Goal: Task Accomplishment & Management: Use online tool/utility

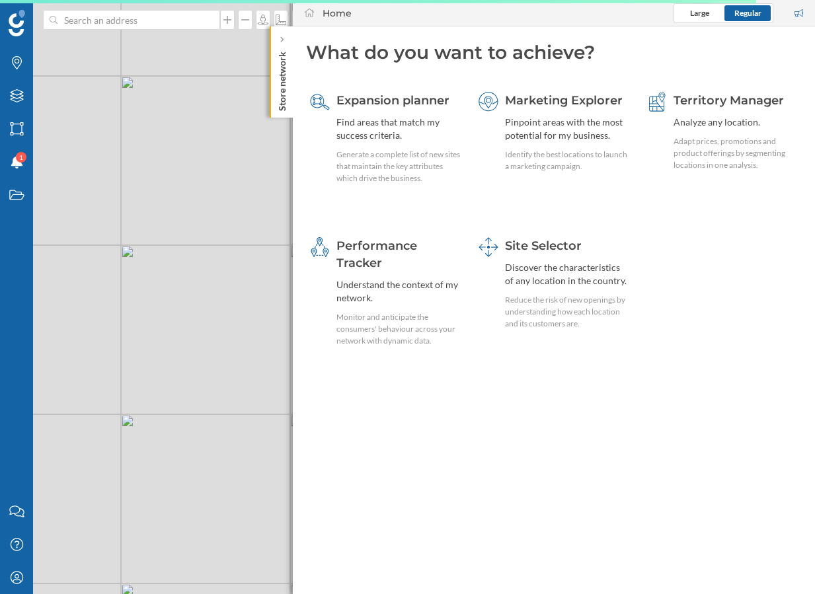
drag, startPoint x: 122, startPoint y: 321, endPoint x: 179, endPoint y: 322, distance: 56.9
click at [179, 322] on div "© Mapbox © OpenStreetMap Improve this map" at bounding box center [407, 297] width 815 height 594
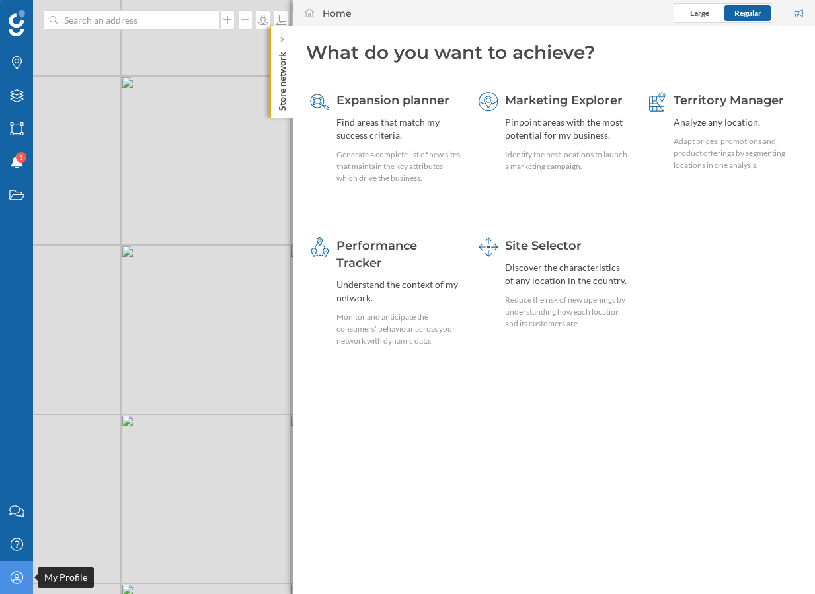
click at [17, 590] on div "My Profile" at bounding box center [16, 577] width 33 height 33
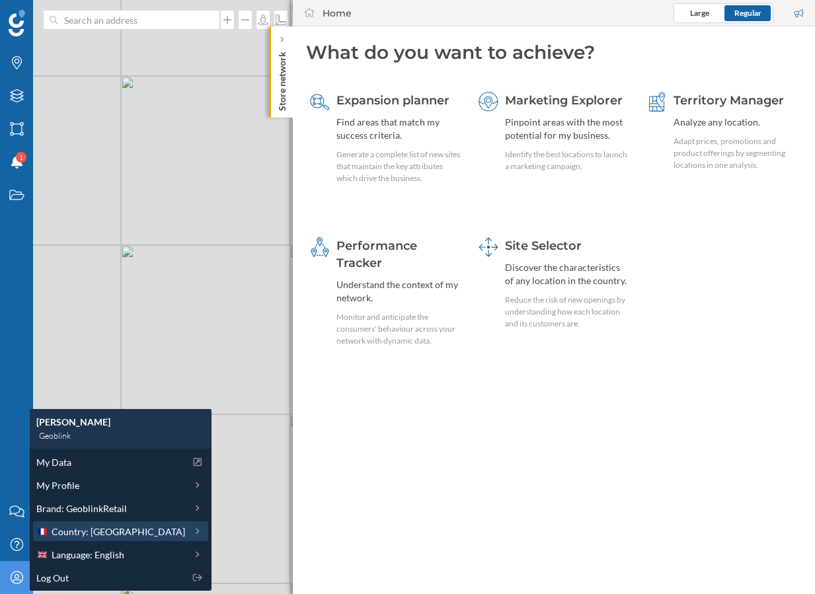
click at [80, 532] on span "Country: [GEOGRAPHIC_DATA]" at bounding box center [119, 532] width 134 height 14
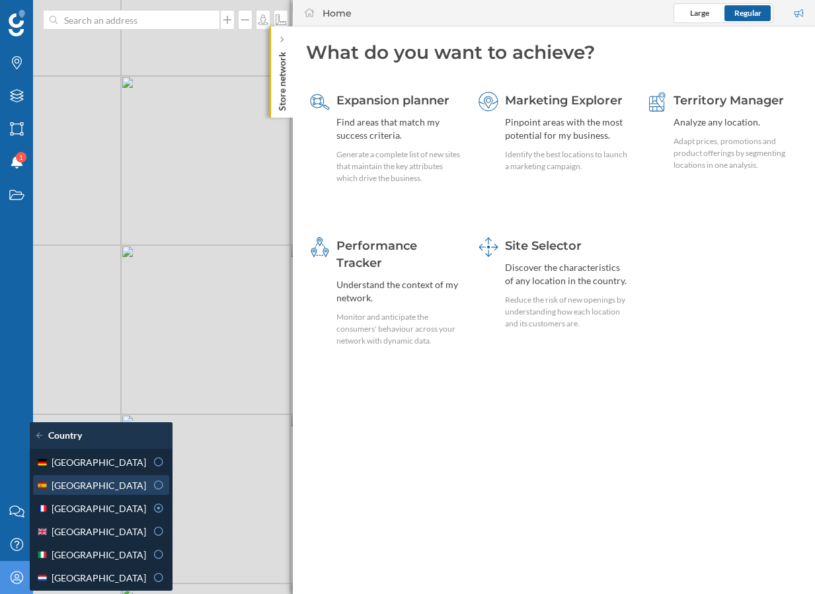
click at [113, 480] on div "[GEOGRAPHIC_DATA]" at bounding box center [91, 486] width 110 height 14
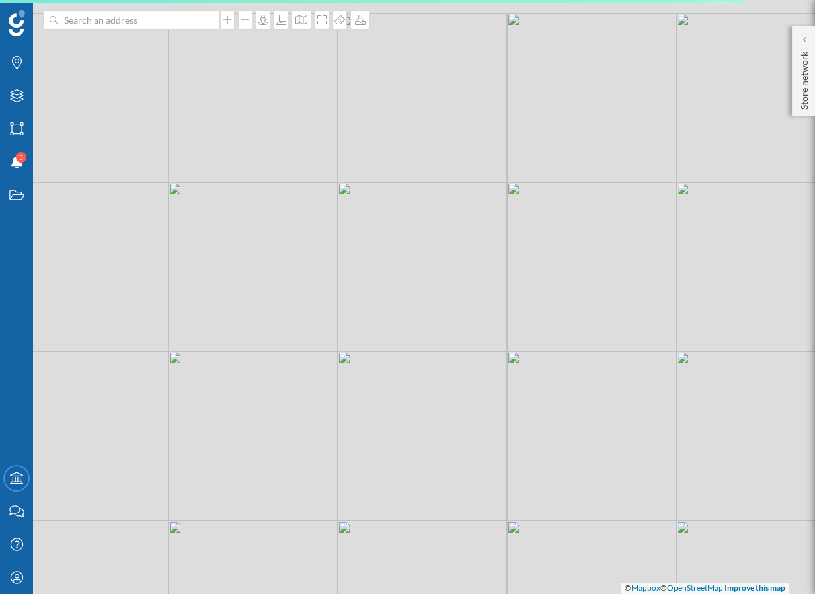
drag, startPoint x: 363, startPoint y: 283, endPoint x: 214, endPoint y: 326, distance: 154.8
click at [214, 326] on div "© Mapbox © OpenStreetMap Improve this map" at bounding box center [407, 297] width 815 height 594
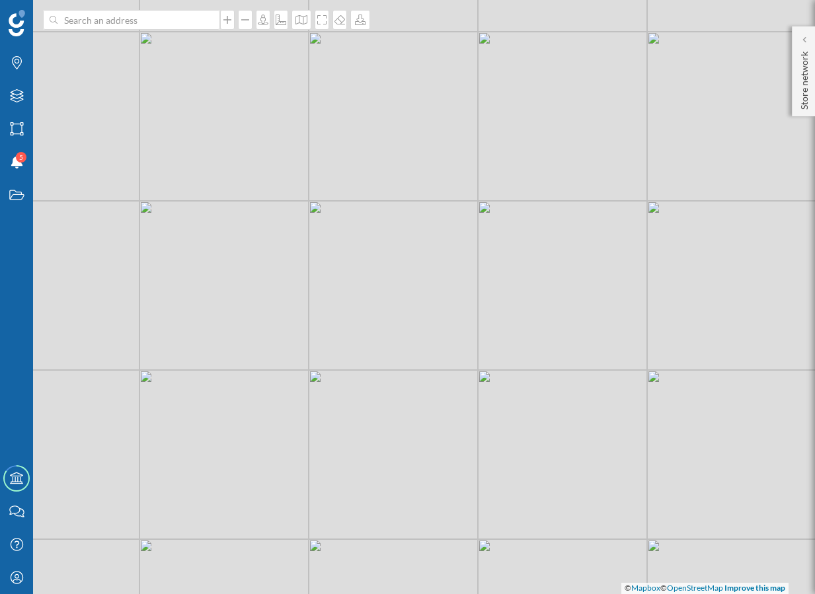
drag, startPoint x: 320, startPoint y: 208, endPoint x: 317, endPoint y: 187, distance: 20.8
click at [317, 187] on div "© Mapbox © OpenStreetMap Improve this map" at bounding box center [407, 297] width 815 height 594
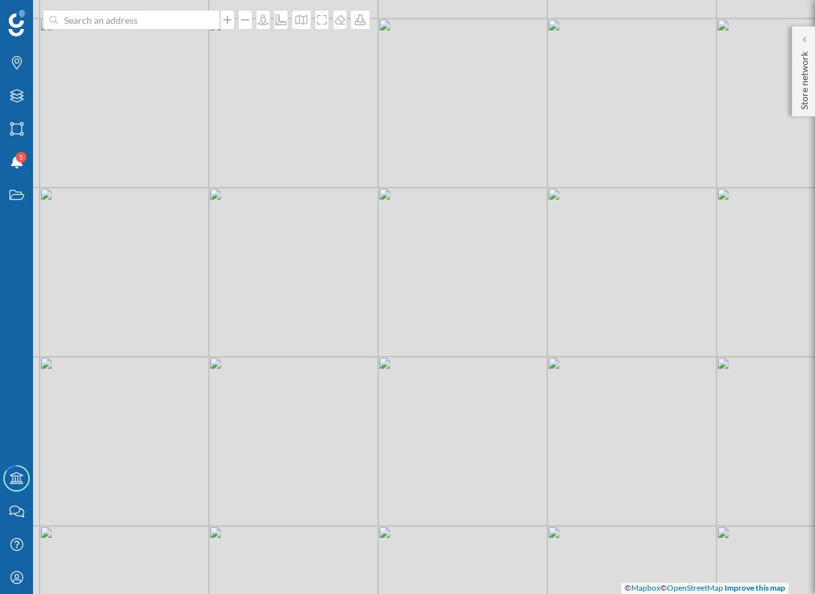
drag, startPoint x: 208, startPoint y: 292, endPoint x: 315, endPoint y: 291, distance: 107.8
click at [315, 291] on div "© Mapbox © OpenStreetMap Improve this map" at bounding box center [407, 297] width 815 height 594
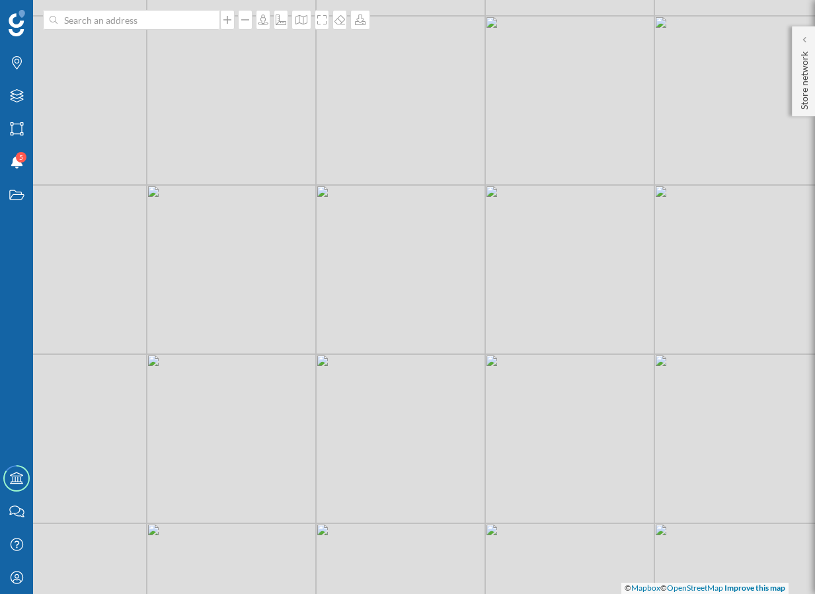
drag, startPoint x: 292, startPoint y: 293, endPoint x: 379, endPoint y: 299, distance: 88.2
click at [379, 299] on div "© Mapbox © OpenStreetMap Improve this map" at bounding box center [407, 297] width 815 height 594
click at [24, 577] on div "My Profile" at bounding box center [16, 577] width 33 height 33
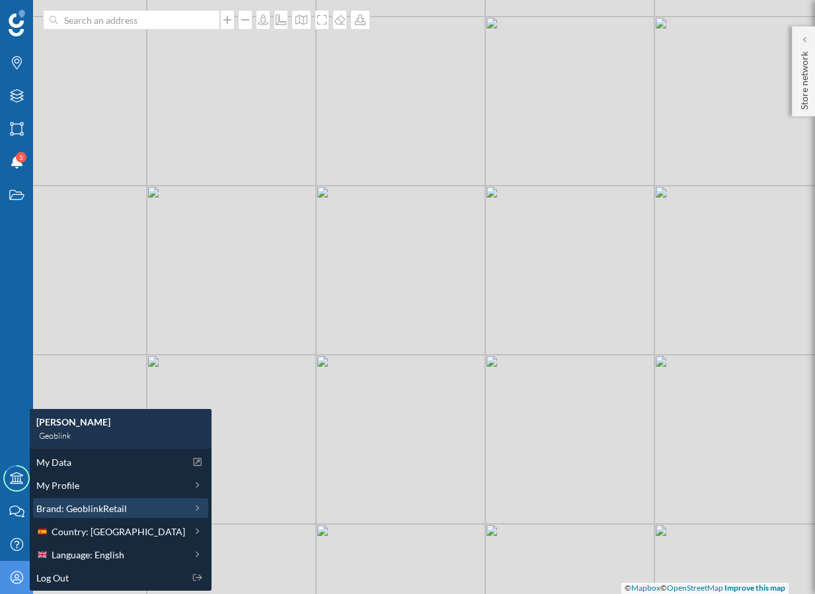
click at [104, 511] on span "Brand: GeoblinkRetail" at bounding box center [81, 509] width 91 height 14
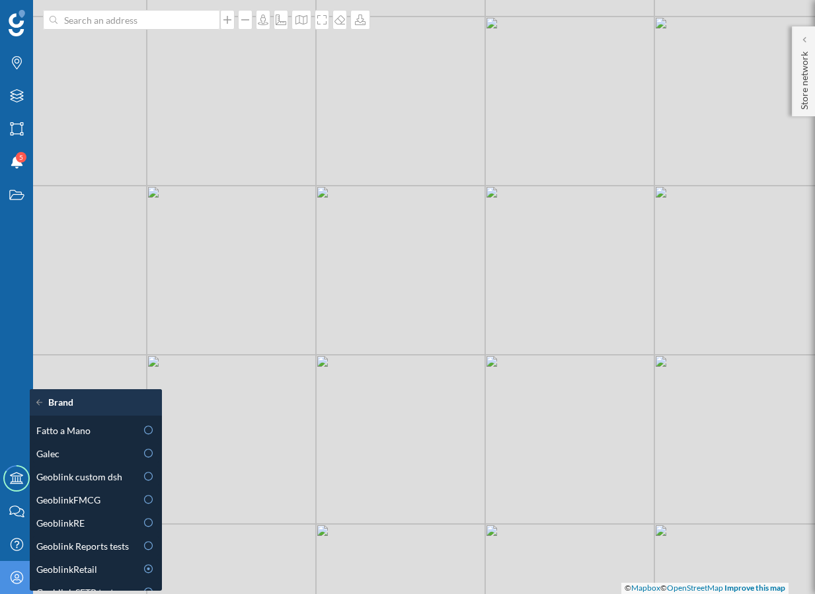
scroll to position [360, 0]
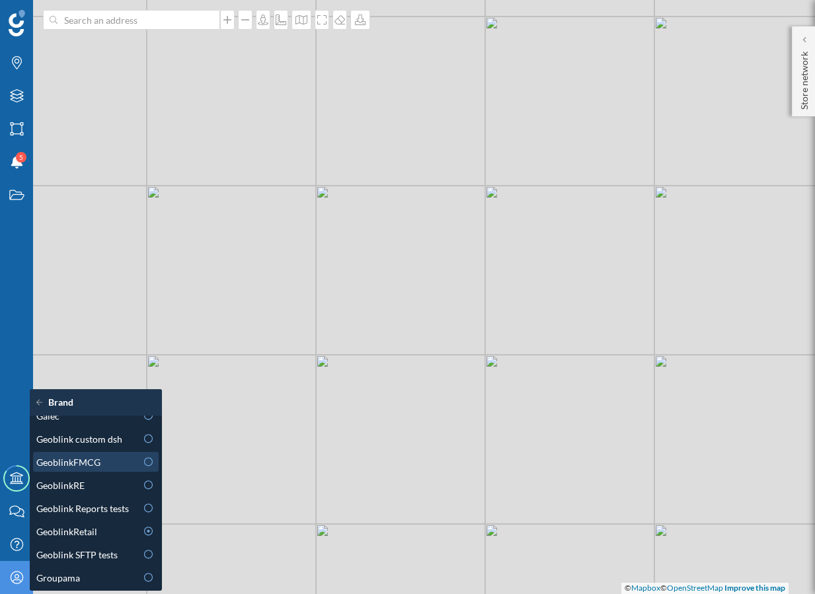
click at [114, 461] on div "GeoblinkFMCG" at bounding box center [86, 463] width 100 height 14
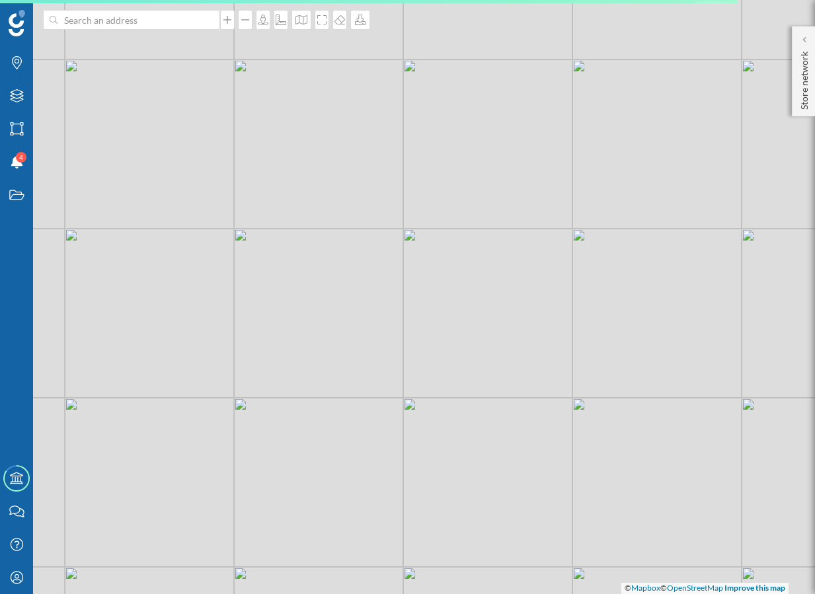
drag, startPoint x: 528, startPoint y: 274, endPoint x: 374, endPoint y: 357, distance: 175.1
click at [374, 357] on div "© Mapbox © OpenStreetMap Improve this map" at bounding box center [407, 297] width 815 height 594
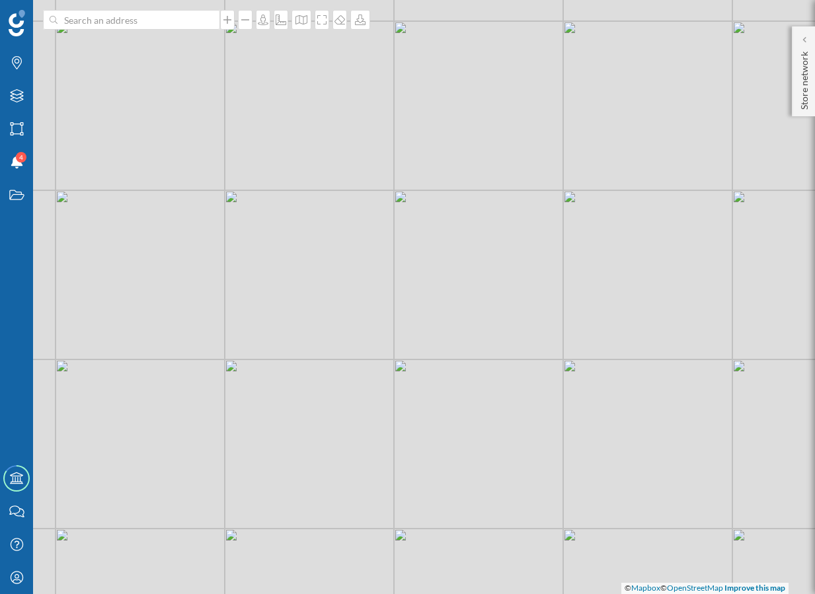
drag, startPoint x: 305, startPoint y: 310, endPoint x: 207, endPoint y: 266, distance: 107.7
click at [206, 266] on div "© Mapbox © OpenStreetMap Improve this map" at bounding box center [407, 297] width 815 height 594
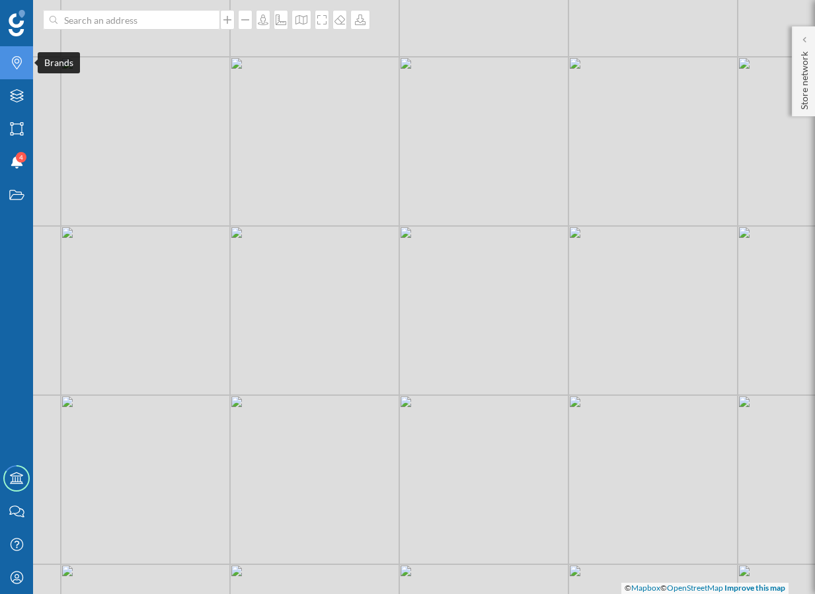
click at [21, 64] on icon "Brands" at bounding box center [17, 62] width 17 height 13
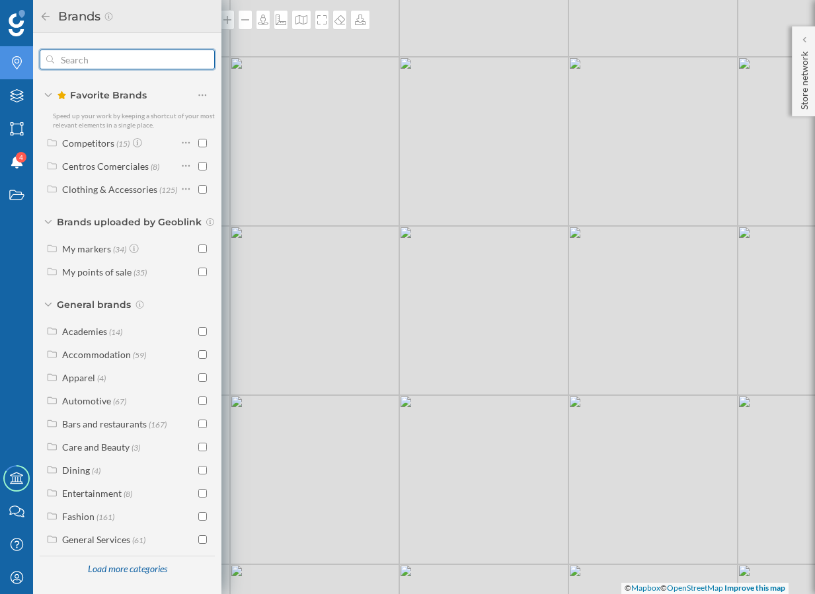
click at [129, 67] on input "text" at bounding box center [127, 59] width 146 height 26
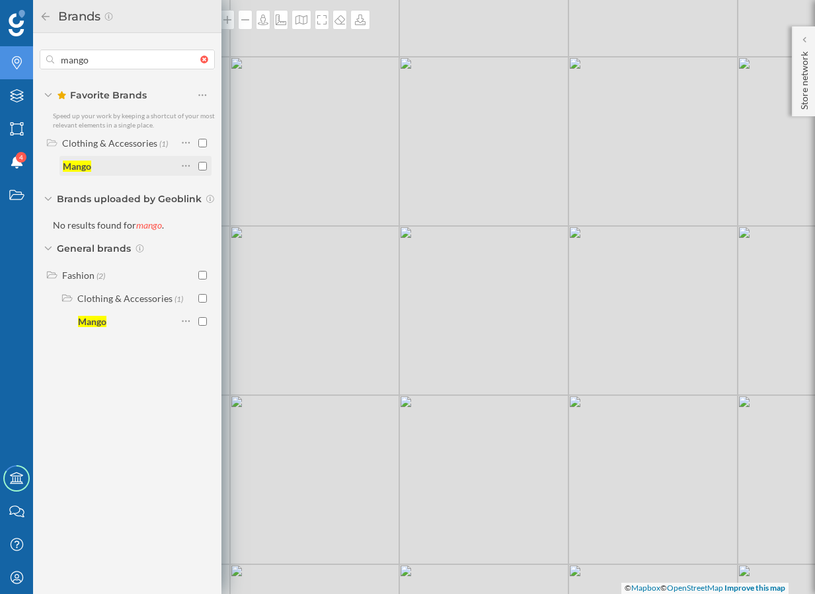
click at [141, 169] on div "Mango" at bounding box center [120, 166] width 114 height 14
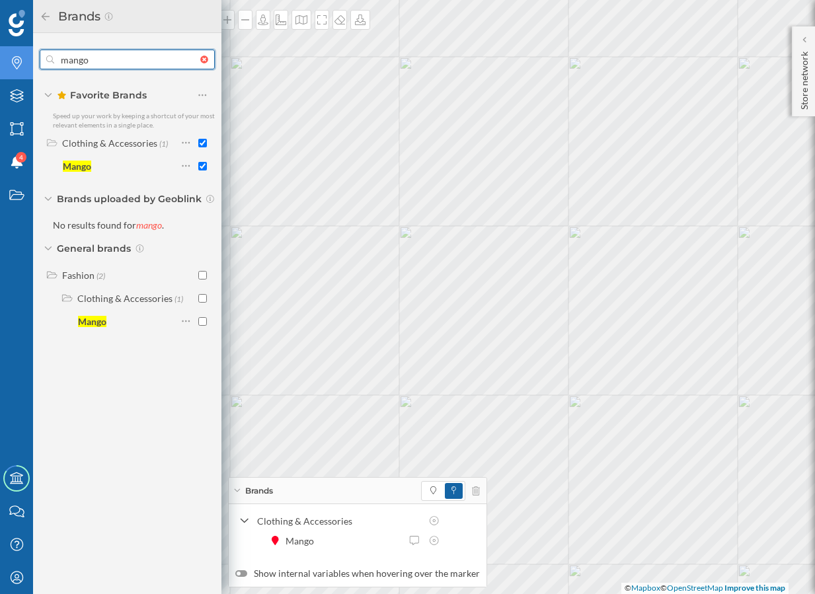
click at [138, 62] on input "mango" at bounding box center [127, 59] width 146 height 26
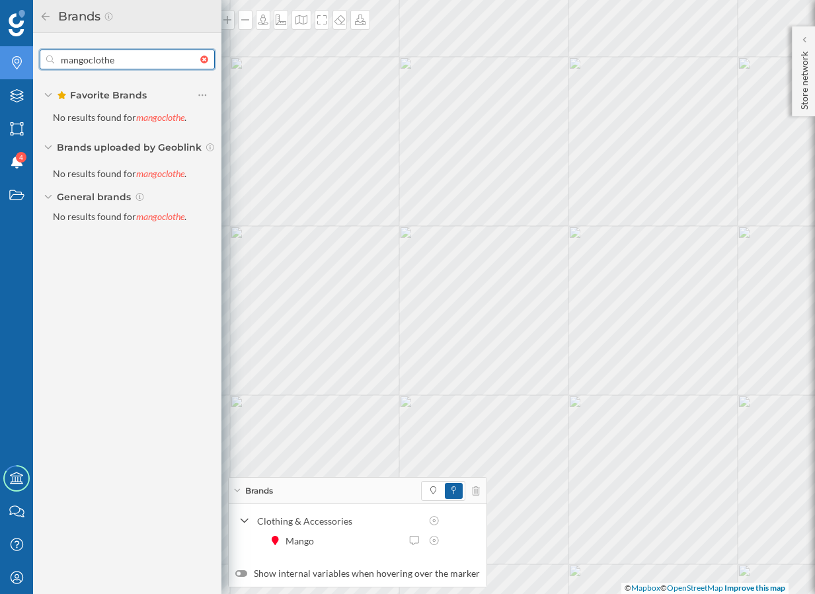
drag, startPoint x: 86, startPoint y: 61, endPoint x: 45, endPoint y: 61, distance: 41.0
click at [45, 61] on div "mangoclothe" at bounding box center [127, 60] width 175 height 20
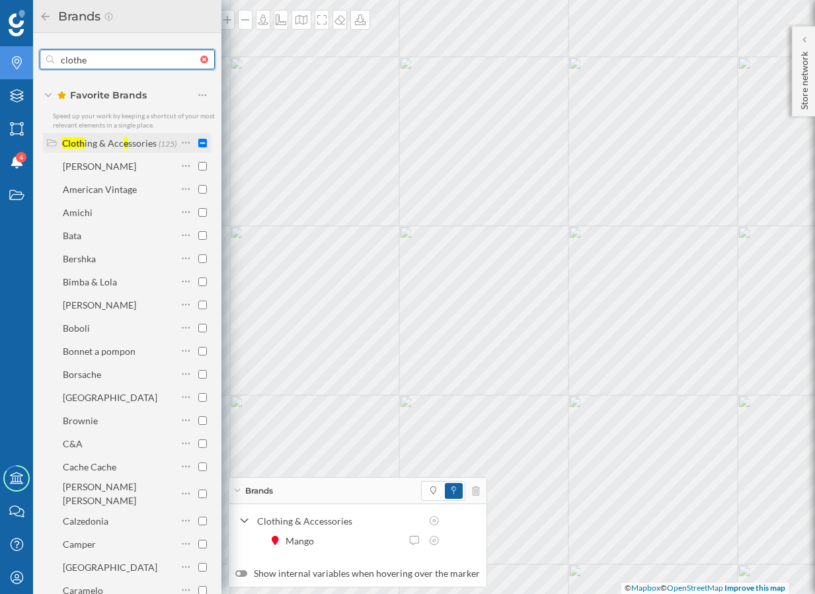
type input "clothe"
click at [198, 147] on input "checkbox" at bounding box center [202, 143] width 9 height 9
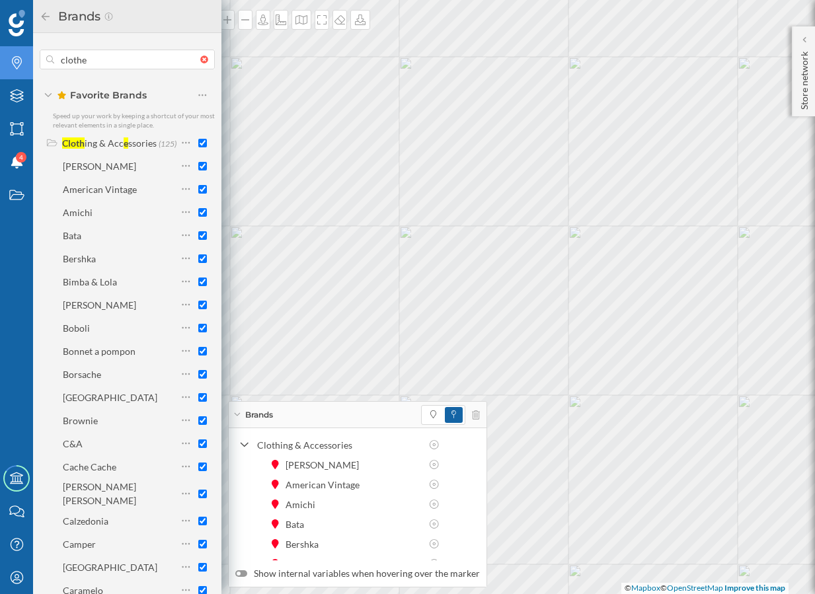
click at [44, 13] on icon at bounding box center [46, 16] width 8 height 8
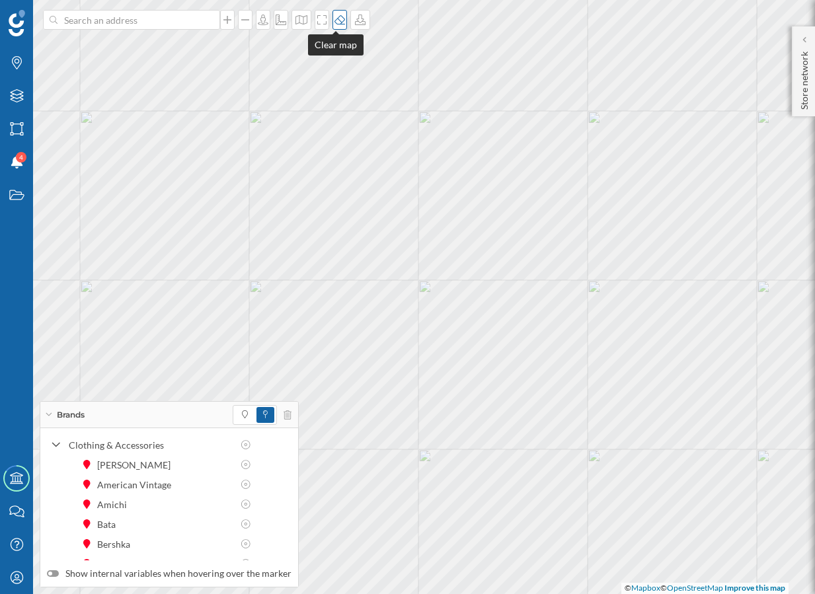
click at [334, 19] on icon at bounding box center [339, 20] width 13 height 11
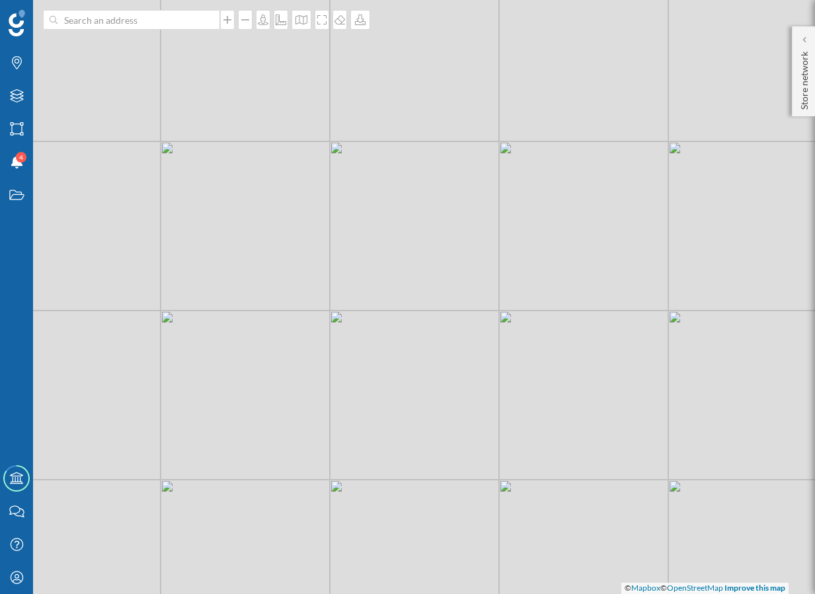
drag, startPoint x: 485, startPoint y: 195, endPoint x: 397, endPoint y: 227, distance: 94.3
click at [397, 227] on div "© Mapbox © OpenStreetMap Improve this map" at bounding box center [407, 297] width 815 height 594
click at [806, 91] on p "Store network" at bounding box center [804, 77] width 13 height 63
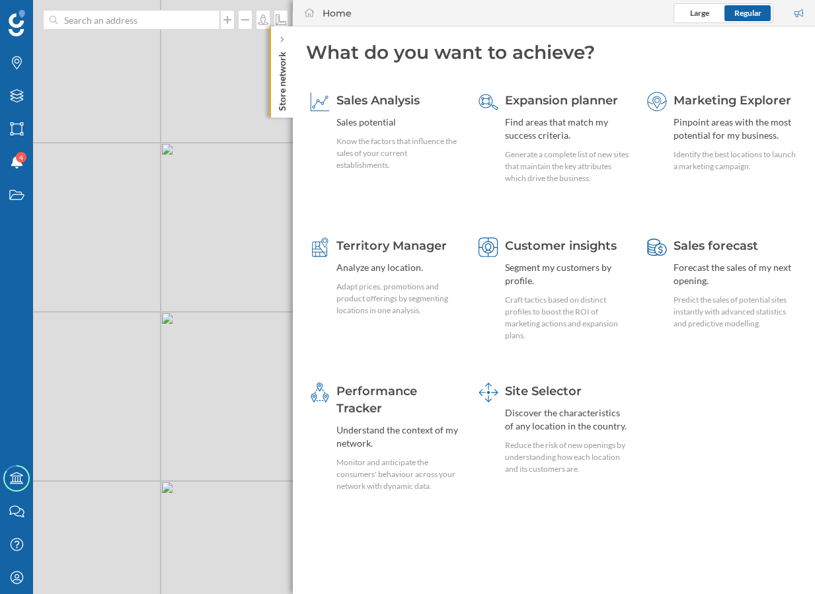
drag, startPoint x: 239, startPoint y: 317, endPoint x: 40, endPoint y: 317, distance: 199.0
click at [40, 317] on div "© Mapbox © OpenStreetMap Improve this map" at bounding box center [407, 297] width 815 height 594
click at [413, 276] on div "Territory Manager Analyze any location. Adapt prices, promotions and product of…" at bounding box center [399, 276] width 124 height 79
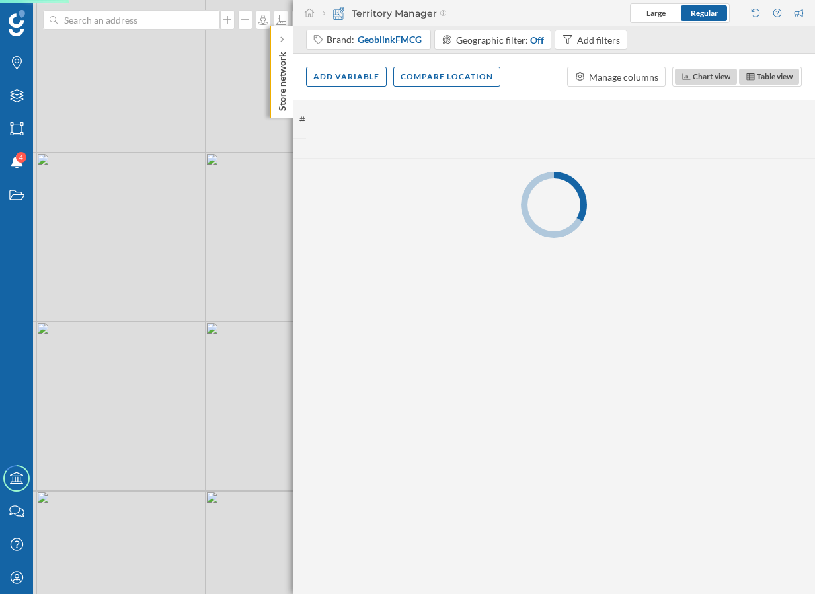
drag, startPoint x: 134, startPoint y: 289, endPoint x: 218, endPoint y: 305, distance: 85.5
click at [218, 305] on div "© Mapbox © OpenStreetMap Improve this map" at bounding box center [407, 297] width 815 height 594
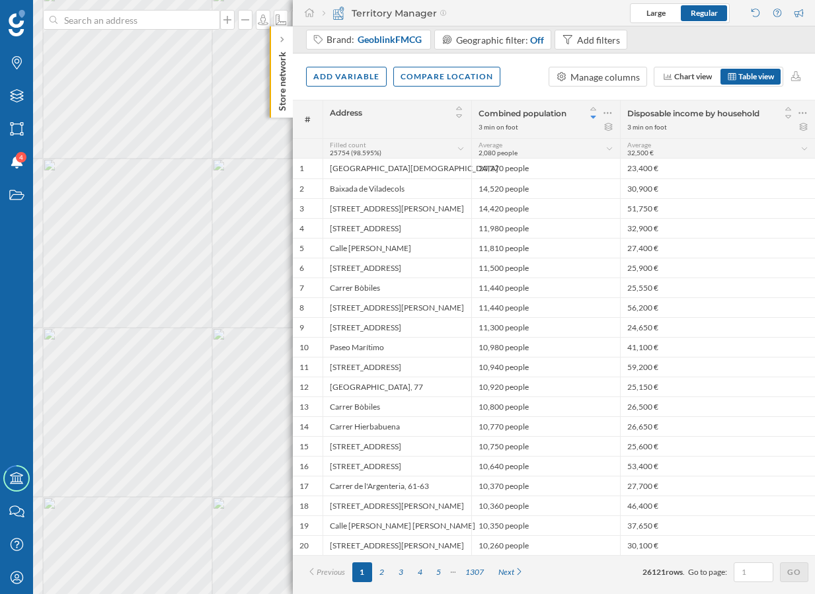
drag, startPoint x: 641, startPoint y: 579, endPoint x: 651, endPoint y: 579, distance: 10.6
click at [651, 579] on form "26121 rows . Go to page: Go" at bounding box center [726, 573] width 166 height 20
click at [606, 108] on icon at bounding box center [608, 112] width 9 height 13
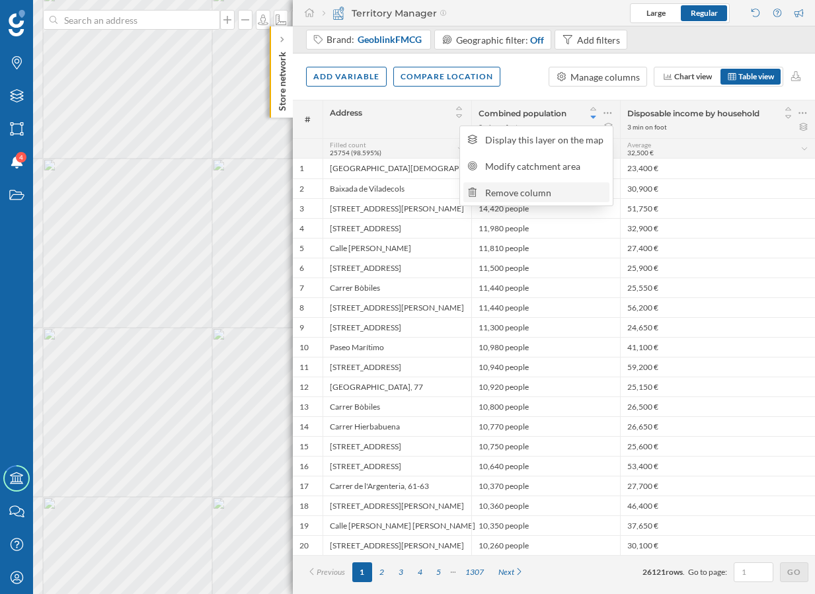
click at [569, 189] on div "Remove column" at bounding box center [545, 193] width 120 height 14
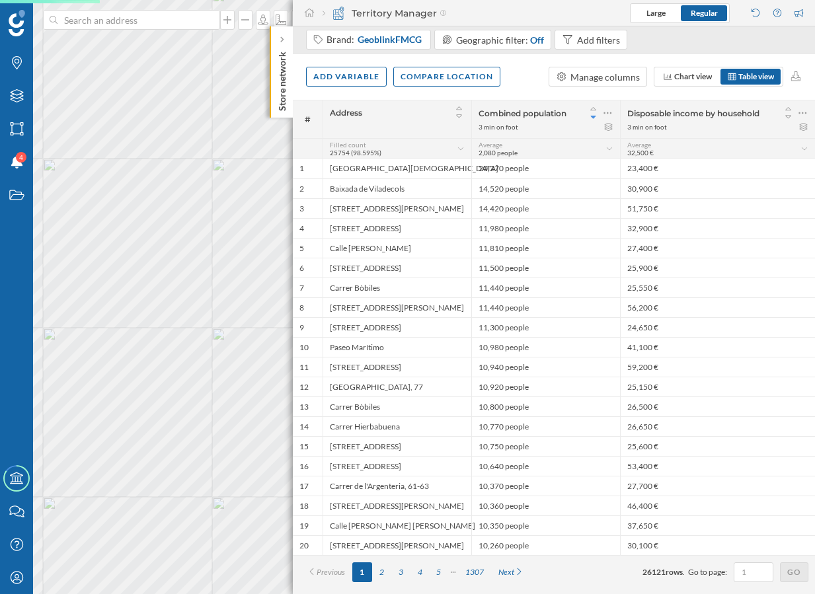
click at [809, 110] on div "Disposable income by household 3 min on foot" at bounding box center [717, 119] width 195 height 38
click at [809, 118] on div "Disposable income by household 3 min on foot" at bounding box center [717, 119] width 195 height 38
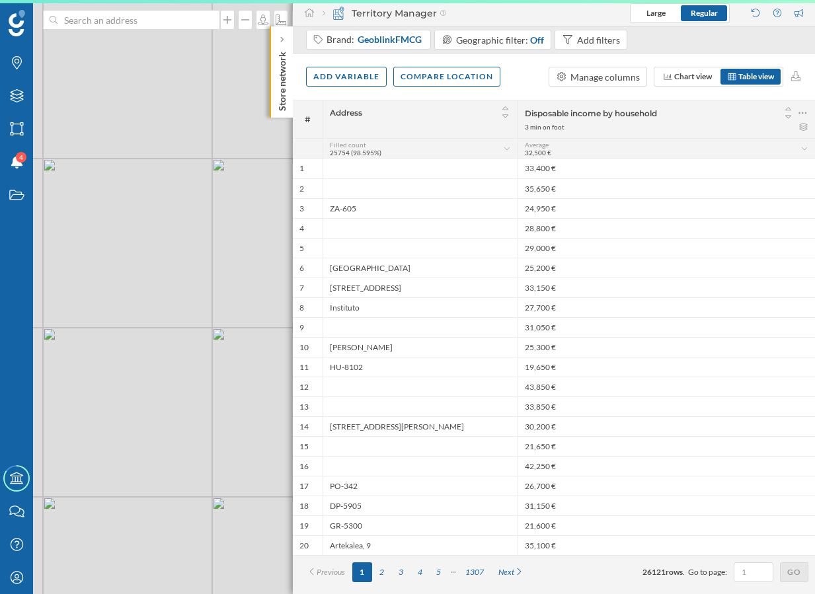
click at [803, 112] on icon at bounding box center [803, 112] width 9 height 13
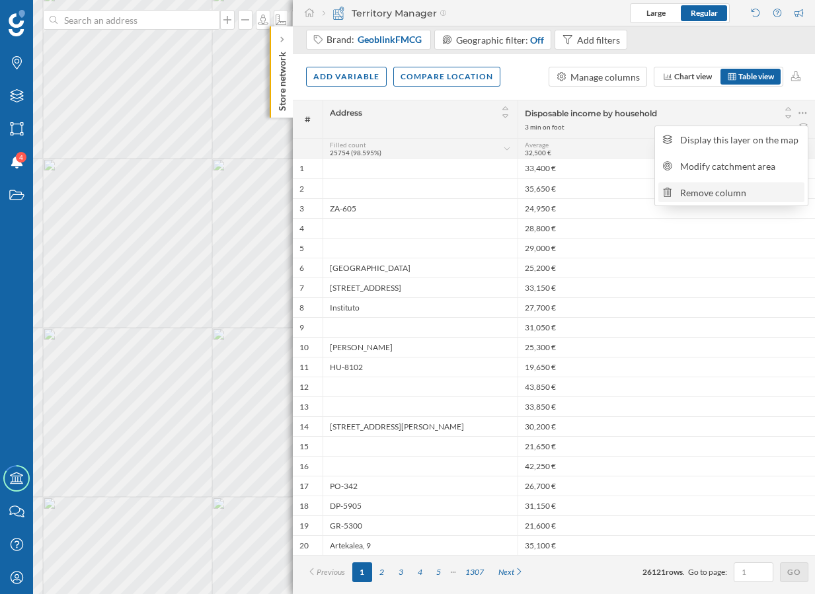
click at [721, 187] on div "Remove column" at bounding box center [740, 193] width 120 height 14
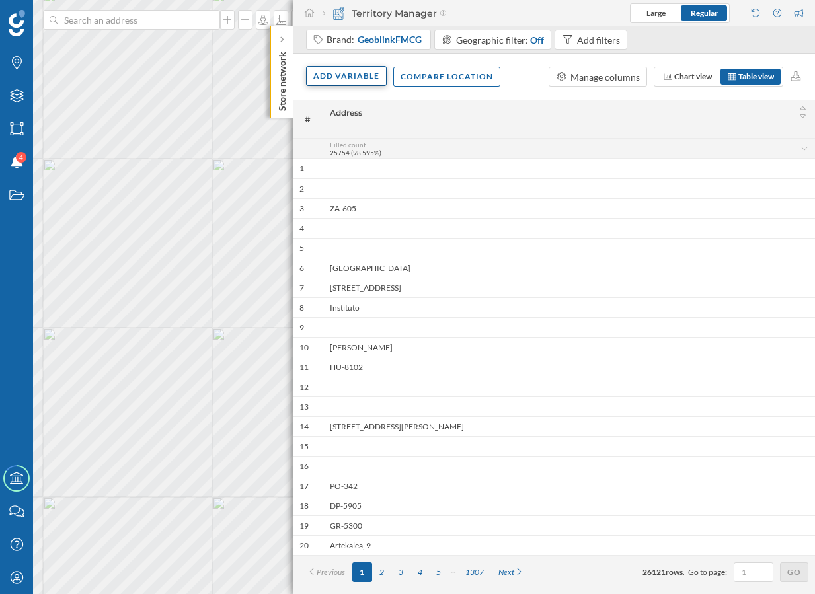
click at [360, 80] on div "Add variable" at bounding box center [346, 76] width 81 height 20
click at [357, 128] on div "External variables" at bounding box center [379, 131] width 132 height 14
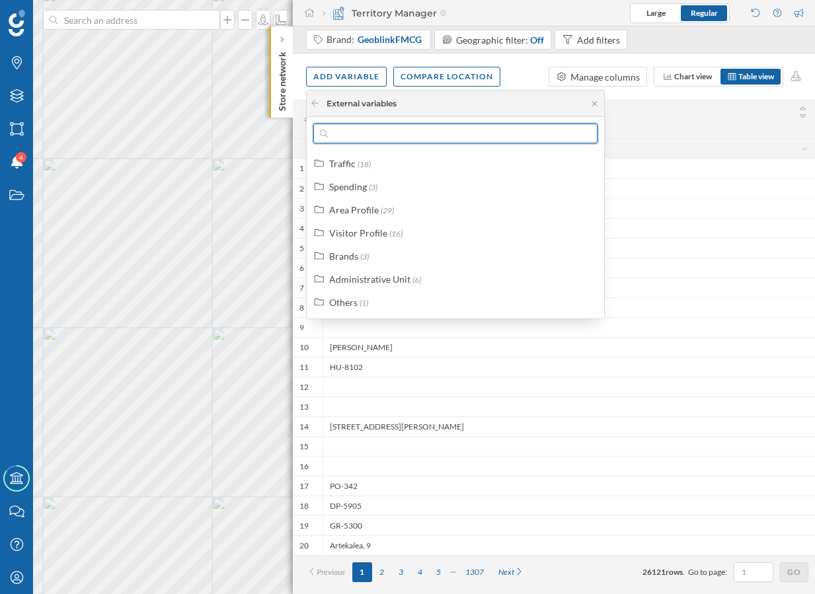
click at [354, 140] on input "text" at bounding box center [455, 134] width 255 height 20
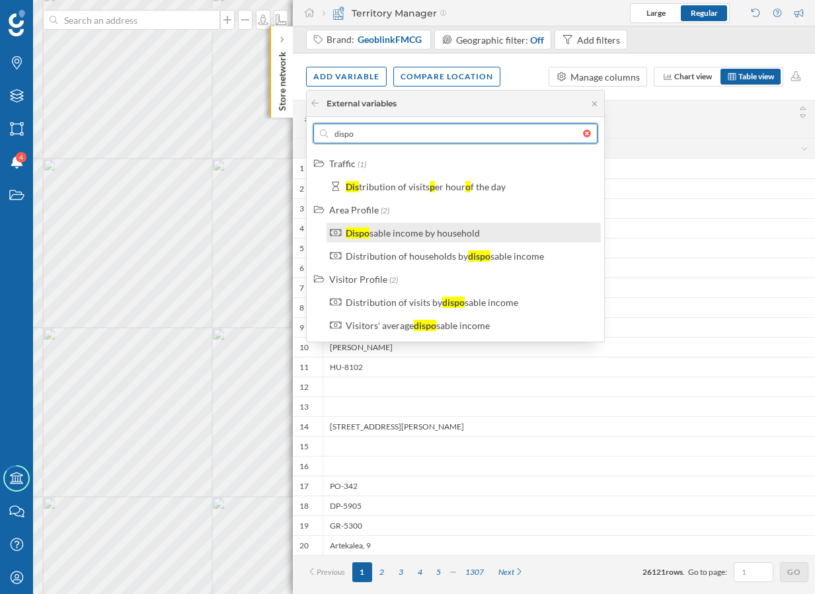
type input "dispo"
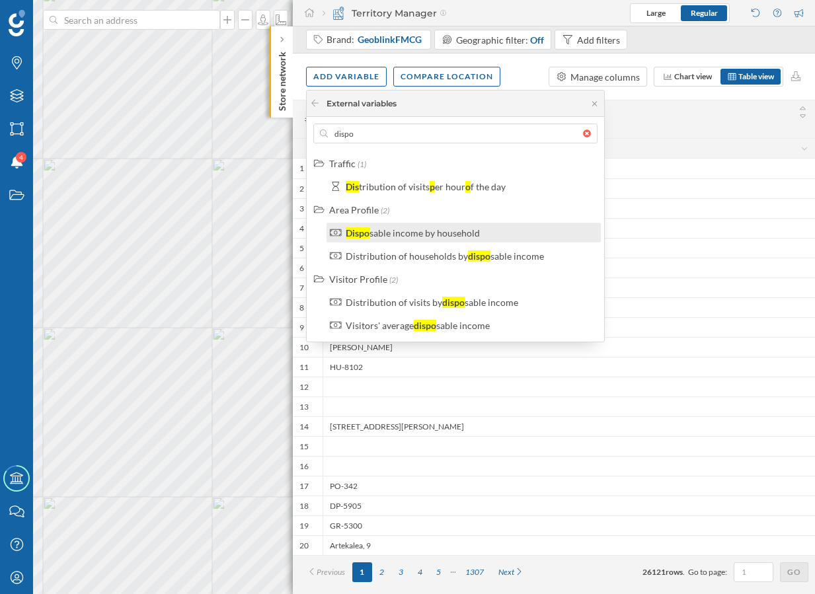
click at [431, 228] on div "sable income by household" at bounding box center [425, 232] width 110 height 11
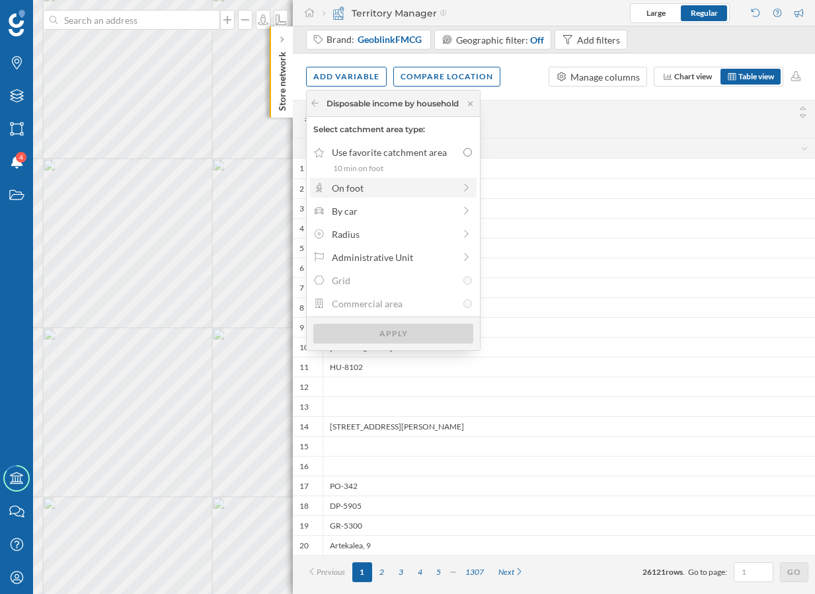
click at [391, 188] on div "On foot" at bounding box center [393, 188] width 122 height 14
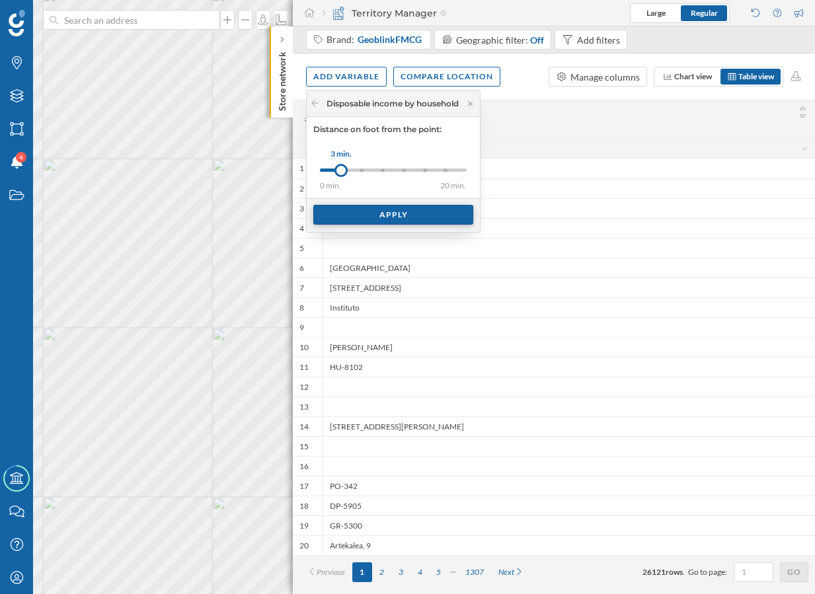
click at [386, 211] on div "Apply" at bounding box center [393, 215] width 160 height 20
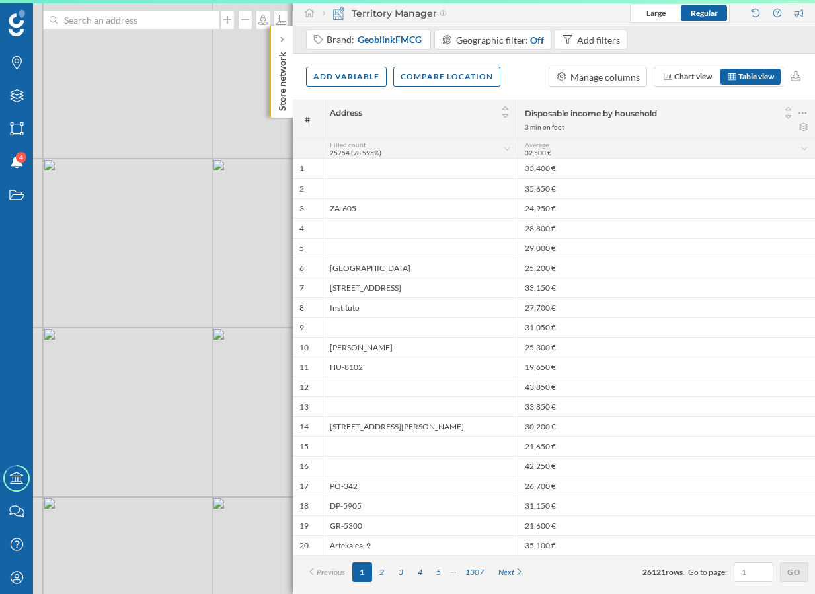
scroll to position [0, 0]
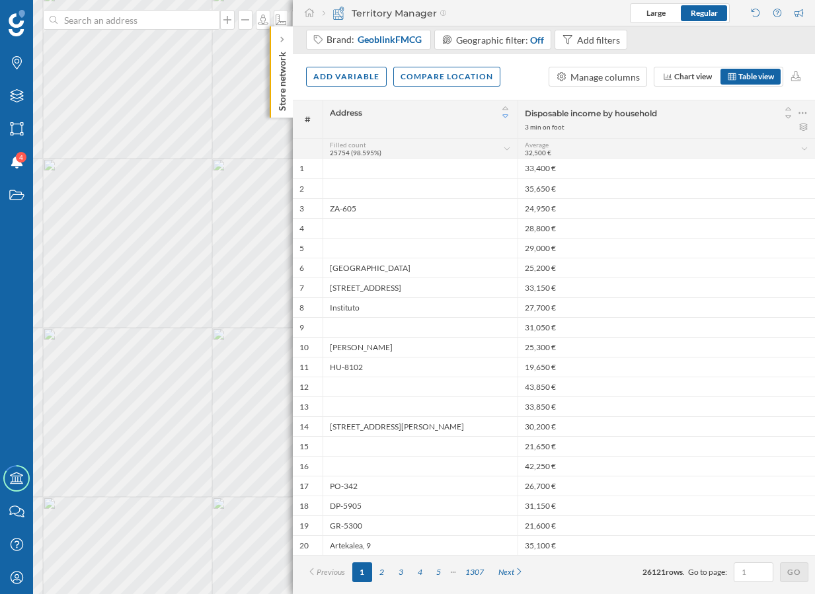
click at [502, 116] on icon at bounding box center [506, 116] width 12 height 9
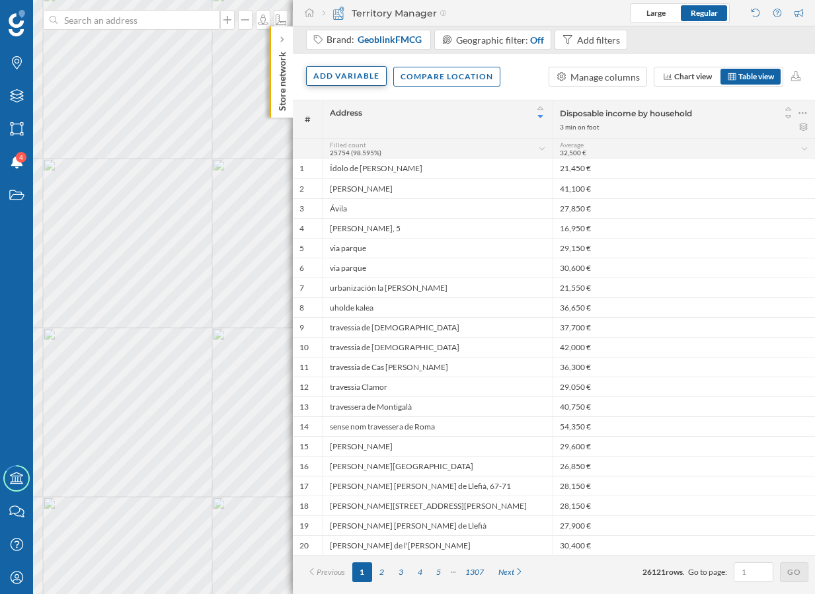
click at [364, 75] on div "Add variable" at bounding box center [346, 76] width 81 height 20
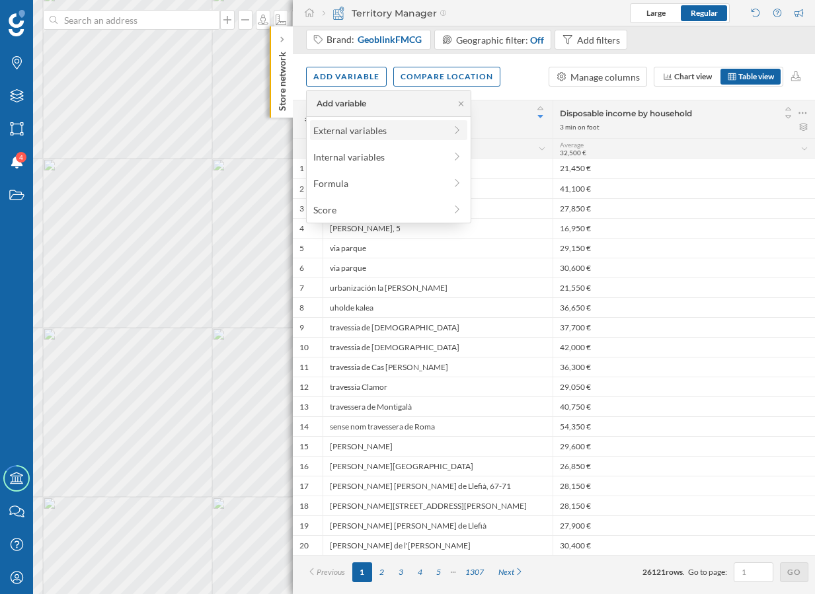
click at [350, 129] on div "External variables" at bounding box center [379, 131] width 132 height 14
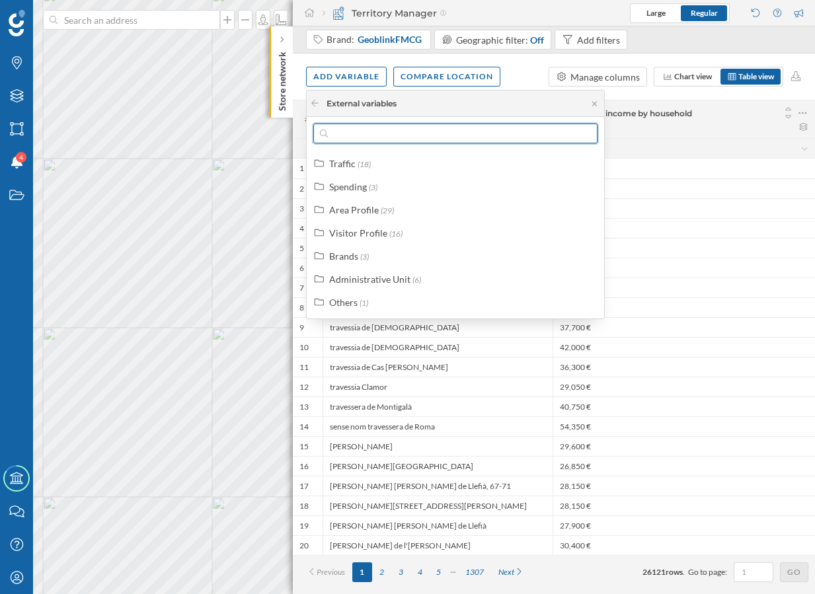
click at [340, 130] on input "text" at bounding box center [455, 134] width 255 height 20
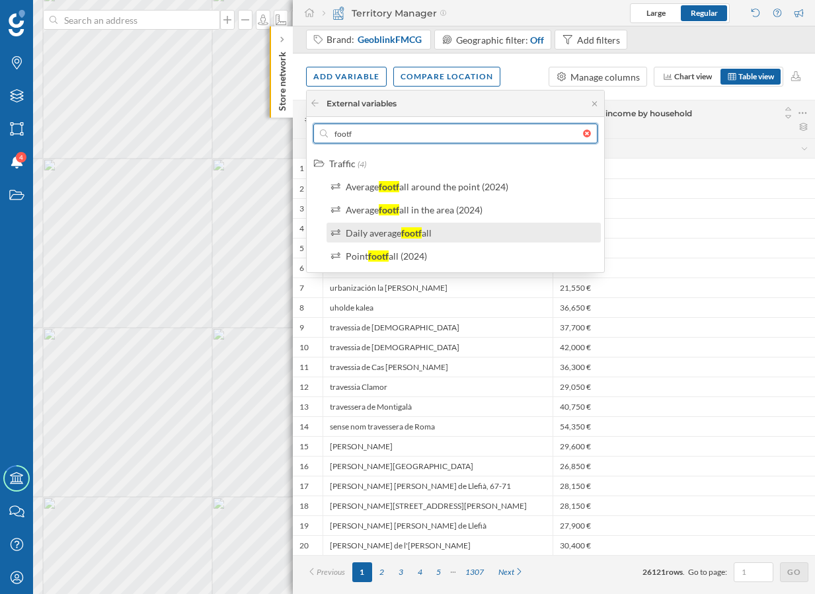
type input "footf"
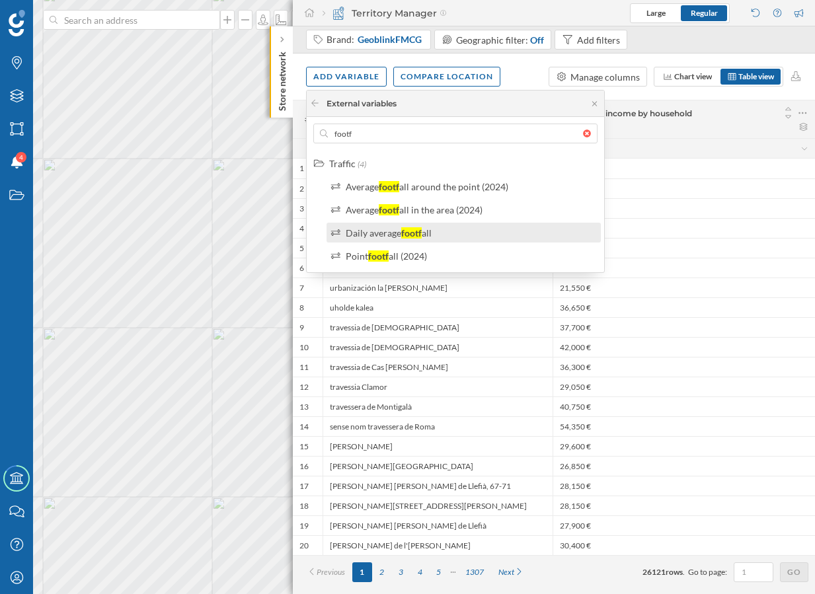
click at [398, 225] on div "Daily average footf all" at bounding box center [464, 233] width 274 height 20
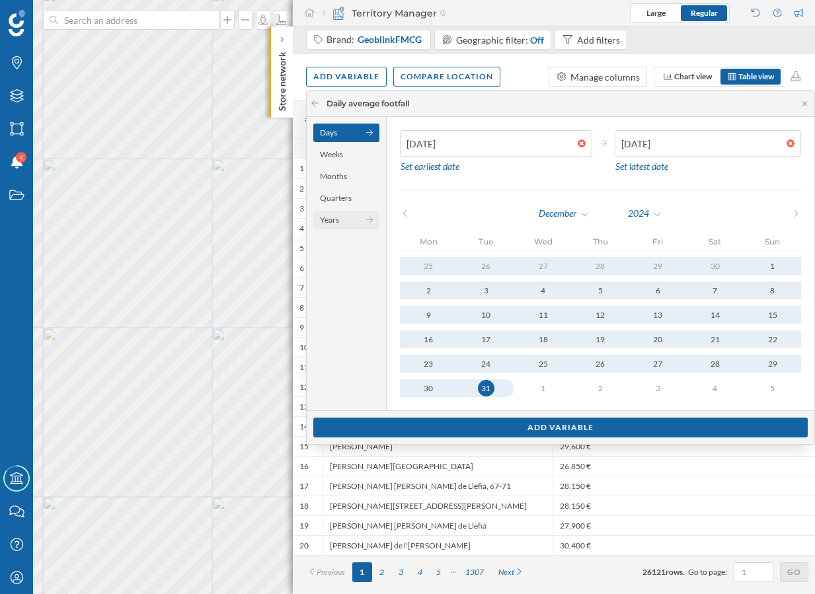
click at [347, 223] on div "Years" at bounding box center [346, 220] width 66 height 19
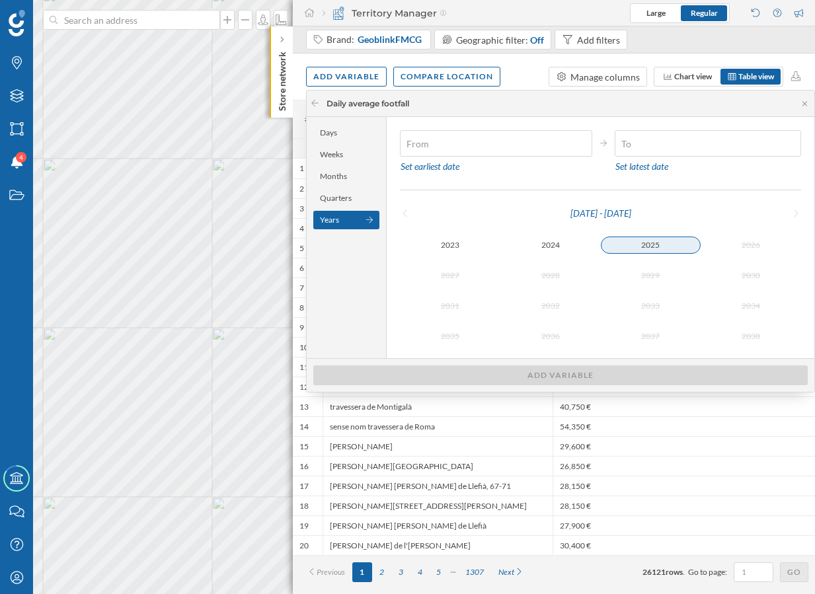
type input "[DATE]"
click at [627, 248] on div "2025" at bounding box center [651, 245] width 100 height 17
type input "[DATE]"
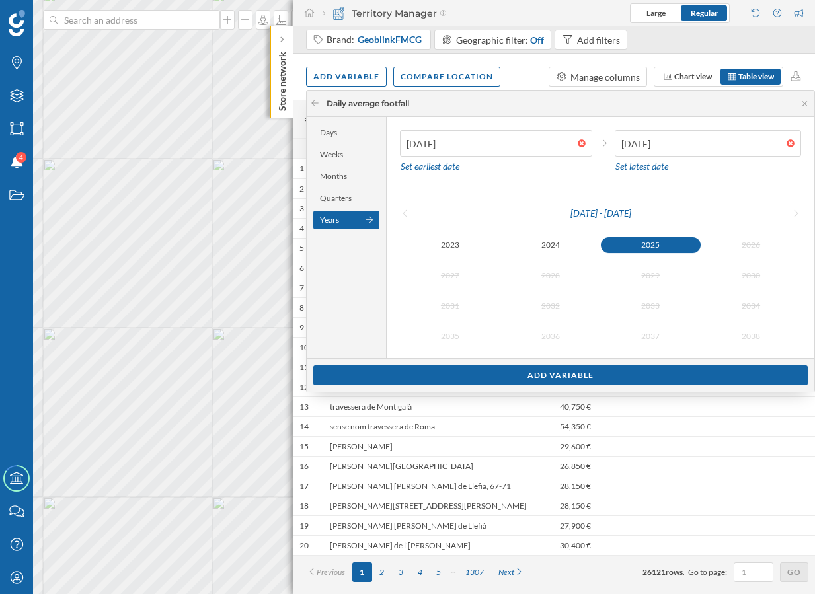
click at [627, 248] on div "2025" at bounding box center [651, 245] width 100 height 16
click at [514, 375] on div "Add variable" at bounding box center [560, 375] width 495 height 20
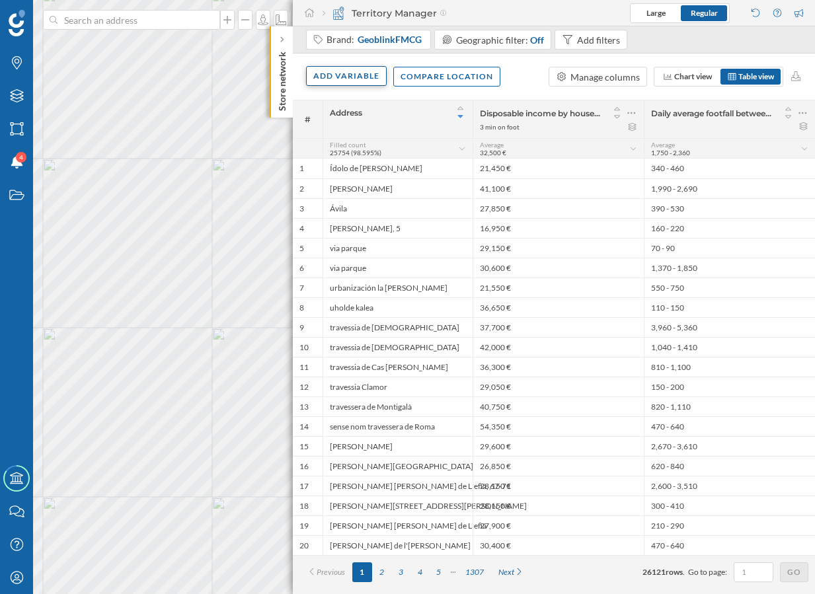
click at [362, 77] on div "Add variable" at bounding box center [346, 76] width 81 height 20
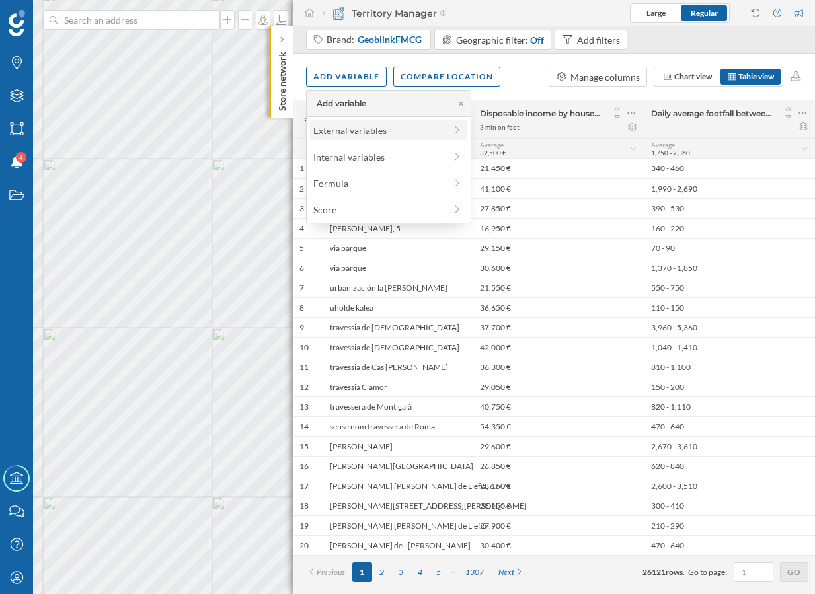
click at [352, 124] on div "External variables" at bounding box center [379, 131] width 132 height 14
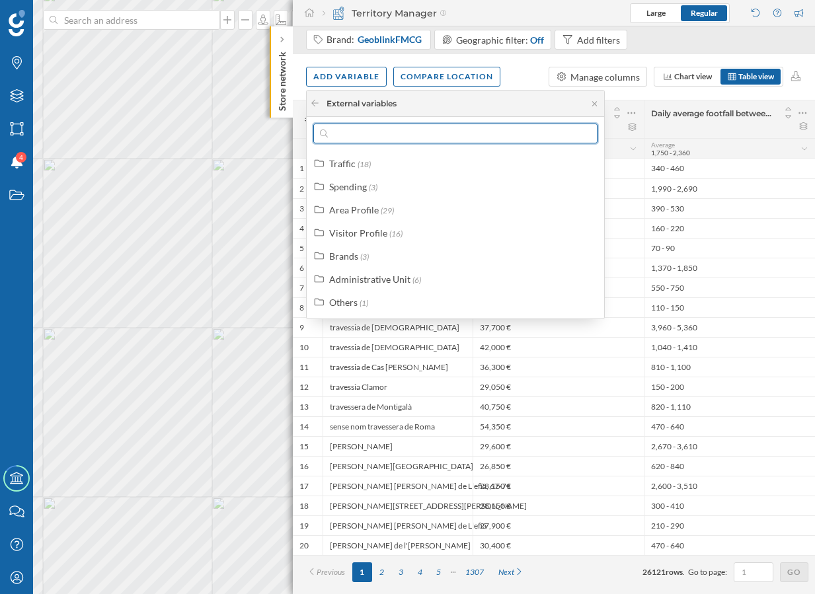
drag, startPoint x: 352, startPoint y: 124, endPoint x: 345, endPoint y: 134, distance: 12.5
click at [345, 134] on input "text" at bounding box center [455, 134] width 255 height 20
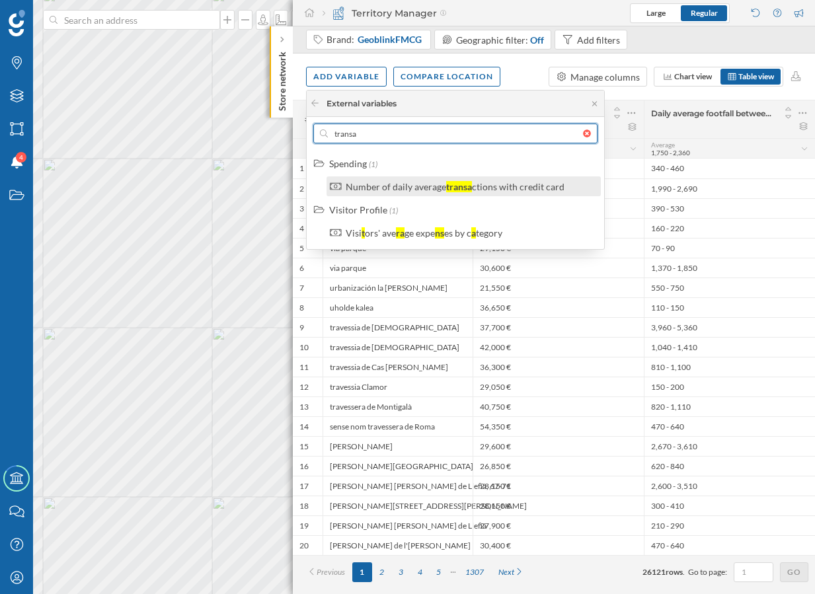
type input "transa"
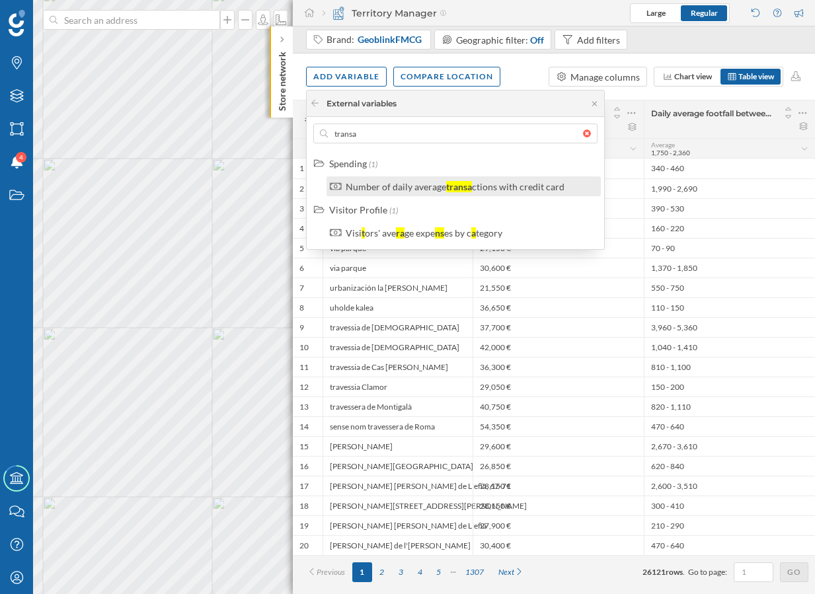
click at [450, 185] on div "transa" at bounding box center [459, 186] width 26 height 11
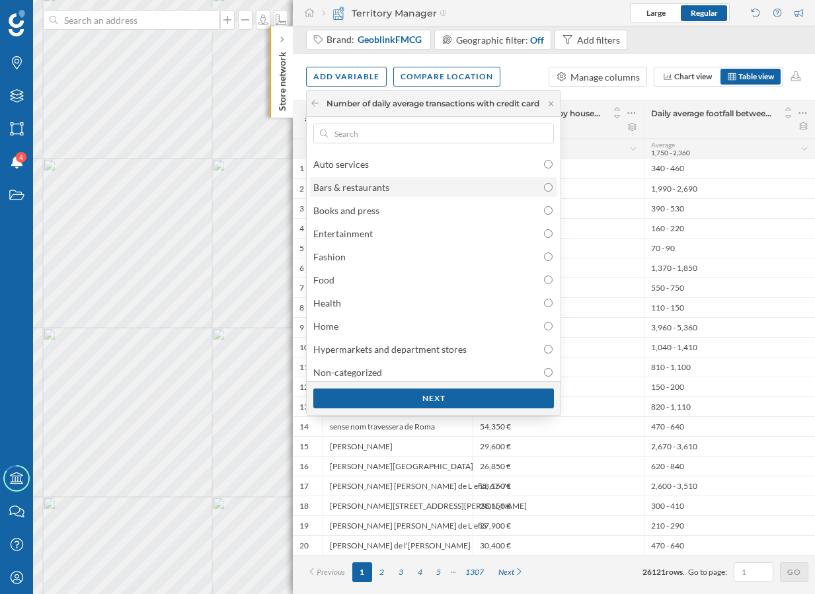
scroll to position [4, 0]
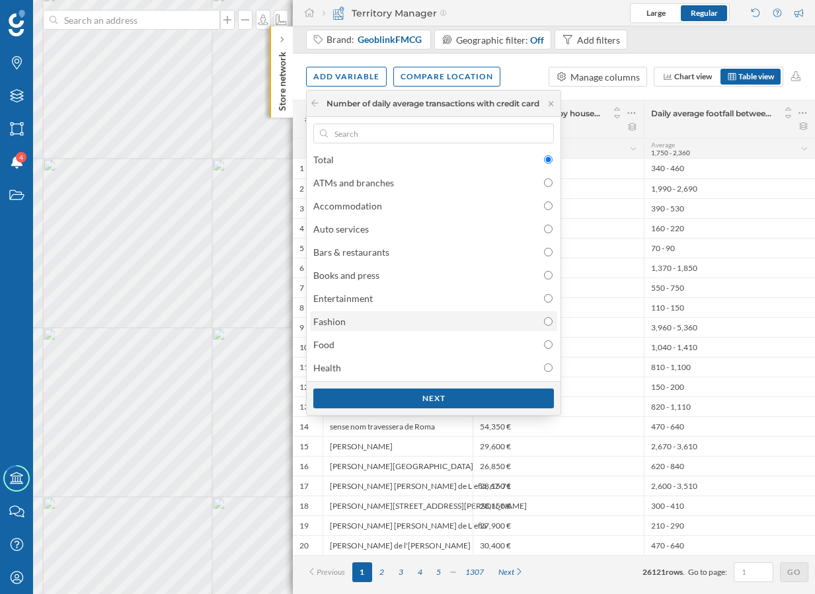
click at [427, 313] on div "Fashion" at bounding box center [433, 321] width 247 height 20
radio input "false"
radio input "true"
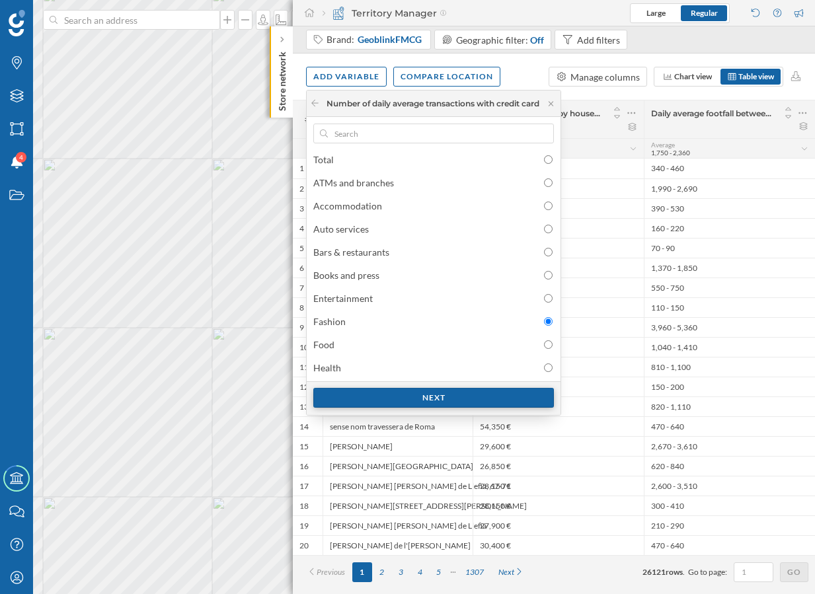
click at [422, 399] on div "Next" at bounding box center [433, 398] width 241 height 20
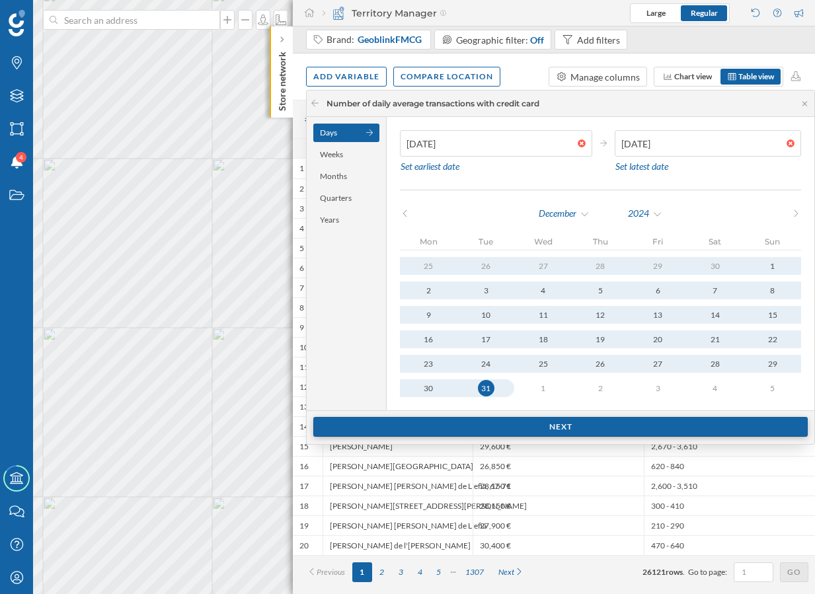
click at [539, 426] on div "Next" at bounding box center [560, 427] width 495 height 20
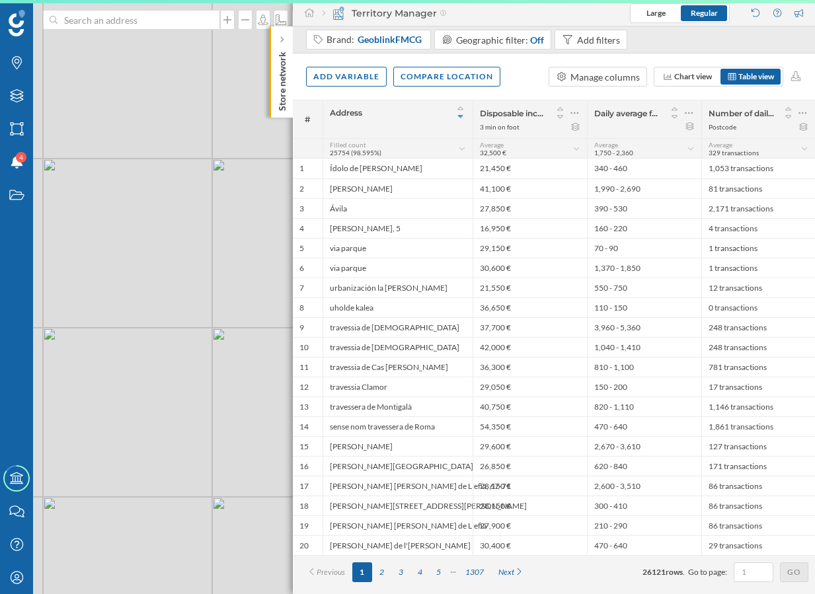
scroll to position [0, 0]
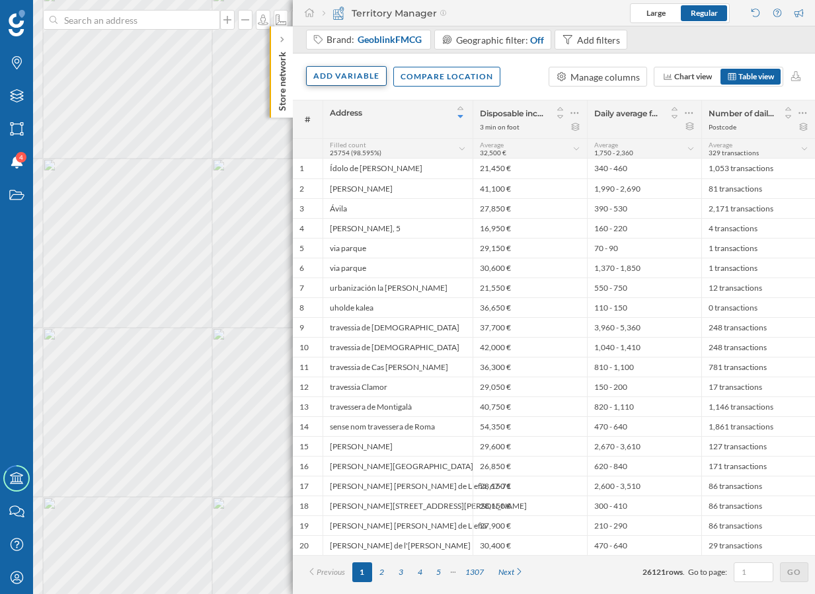
click at [350, 77] on div "Add variable" at bounding box center [346, 76] width 81 height 20
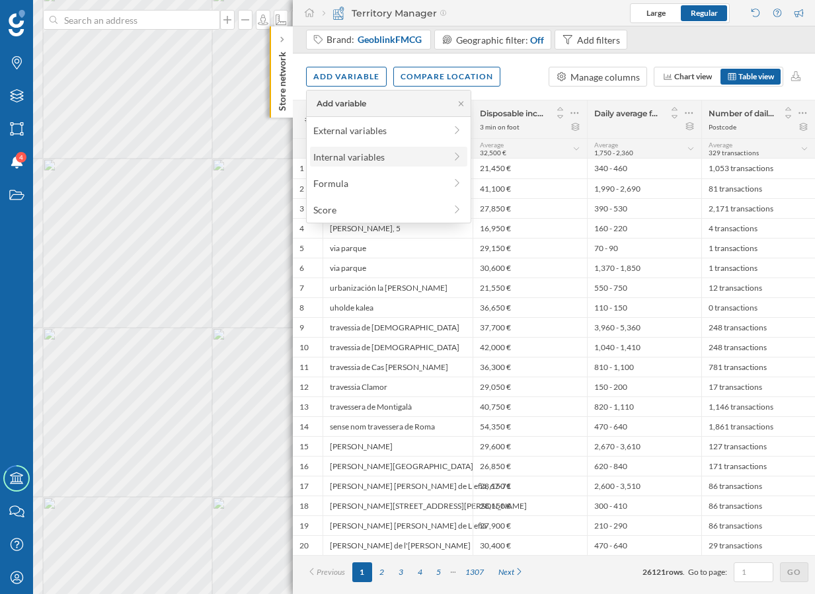
click at [366, 150] on div "Internal variables" at bounding box center [379, 157] width 132 height 14
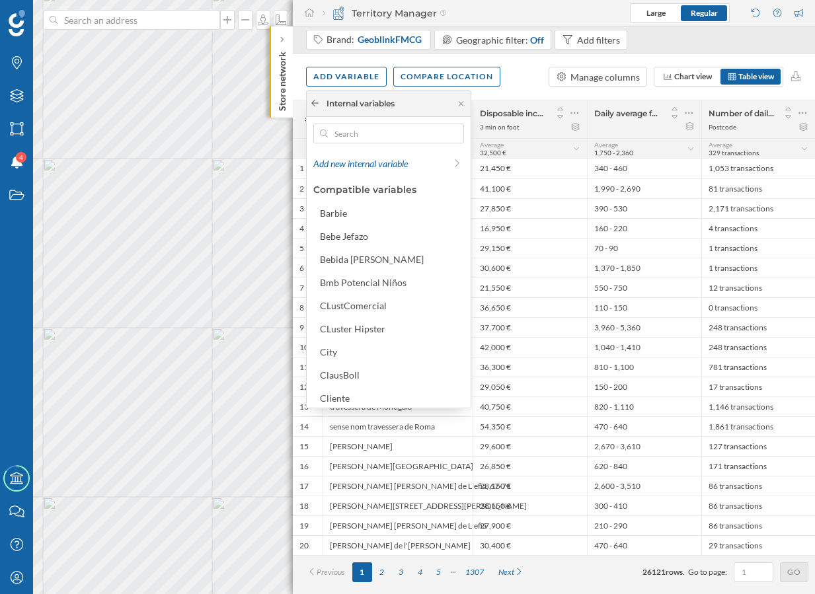
click at [315, 104] on icon at bounding box center [315, 103] width 10 height 8
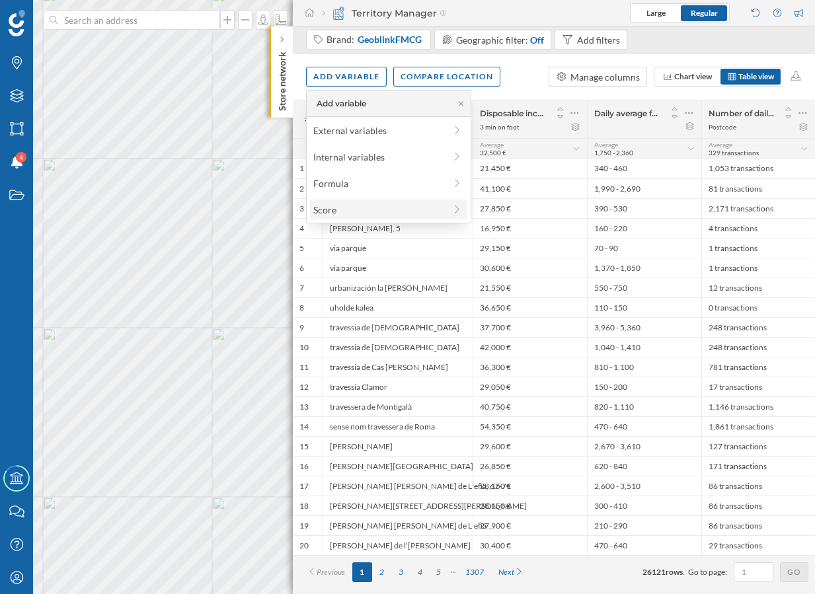
click at [344, 203] on div "Score" at bounding box center [379, 210] width 132 height 14
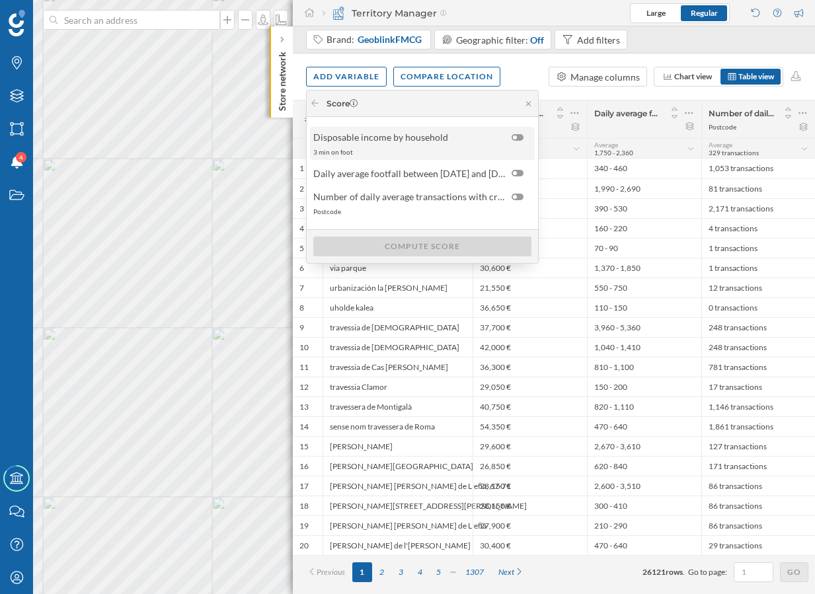
click at [523, 140] on label at bounding box center [521, 137] width 19 height 7
click at [0, 0] on input "checkbox" at bounding box center [0, 0] width 0 height 0
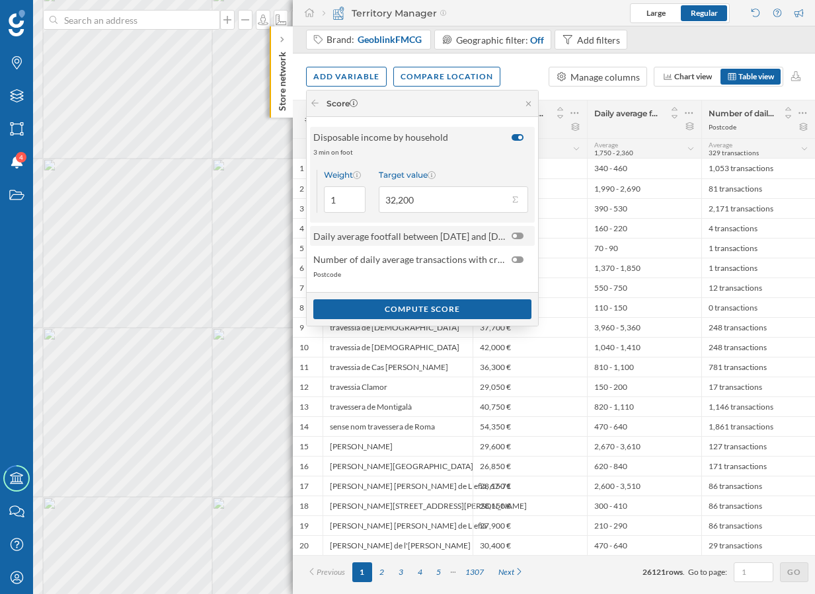
click at [516, 233] on div at bounding box center [518, 236] width 12 height 7
click at [0, 0] on input "checkbox" at bounding box center [0, 0] width 0 height 0
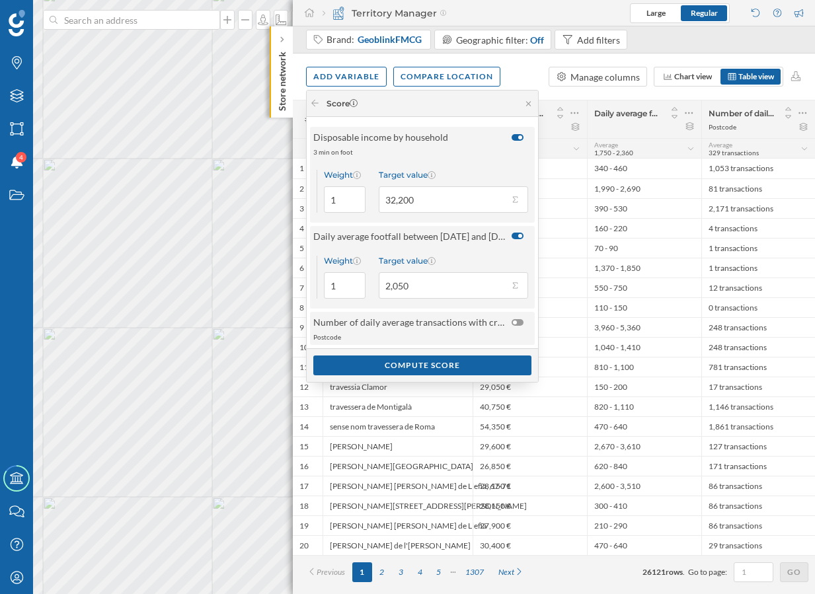
click at [518, 318] on div at bounding box center [521, 322] width 19 height 14
click at [516, 198] on button "Target value 32,200" at bounding box center [514, 199] width 13 height 13
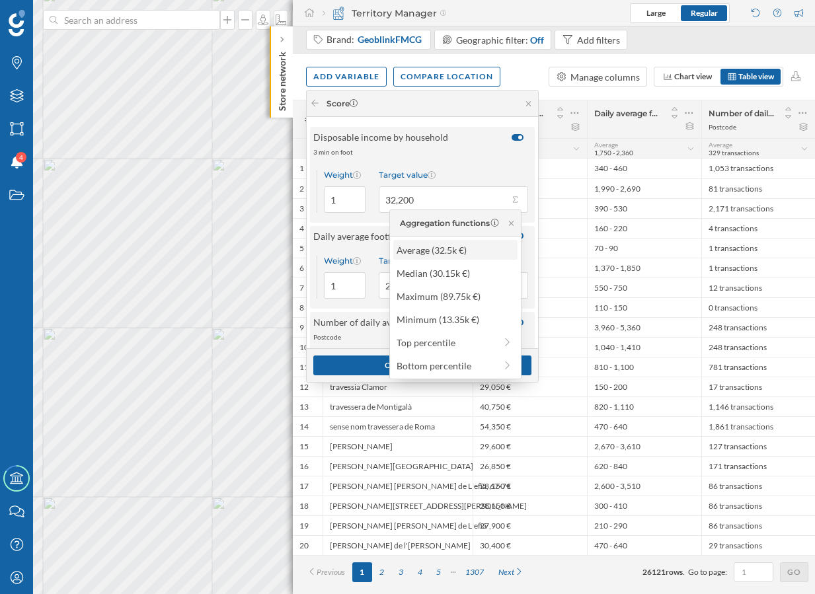
click at [469, 256] on div "Average (32.5k €)" at bounding box center [455, 250] width 116 height 14
type input "32,500"
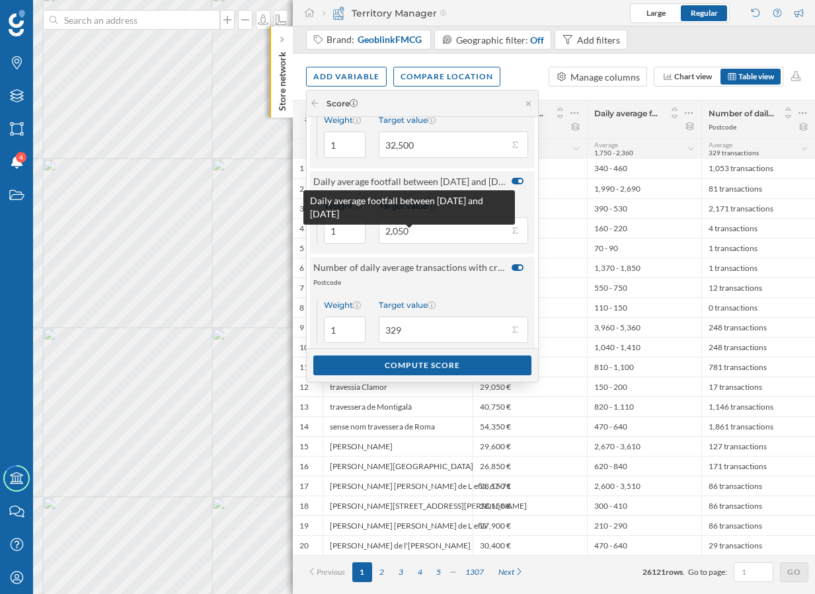
scroll to position [53, 0]
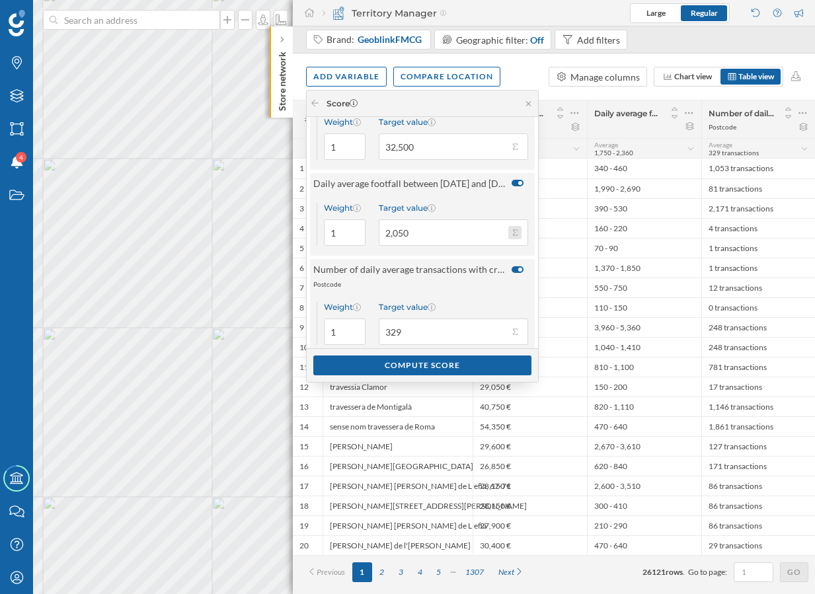
click at [517, 234] on button "Target value 2,050" at bounding box center [514, 232] width 13 height 13
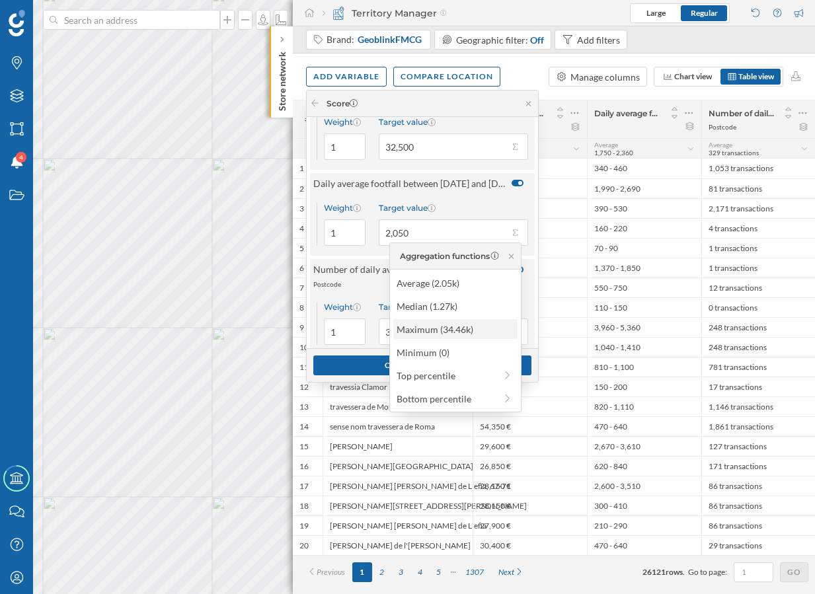
click at [453, 335] on div "Maximum (34.46k)" at bounding box center [455, 330] width 116 height 14
type input "34,460"
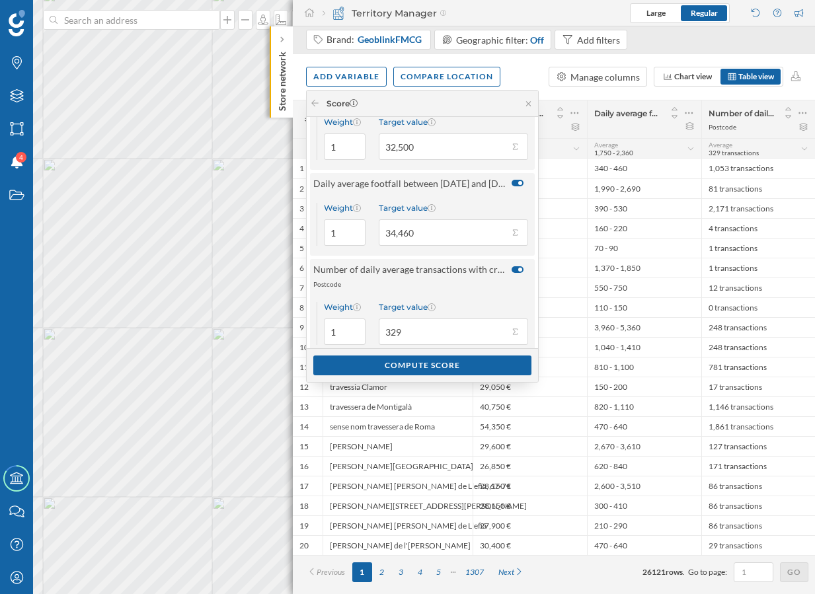
scroll to position [69, 0]
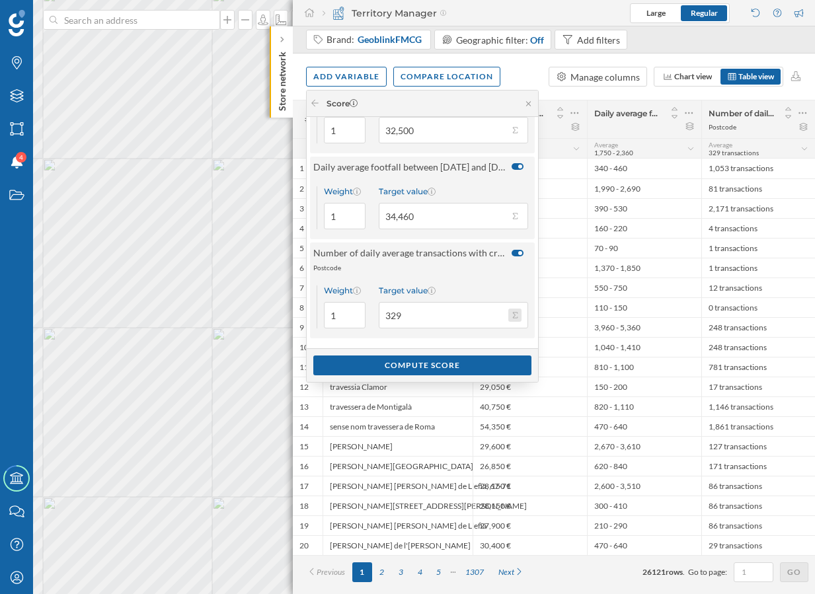
click at [520, 315] on button "Target value 329" at bounding box center [514, 315] width 13 height 13
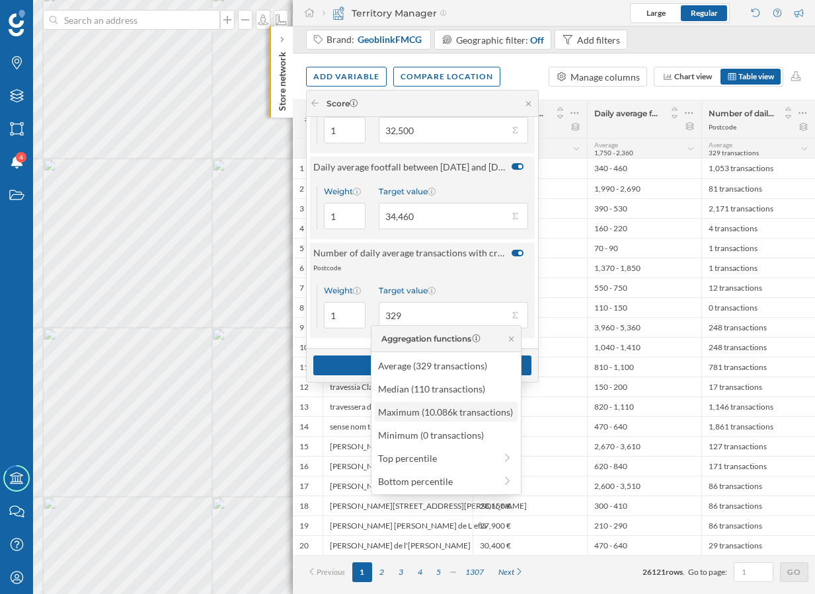
click at [463, 414] on div "Maximum (10.086k transactions)" at bounding box center [445, 412] width 135 height 14
type input "10,086"
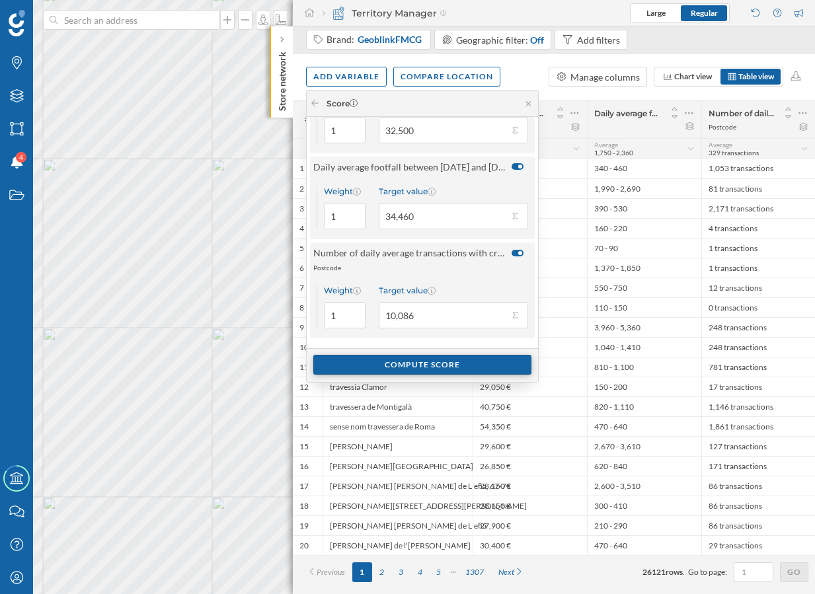
click at [480, 366] on div "Compute score" at bounding box center [422, 365] width 218 height 20
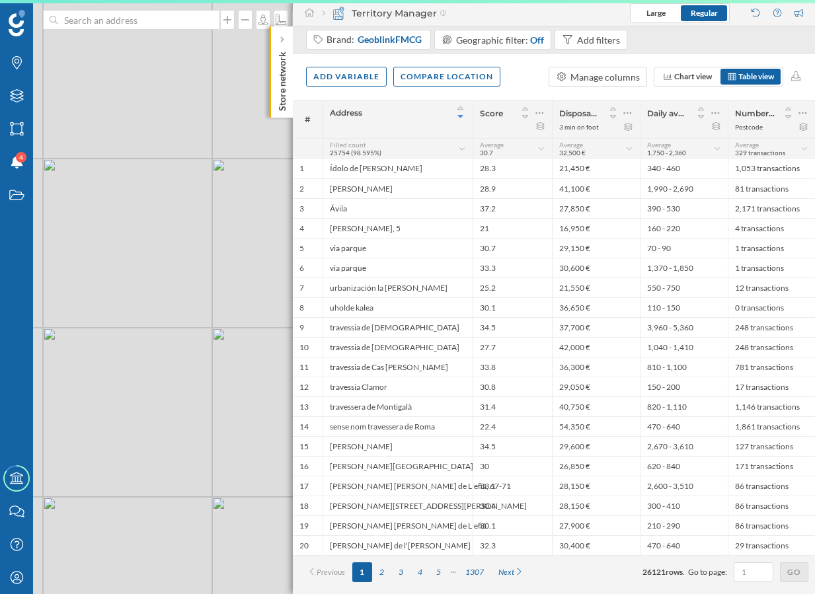
scroll to position [0, 0]
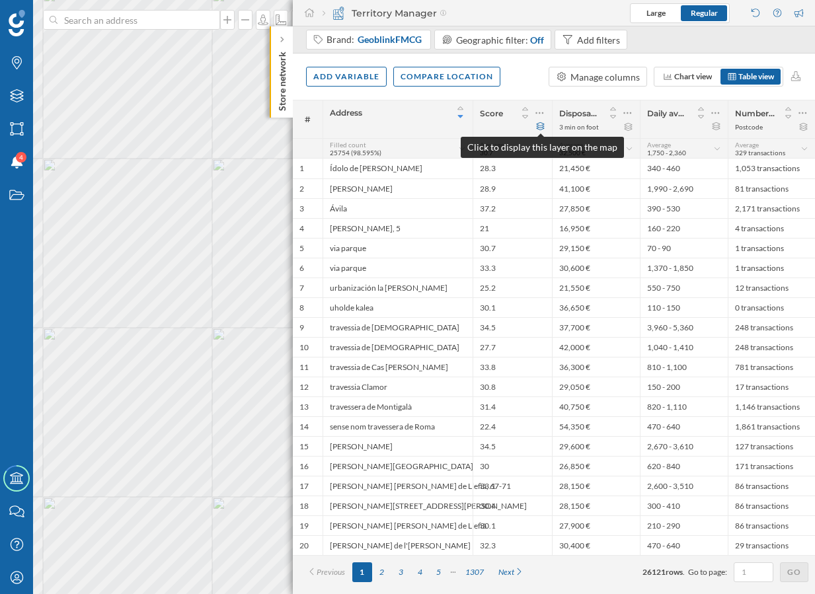
click at [541, 127] on icon at bounding box center [541, 126] width 8 height 8
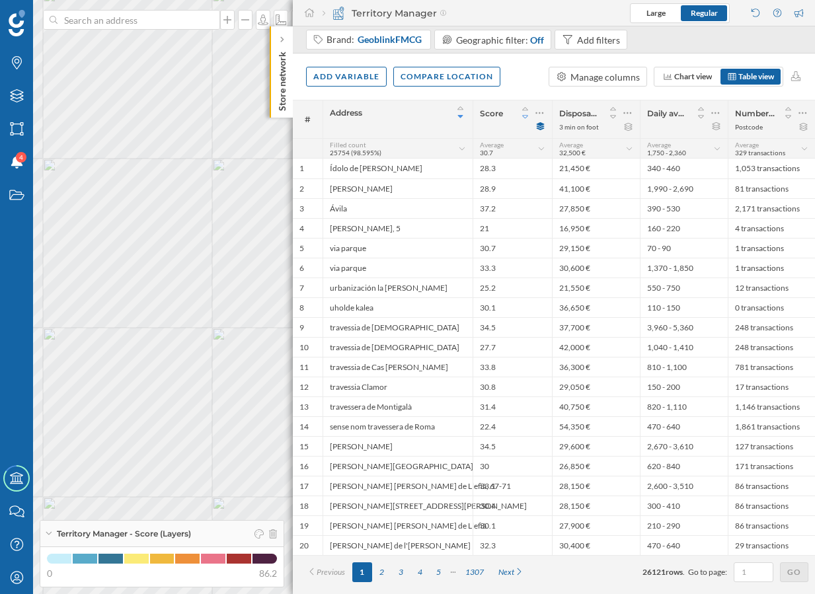
click at [526, 119] on icon at bounding box center [526, 116] width 12 height 9
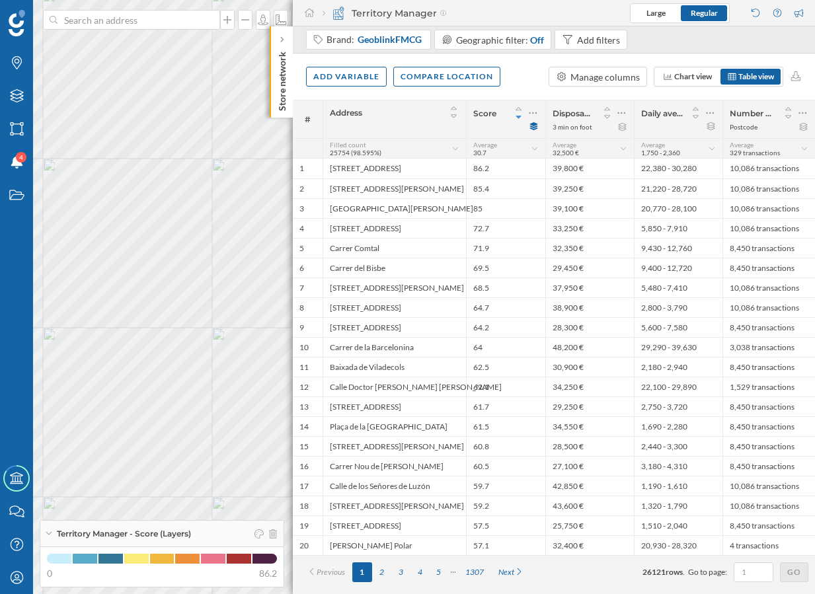
click at [288, 97] on p "Store network" at bounding box center [282, 78] width 13 height 65
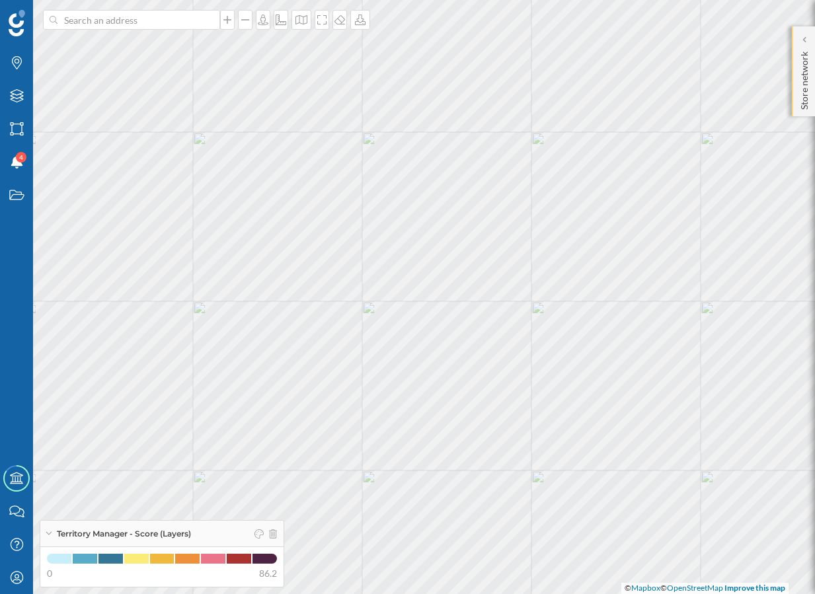
click at [807, 95] on p "Store network" at bounding box center [804, 77] width 13 height 63
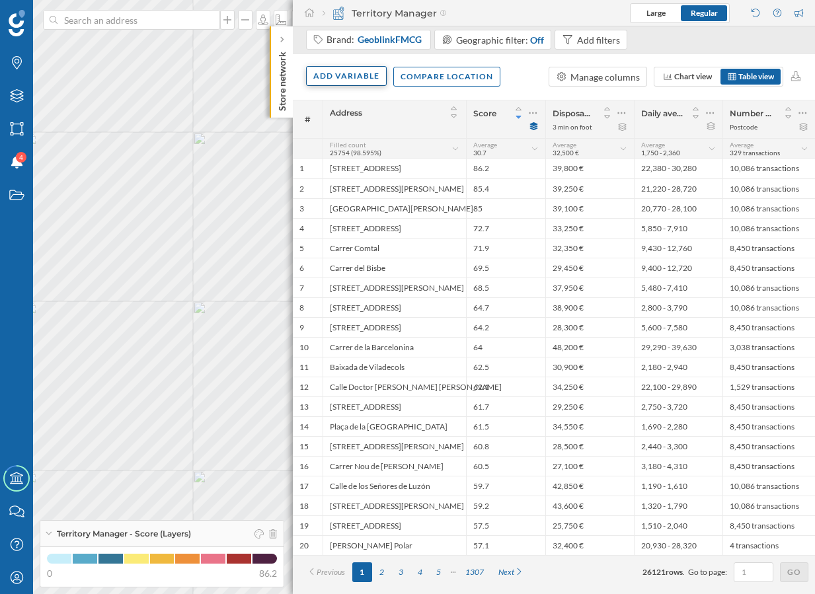
click at [362, 73] on div "Add variable" at bounding box center [346, 76] width 81 height 20
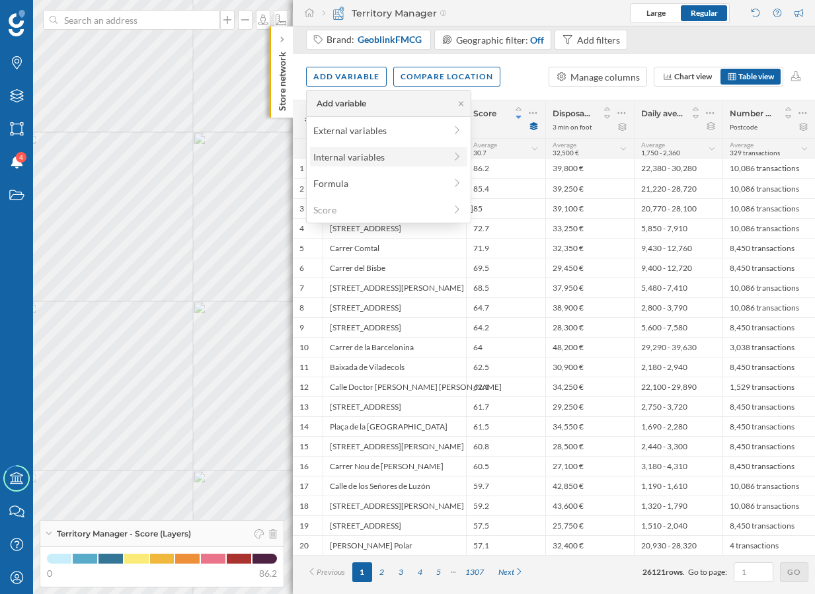
click at [360, 156] on div "Internal variables" at bounding box center [379, 157] width 132 height 14
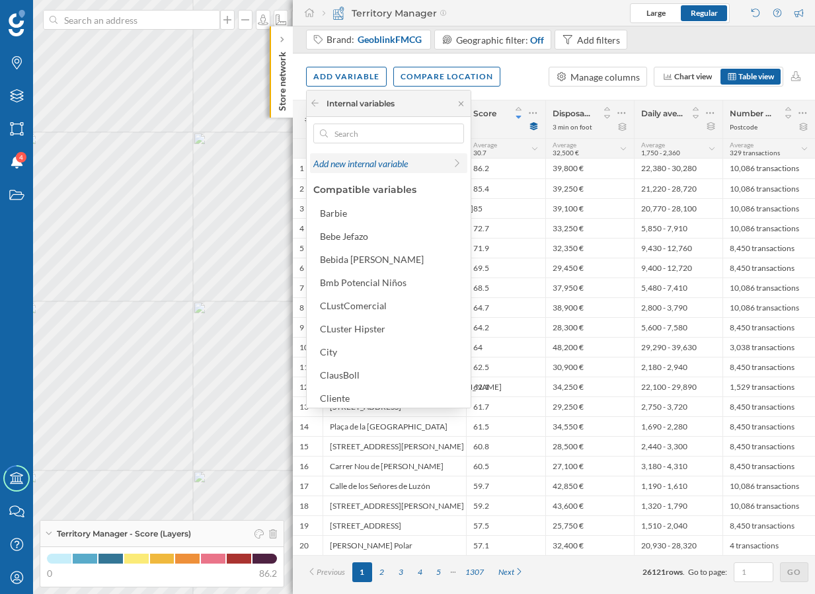
click at [378, 165] on span "Add new internal variable" at bounding box center [360, 163] width 95 height 11
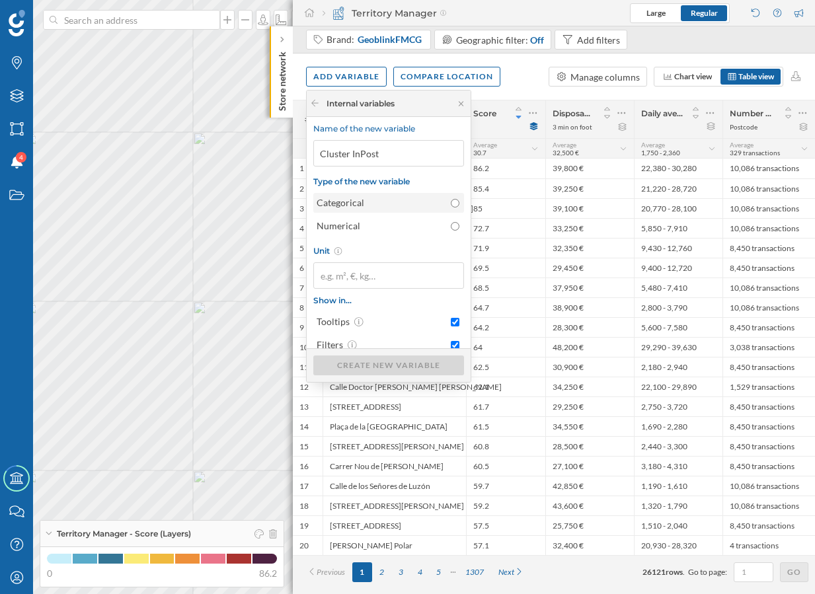
type input "Cluster InPost"
click at [414, 200] on div "Categorical" at bounding box center [381, 202] width 128 height 13
click at [451, 200] on input "Categorical" at bounding box center [455, 203] width 9 height 9
radio input "true"
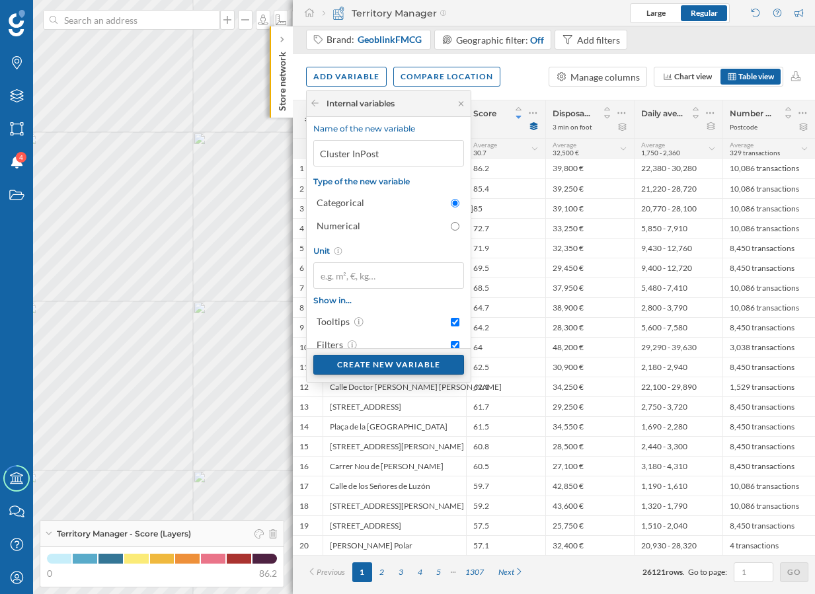
click at [395, 367] on div "Create new variable" at bounding box center [388, 365] width 151 height 20
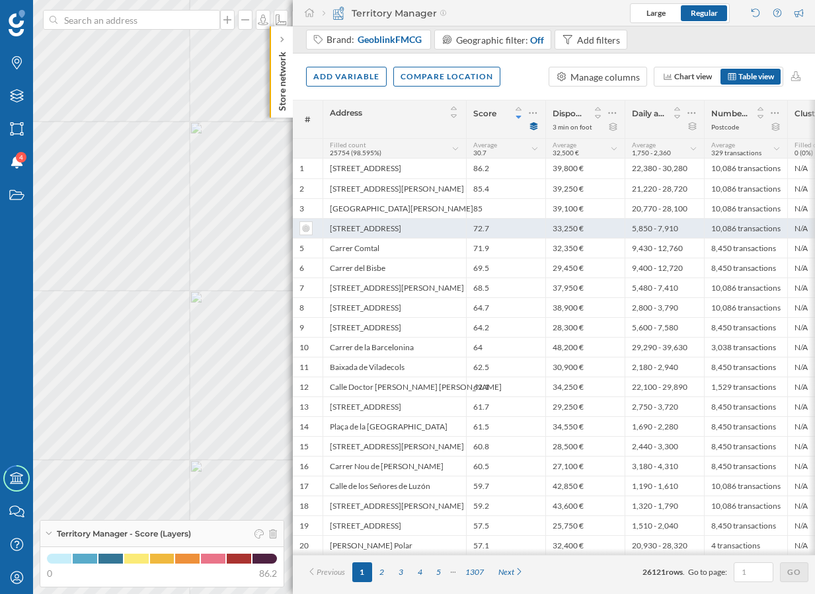
scroll to position [0, 52]
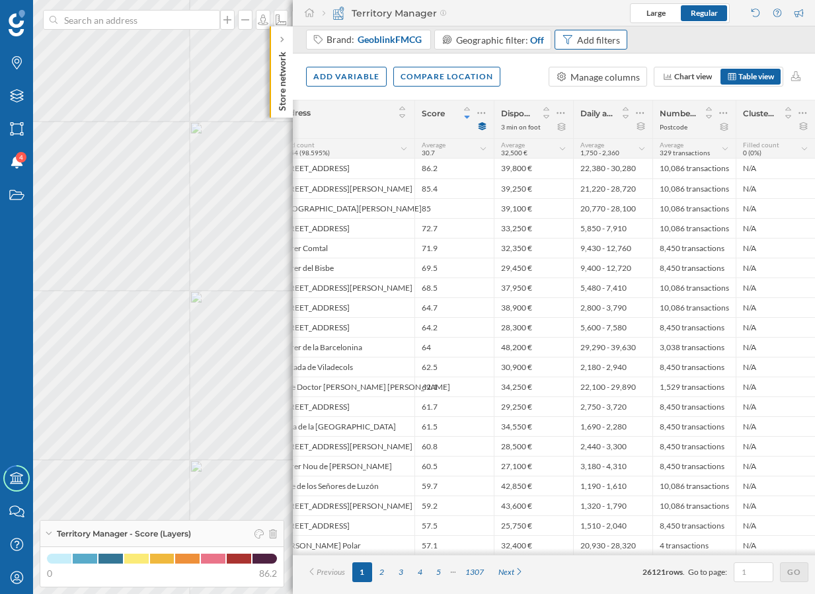
click at [612, 42] on div "Add filters" at bounding box center [598, 40] width 43 height 14
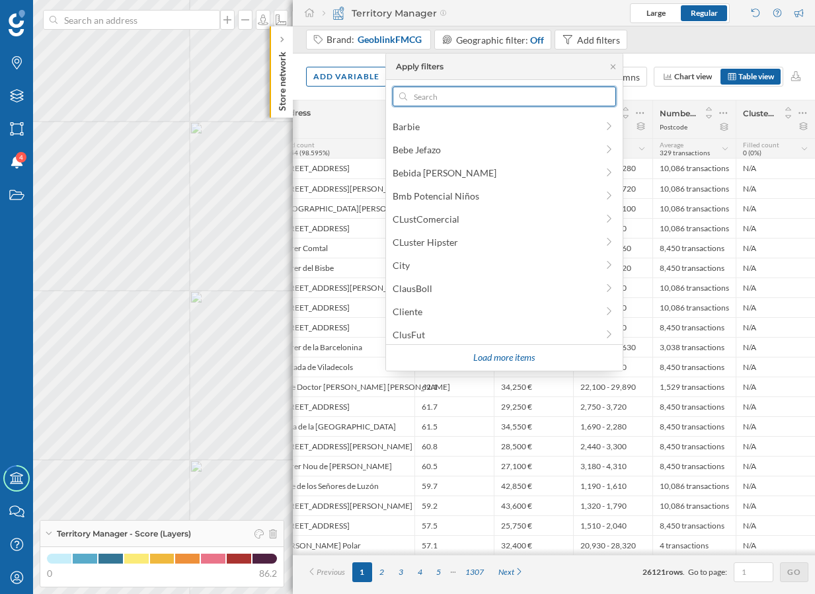
click at [495, 96] on input "text" at bounding box center [504, 97] width 195 height 20
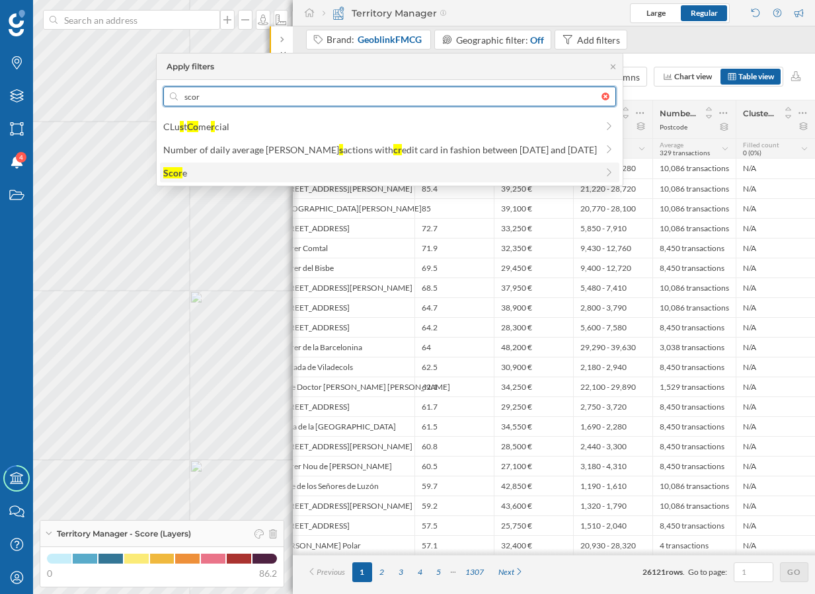
type input "scor"
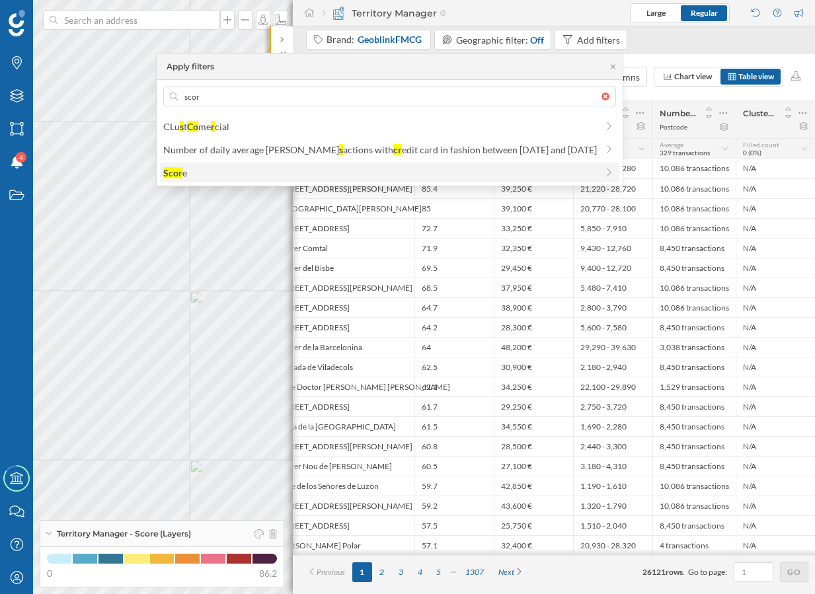
click at [352, 180] on div "Scor e" at bounding box center [390, 173] width 460 height 20
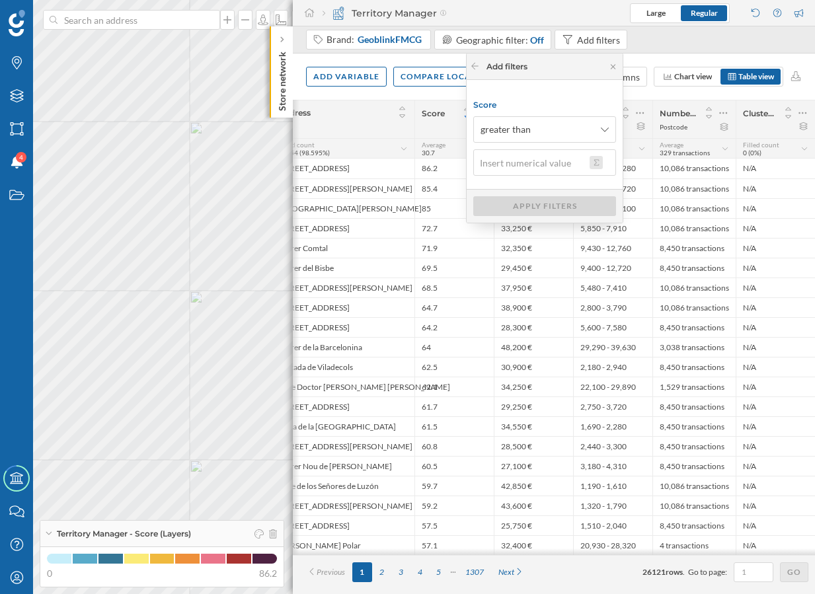
click at [596, 161] on button at bounding box center [596, 162] width 13 height 13
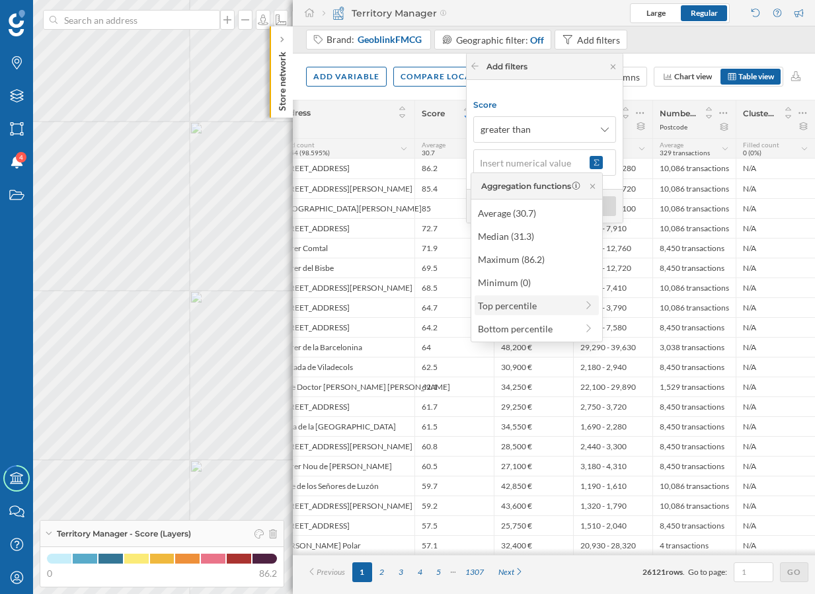
click at [538, 306] on div "Top percentile" at bounding box center [527, 306] width 99 height 14
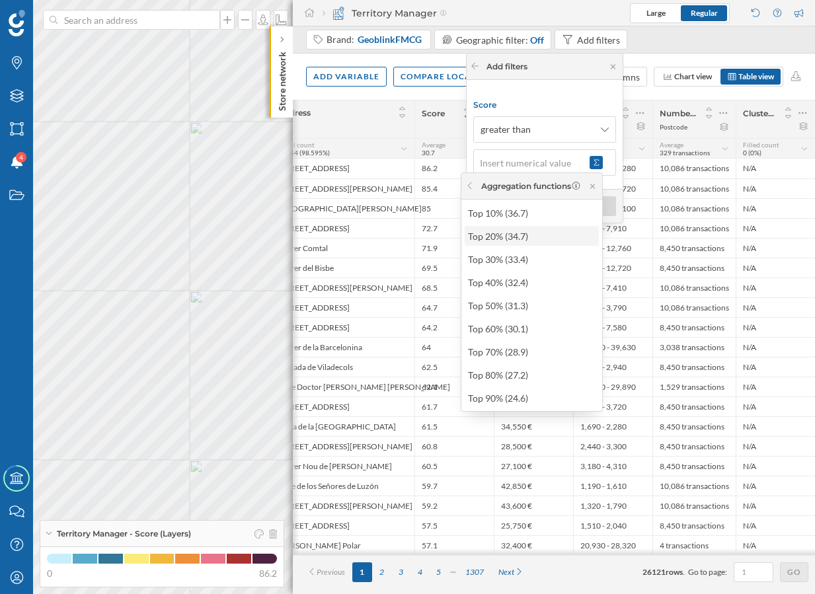
click at [548, 238] on div "Top 20% (34.7)" at bounding box center [531, 236] width 126 height 14
type input "34.7"
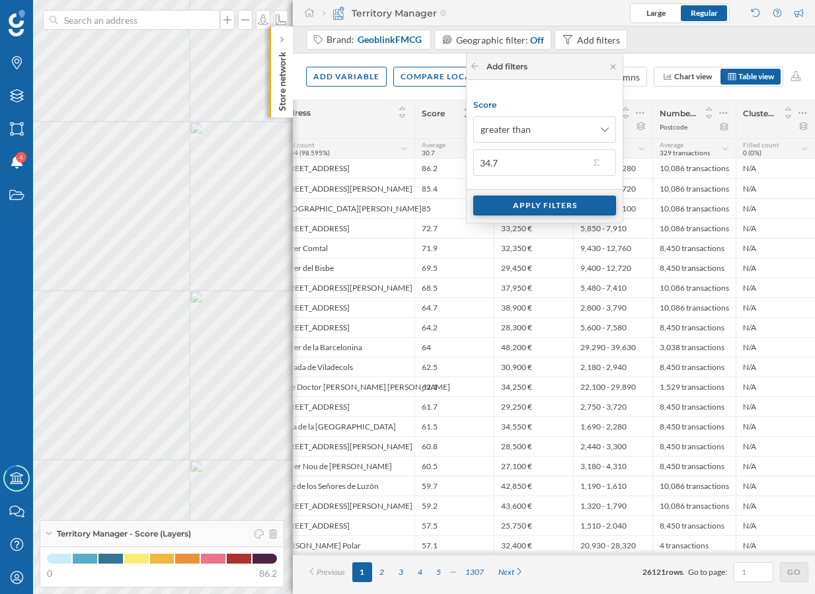
click at [589, 208] on div "Apply filters" at bounding box center [544, 206] width 143 height 20
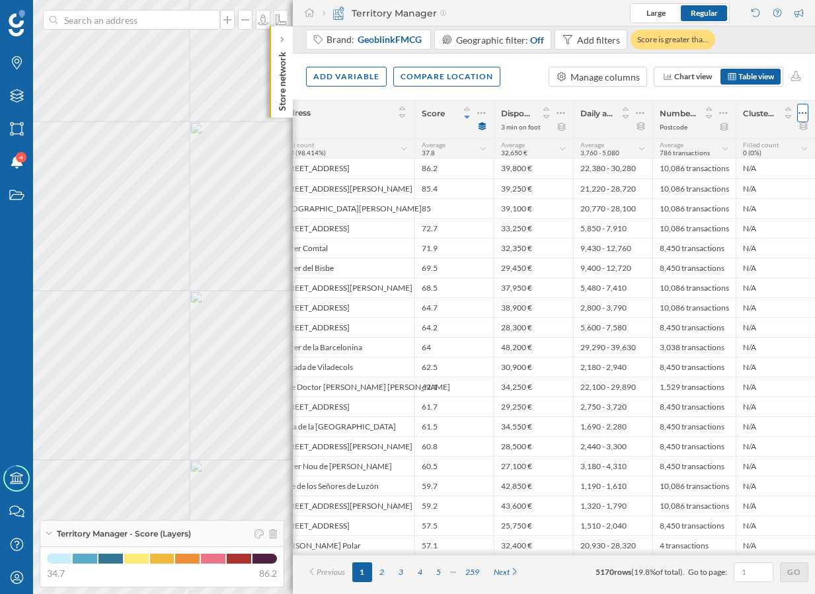
click at [804, 114] on icon at bounding box center [803, 112] width 9 height 13
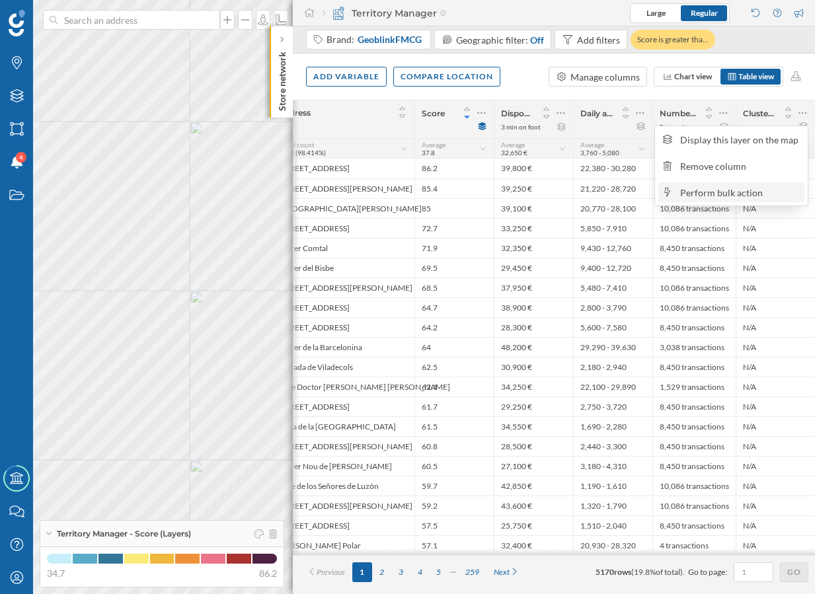
click at [740, 187] on div "Perform bulk action" at bounding box center [740, 193] width 120 height 14
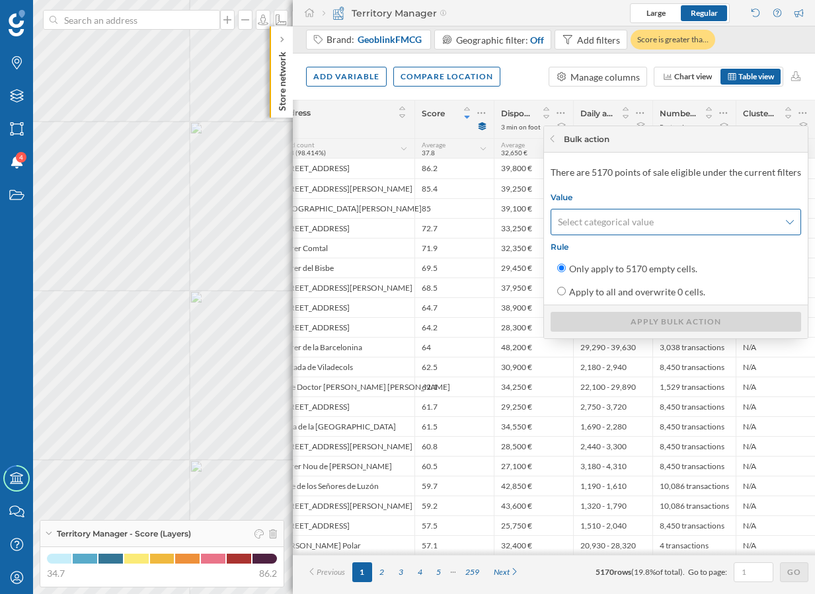
click at [665, 223] on div "Select categorical value" at bounding box center [676, 222] width 251 height 26
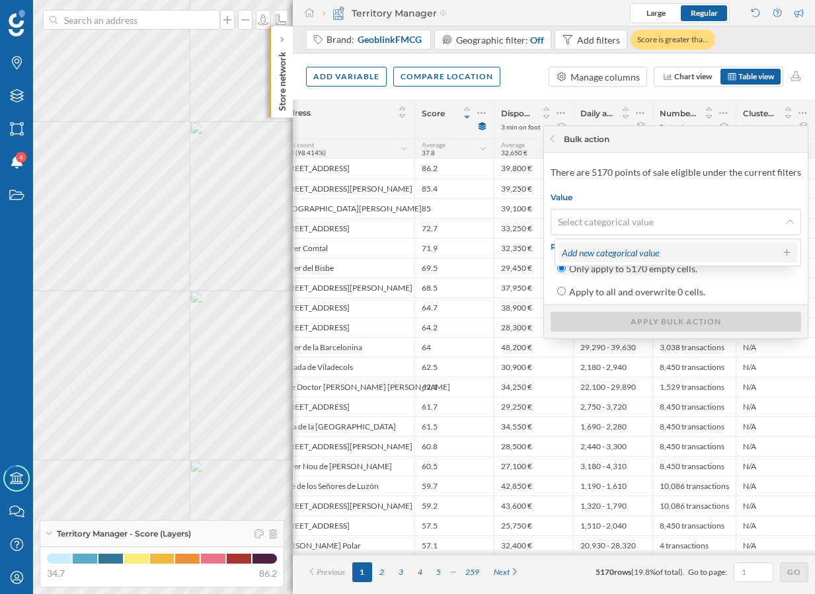
click at [615, 251] on span "Add new categorical value" at bounding box center [610, 252] width 97 height 11
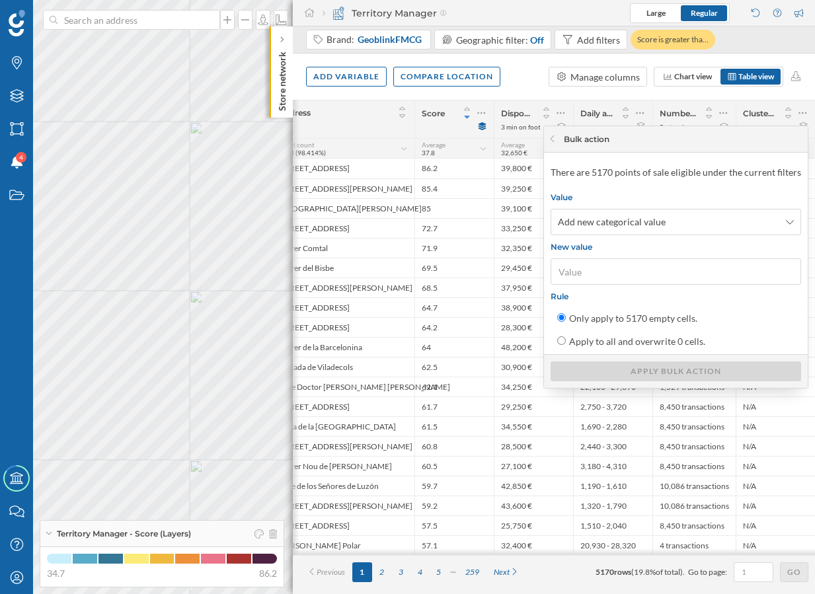
click at [593, 269] on input "New value" at bounding box center [676, 272] width 243 height 20
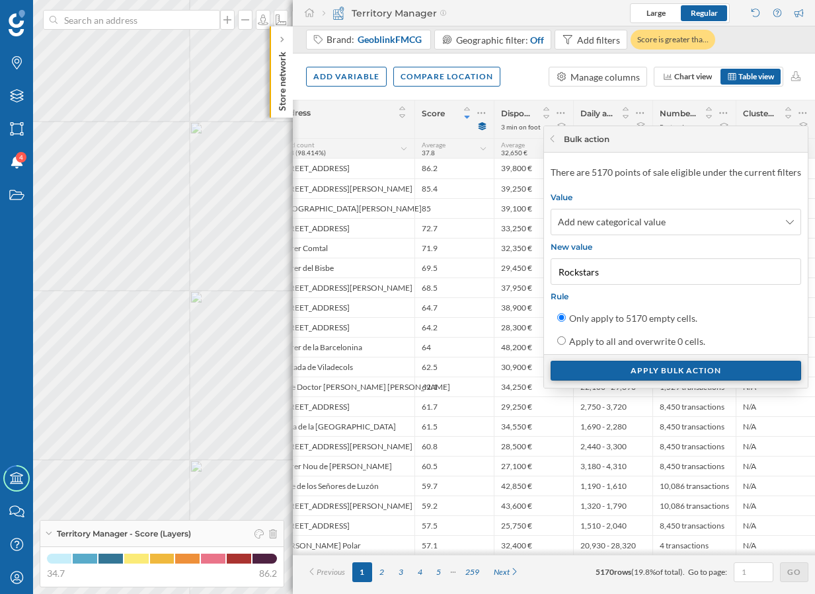
type input "Rockstars"
click at [640, 370] on div "Apply bulk action" at bounding box center [676, 371] width 251 height 20
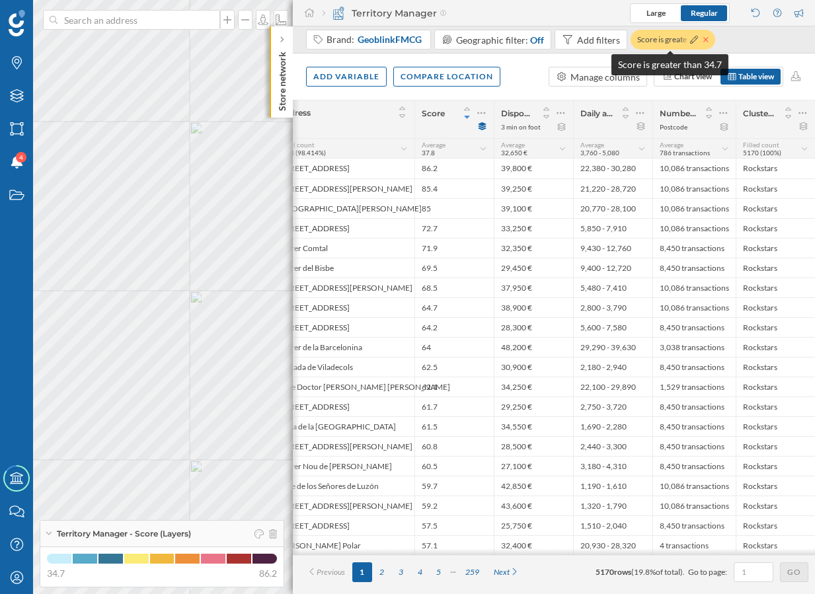
click at [703, 40] on icon at bounding box center [705, 40] width 5 height 8
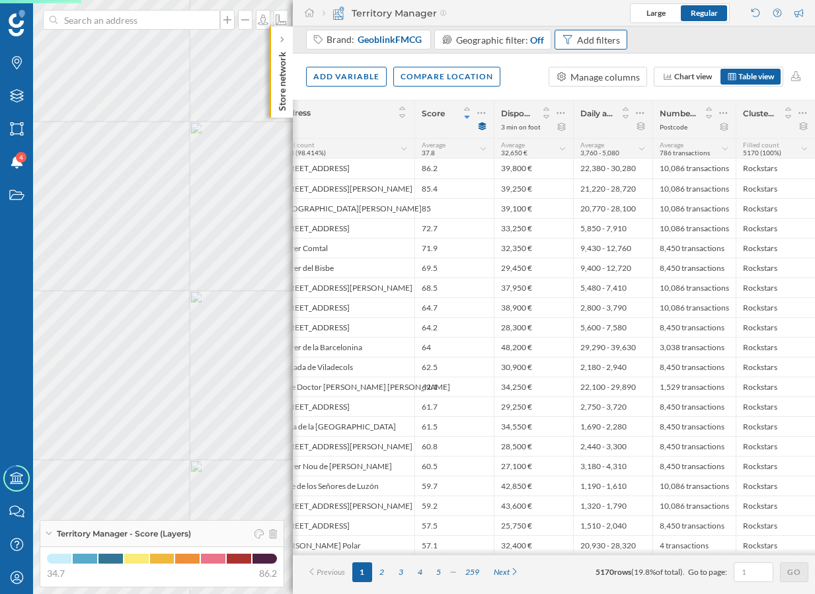
click at [600, 44] on div "Add filters" at bounding box center [598, 40] width 43 height 14
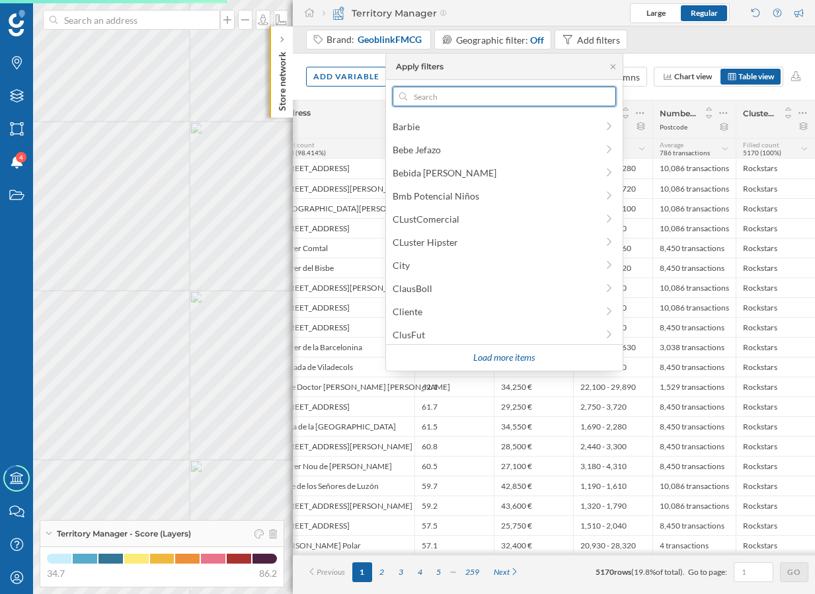
click at [539, 92] on input "text" at bounding box center [504, 97] width 195 height 20
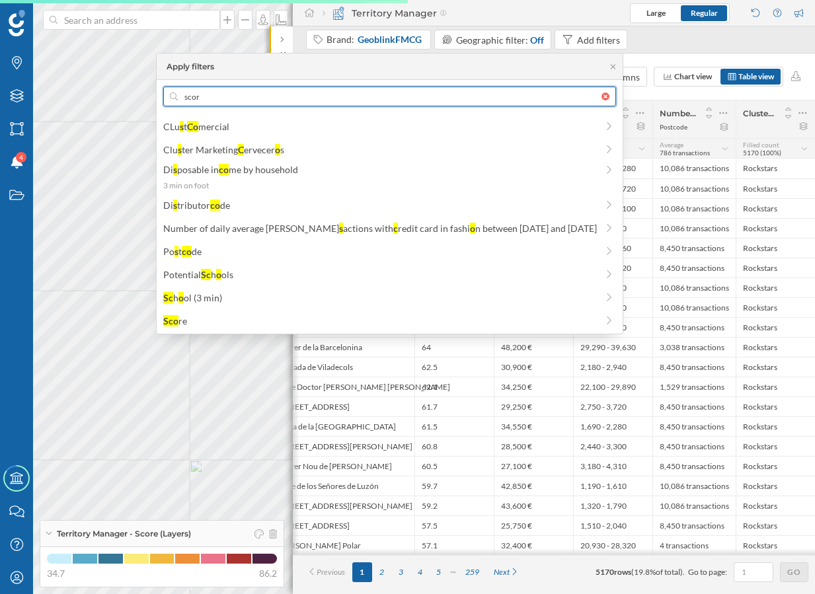
type input "score"
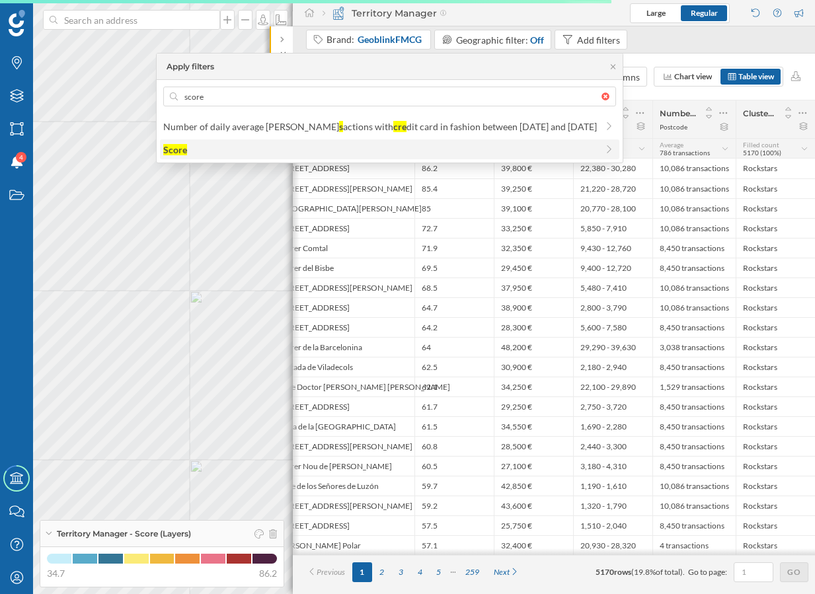
click at [422, 156] on span "Score" at bounding box center [380, 150] width 434 height 14
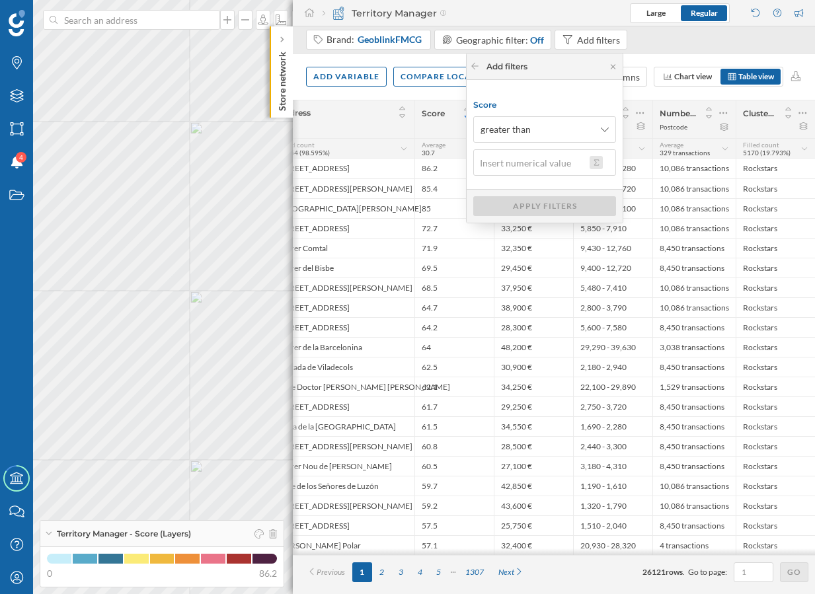
click at [598, 165] on button at bounding box center [596, 162] width 13 height 13
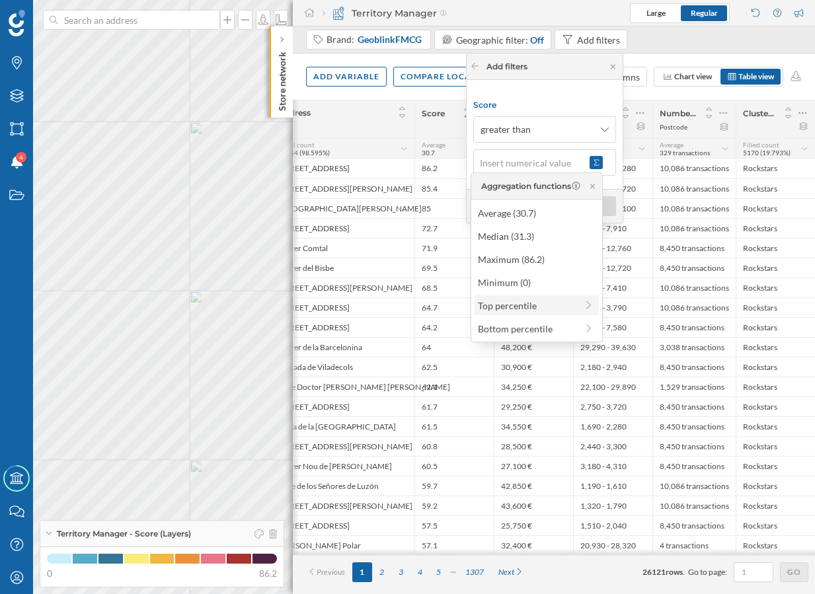
click at [535, 313] on div "Top percentile" at bounding box center [537, 306] width 124 height 20
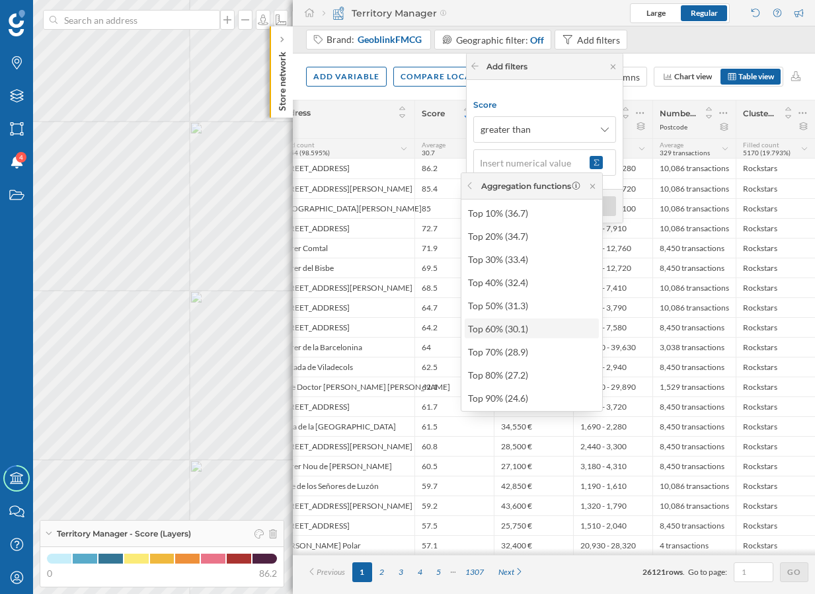
click at [524, 327] on div "Top 60% (30.1)" at bounding box center [528, 329] width 120 height 14
type input "30.1"
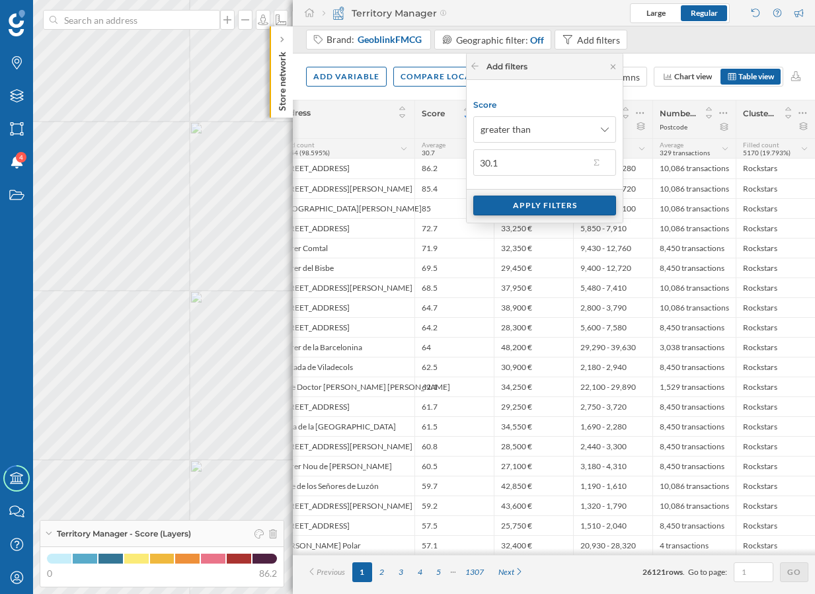
click at [568, 198] on div "Apply filters" at bounding box center [544, 206] width 143 height 20
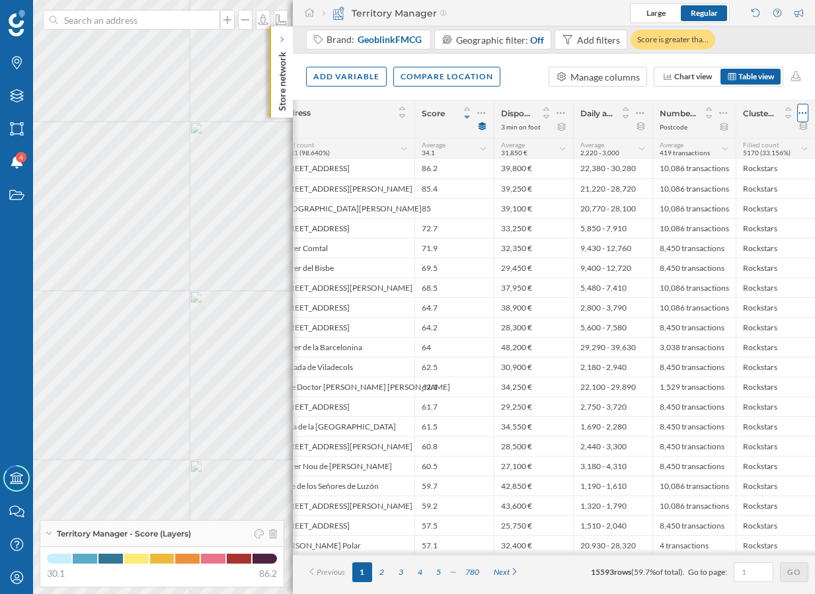
click at [801, 112] on icon at bounding box center [803, 112] width 9 height 13
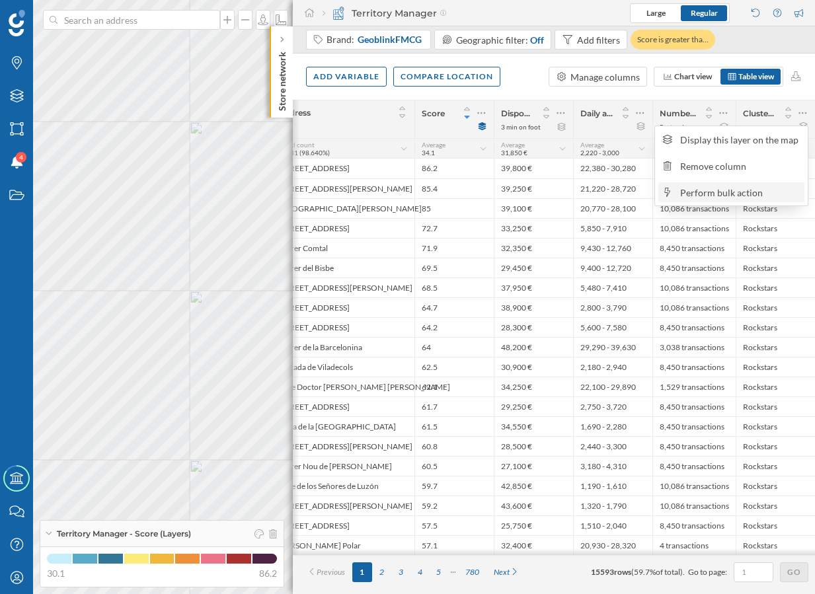
click at [730, 190] on div "Perform bulk action" at bounding box center [740, 193] width 120 height 14
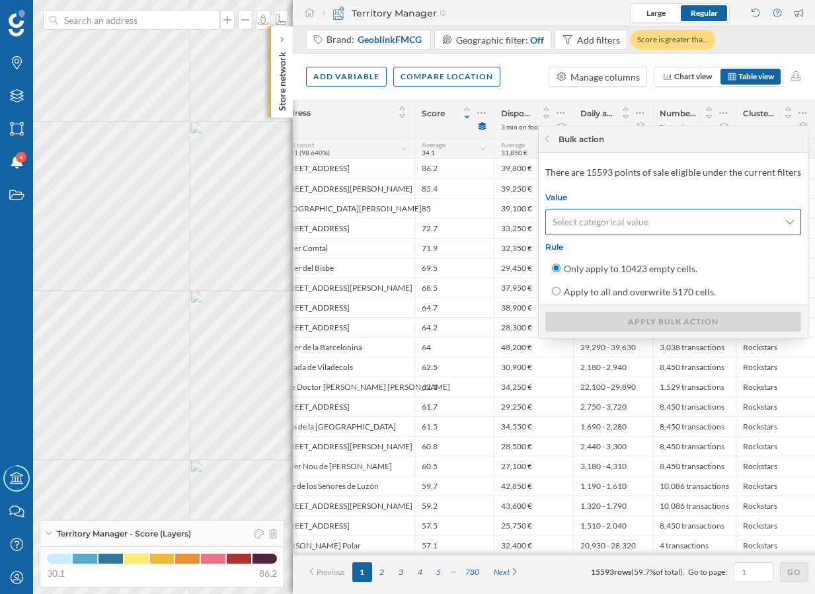
click at [633, 215] on div "Select categorical value" at bounding box center [673, 222] width 256 height 26
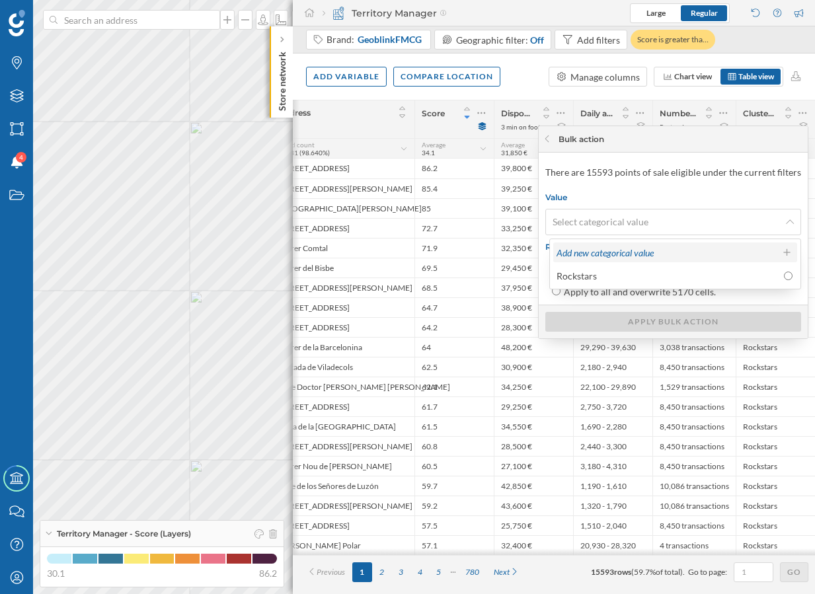
click at [597, 255] on span "Add new categorical value" at bounding box center [605, 252] width 97 height 11
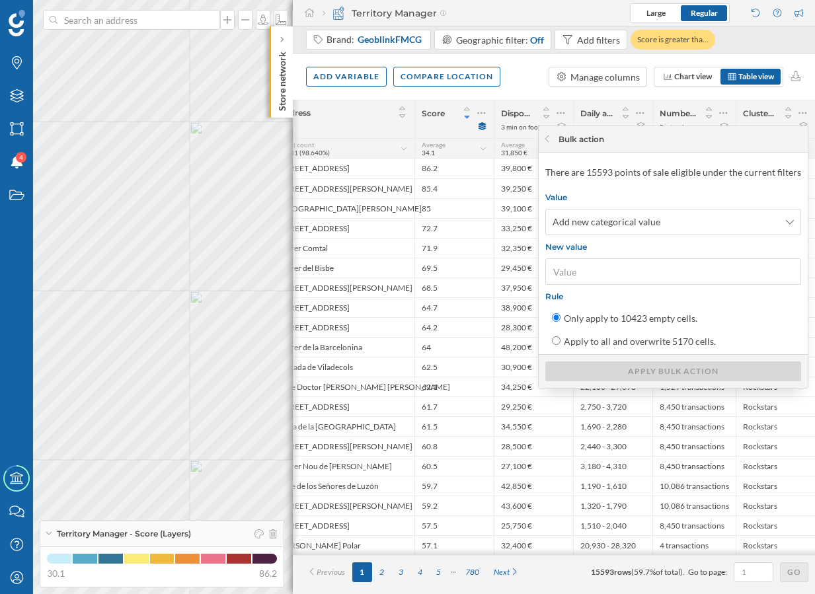
click at [574, 275] on input "New value" at bounding box center [673, 272] width 248 height 20
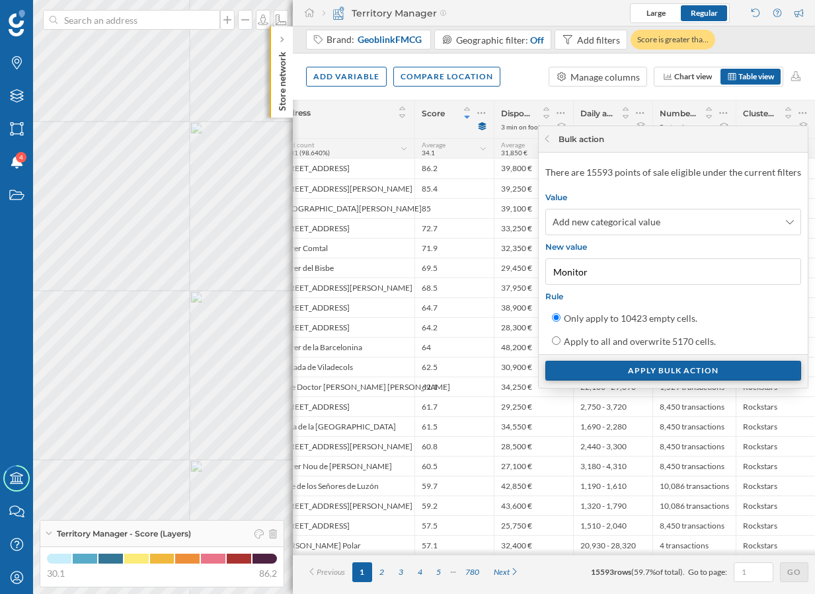
type input "Monitor"
click at [619, 370] on div "Apply bulk action" at bounding box center [673, 371] width 256 height 20
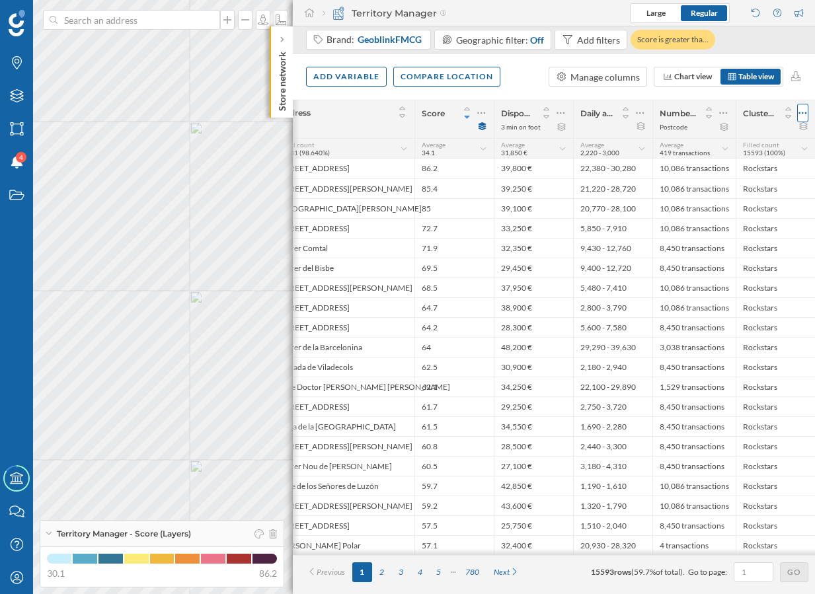
click at [801, 108] on icon at bounding box center [803, 112] width 9 height 13
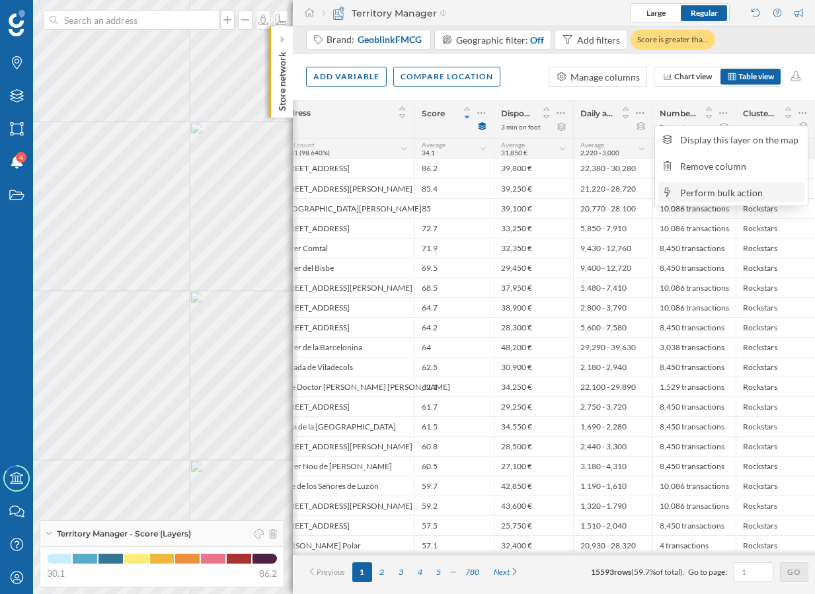
click at [731, 187] on div "Perform bulk action" at bounding box center [740, 193] width 120 height 14
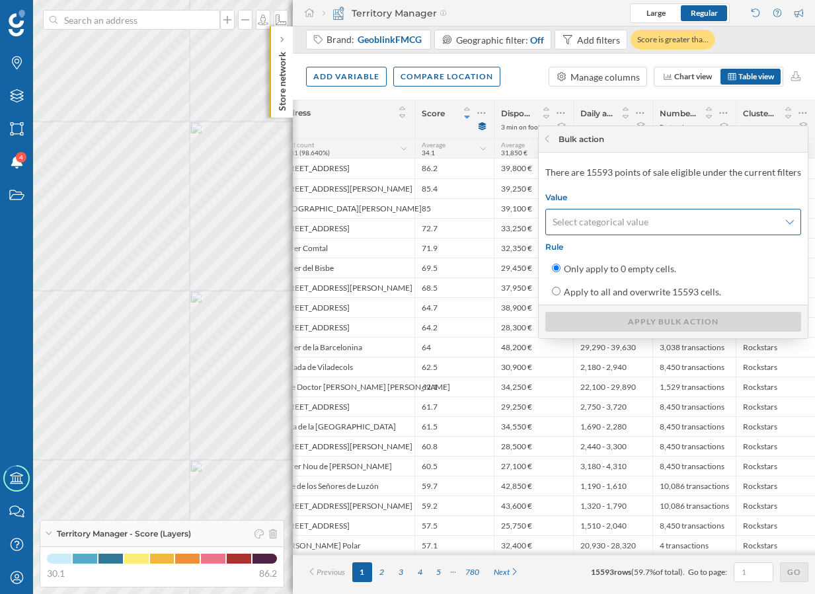
click at [668, 229] on div "Select categorical value" at bounding box center [673, 222] width 256 height 26
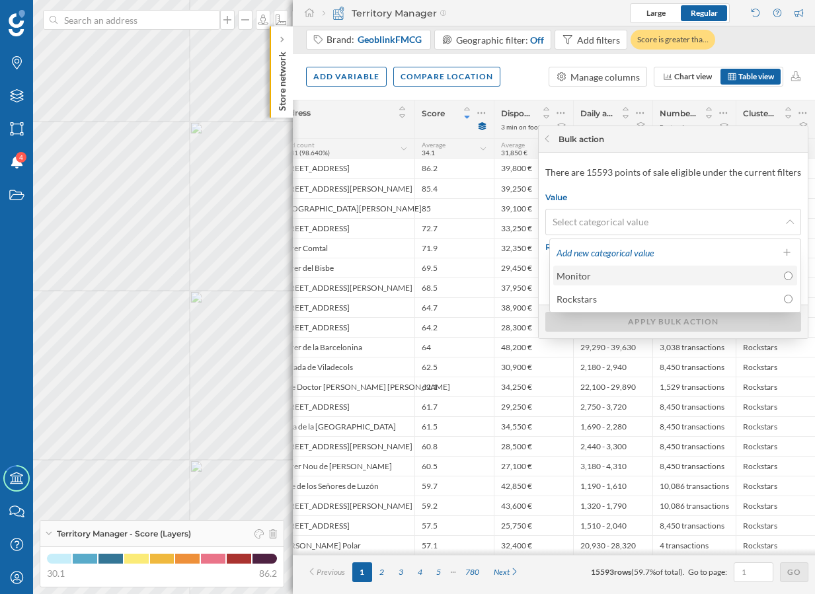
click at [738, 276] on div "Monitor" at bounding box center [667, 276] width 221 height 14
click at [784, 276] on input "Monitor" at bounding box center [788, 276] width 9 height 9
radio input "true"
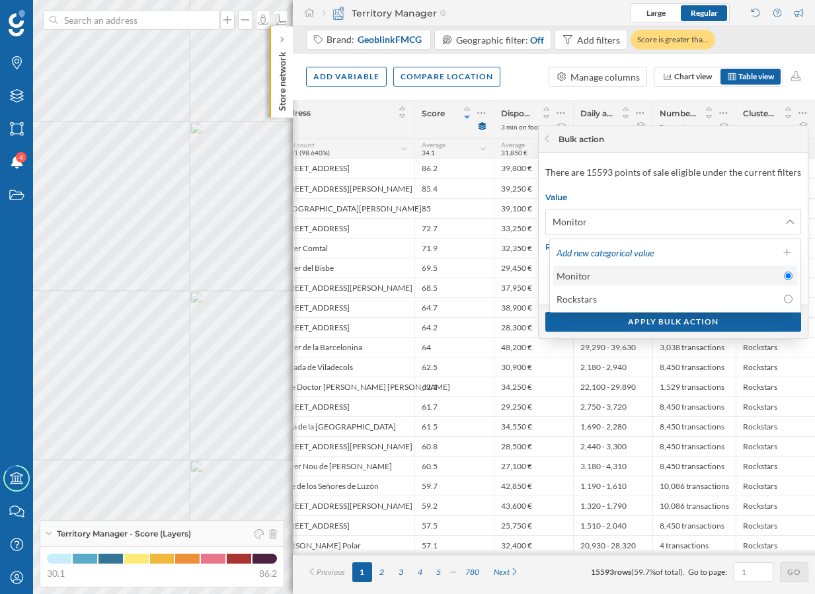
click at [738, 276] on div "Monitor" at bounding box center [667, 276] width 221 height 14
click at [784, 276] on input "Monitor" at bounding box center [788, 276] width 9 height 9
click at [751, 192] on span "Value" at bounding box center [673, 197] width 256 height 10
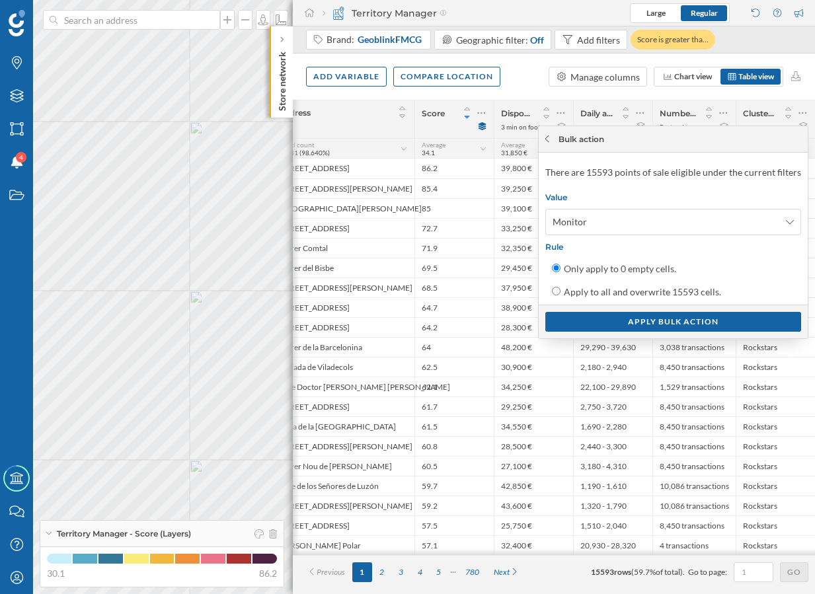
click at [552, 134] on div at bounding box center [547, 140] width 10 height 12
click at [551, 145] on div "Bulk action" at bounding box center [673, 139] width 269 height 26
click at [552, 138] on icon at bounding box center [547, 139] width 10 height 8
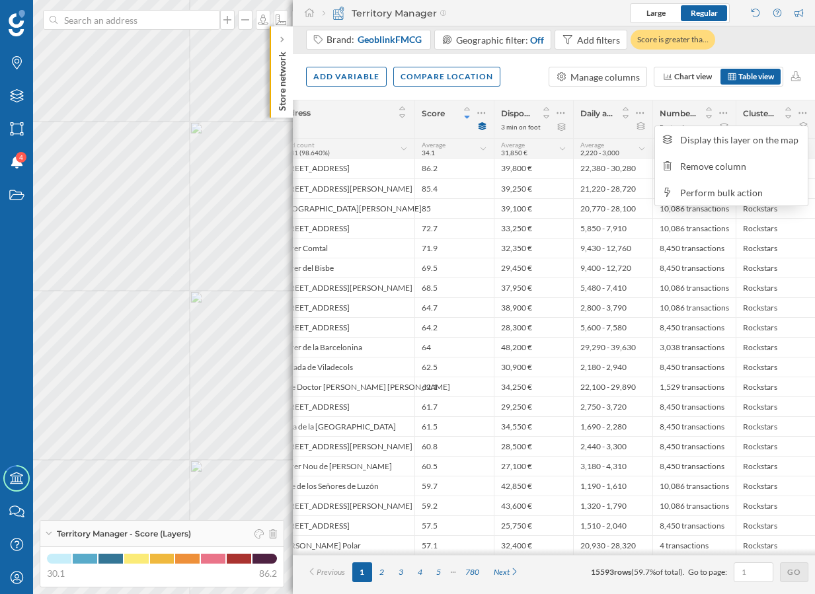
click at [778, 110] on div at bounding box center [792, 113] width 32 height 19
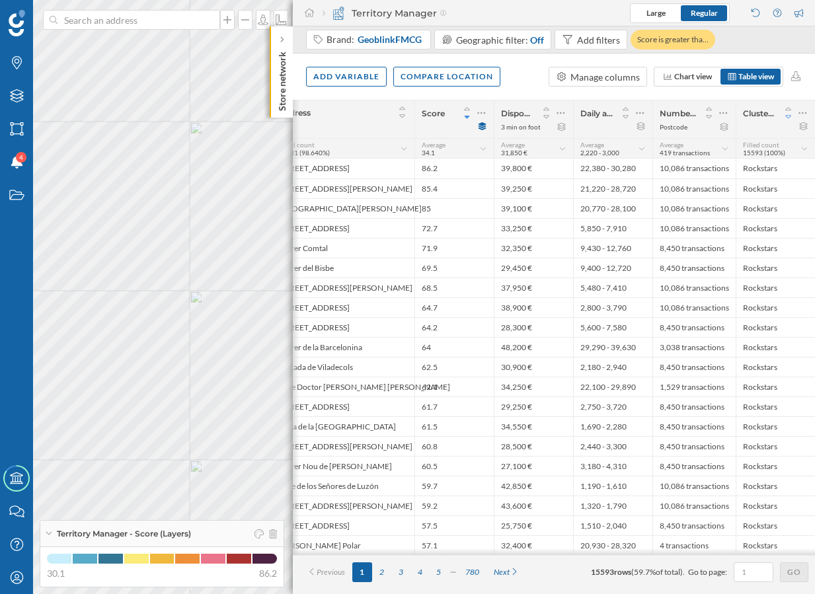
click at [787, 115] on icon at bounding box center [788, 116] width 6 height 3
click at [790, 108] on icon at bounding box center [789, 108] width 12 height 9
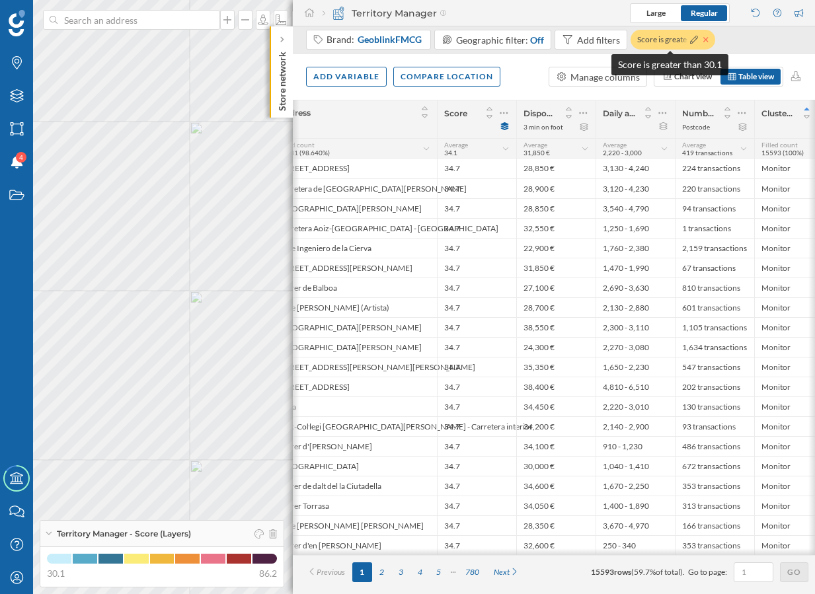
click at [705, 39] on icon at bounding box center [705, 40] width 5 height 8
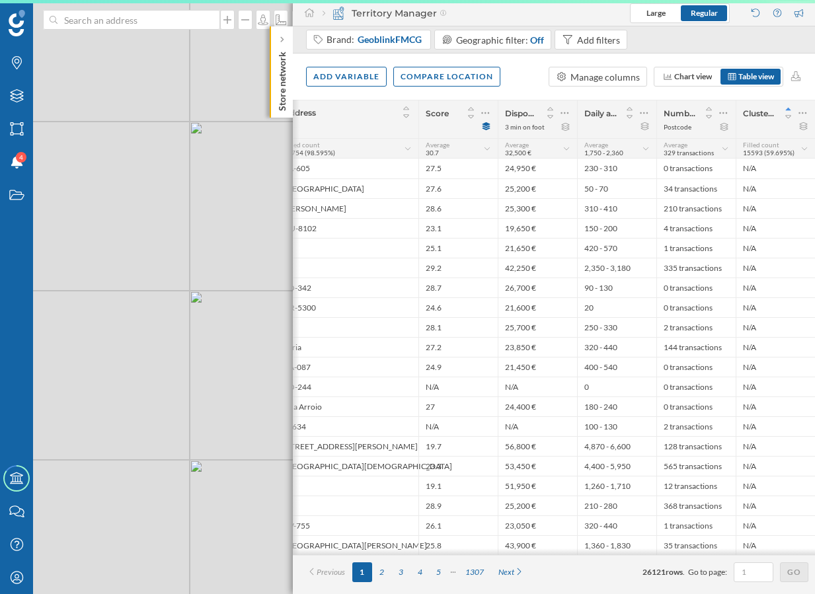
scroll to position [0, 46]
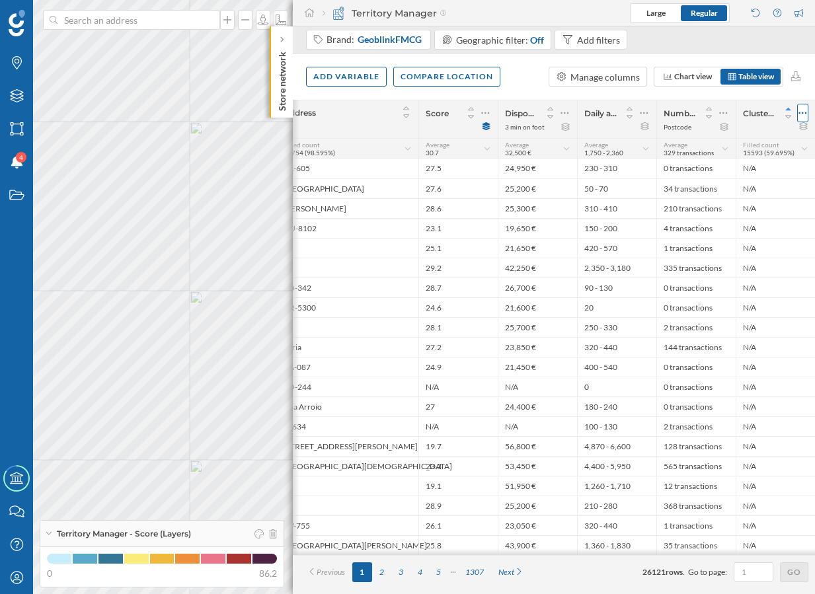
click at [804, 111] on icon at bounding box center [803, 112] width 9 height 13
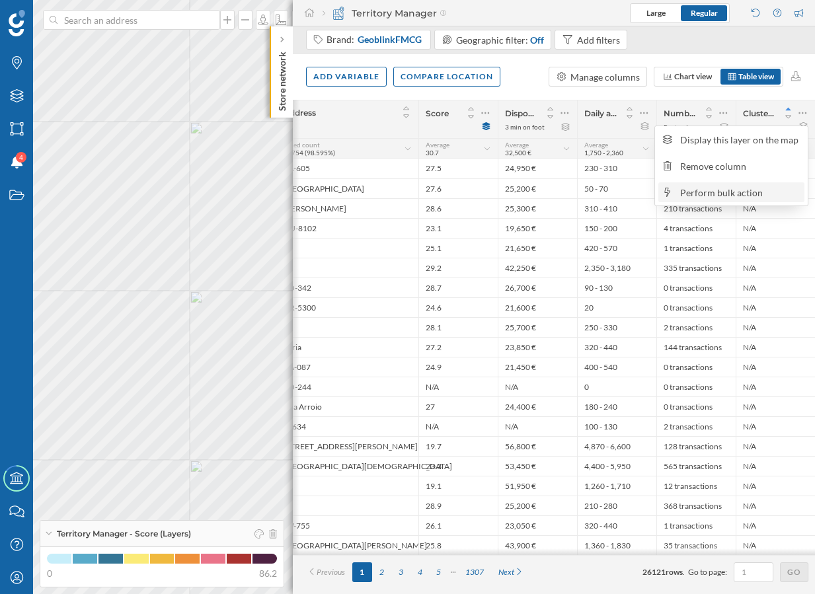
click at [721, 188] on div "Perform bulk action" at bounding box center [740, 193] width 120 height 14
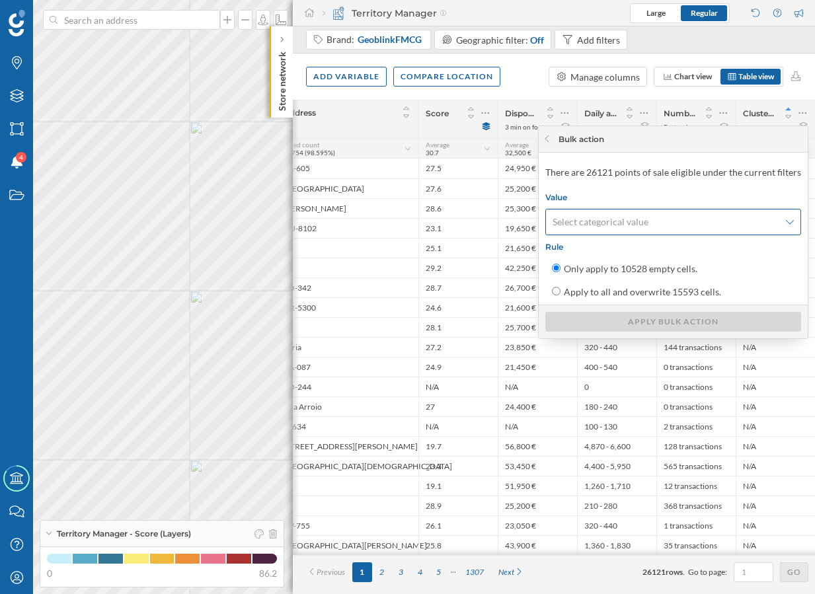
click at [612, 223] on div "Select categorical value" at bounding box center [673, 222] width 256 height 26
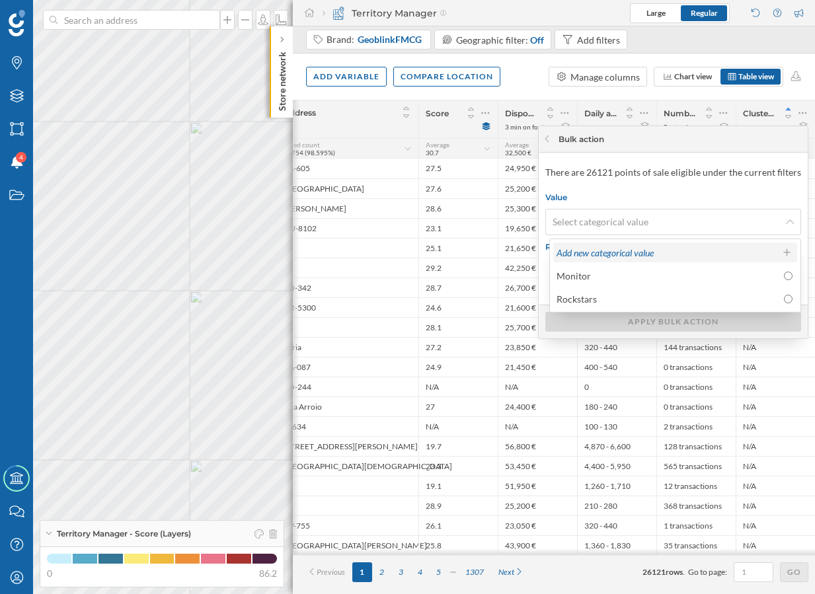
click at [614, 259] on div "Add new categorical value" at bounding box center [675, 253] width 244 height 20
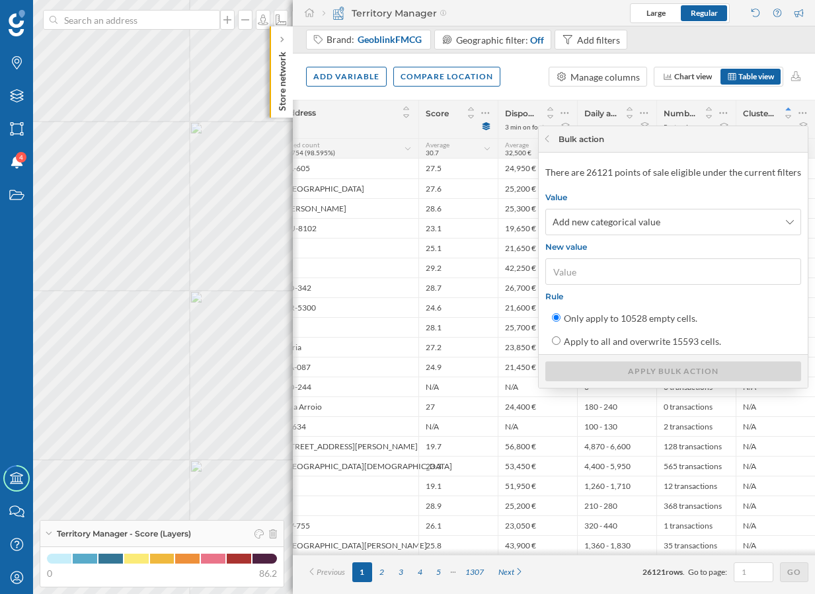
click at [592, 272] on input "New value" at bounding box center [673, 272] width 248 height 20
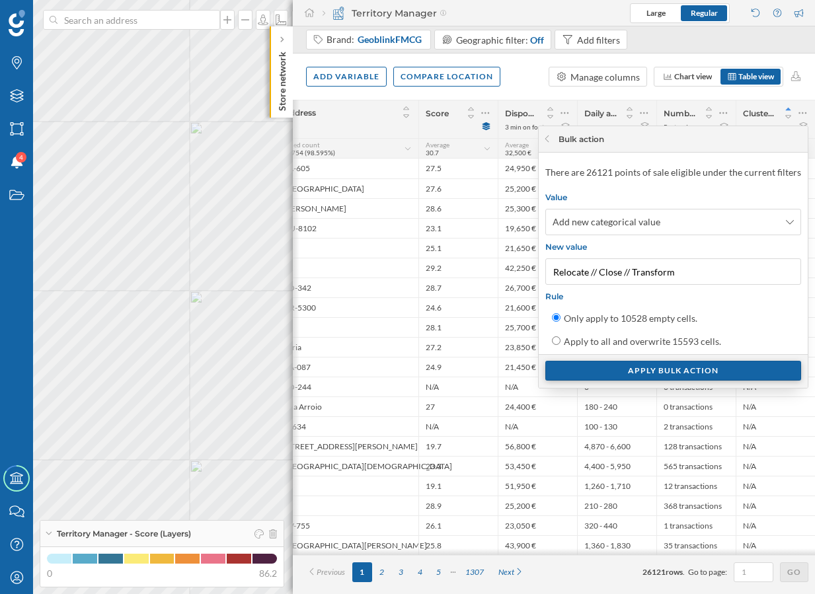
type input "Relocate // Close // Transform"
click at [660, 372] on div "Apply bulk action" at bounding box center [673, 371] width 256 height 20
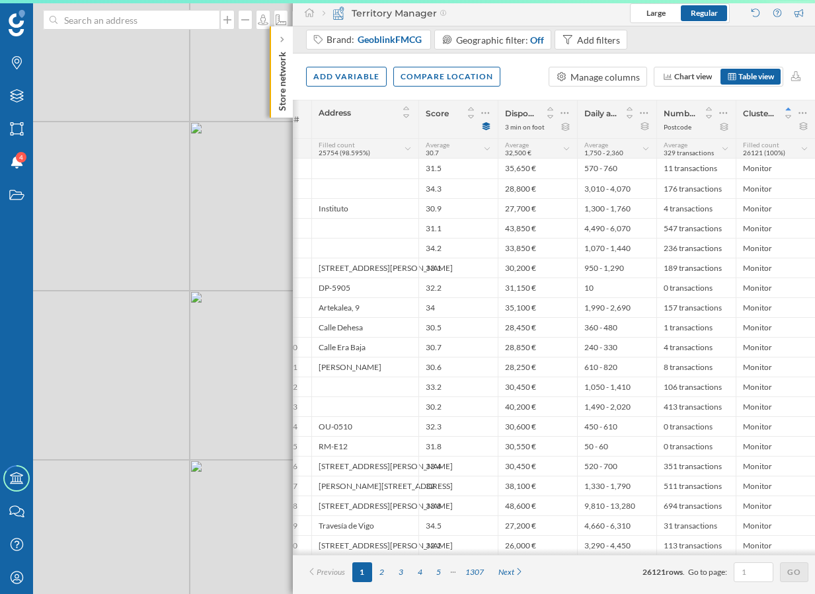
scroll to position [0, 11]
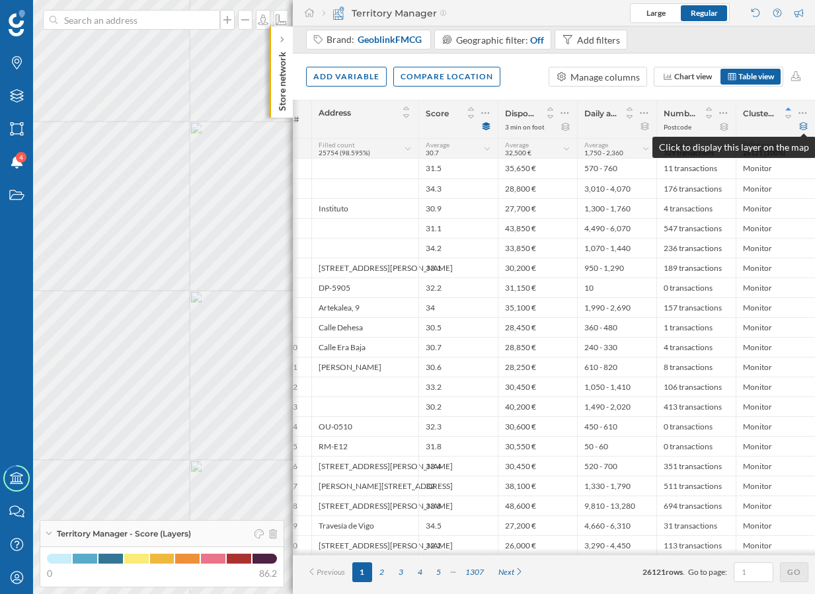
click at [803, 126] on icon at bounding box center [804, 126] width 10 height 8
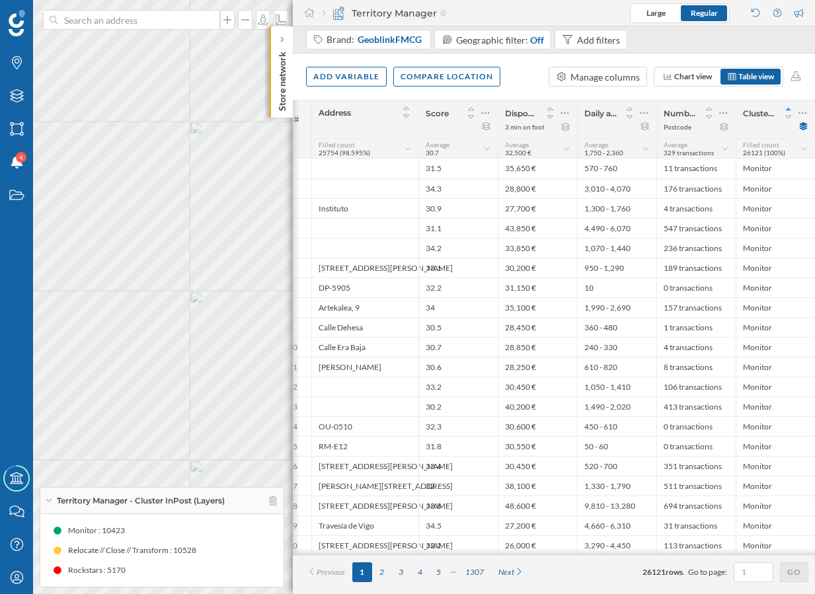
click at [289, 93] on div "Store network" at bounding box center [281, 71] width 23 height 91
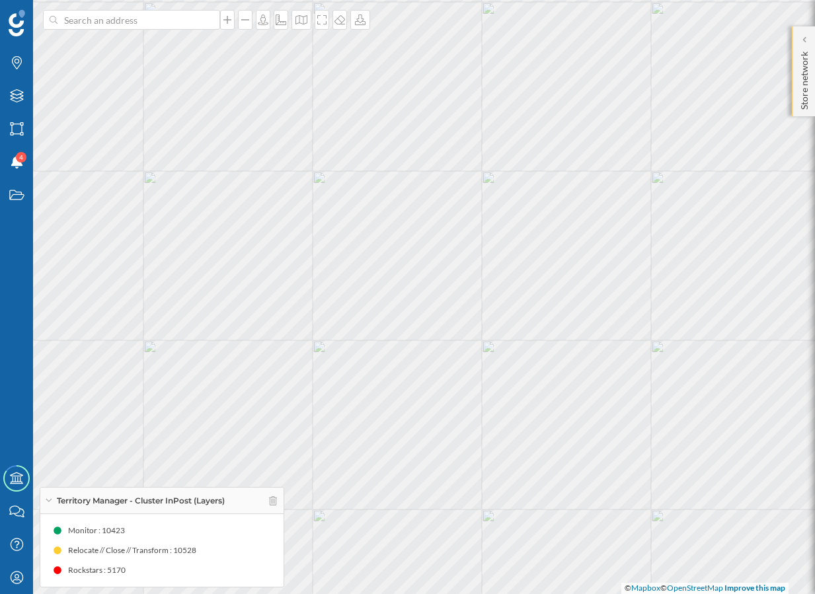
click at [797, 85] on div "Store network" at bounding box center [803, 71] width 23 height 90
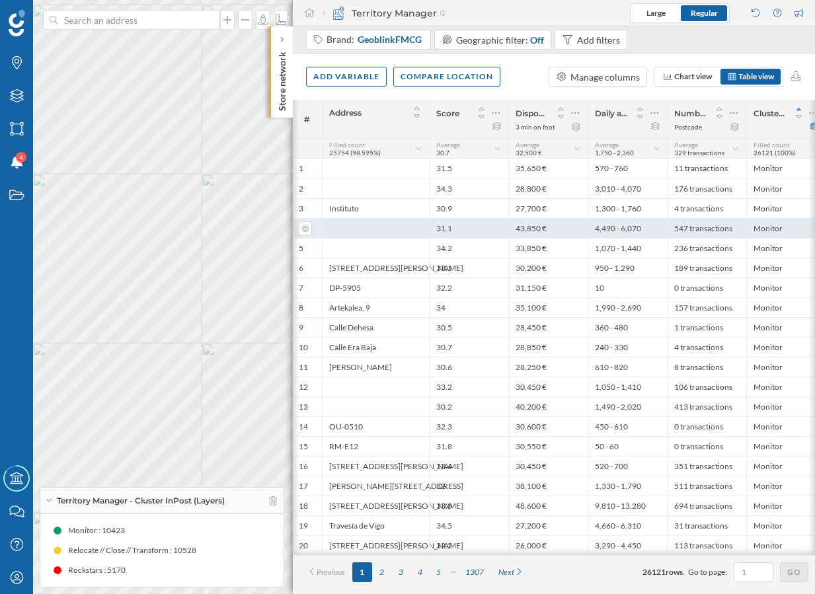
scroll to position [0, 0]
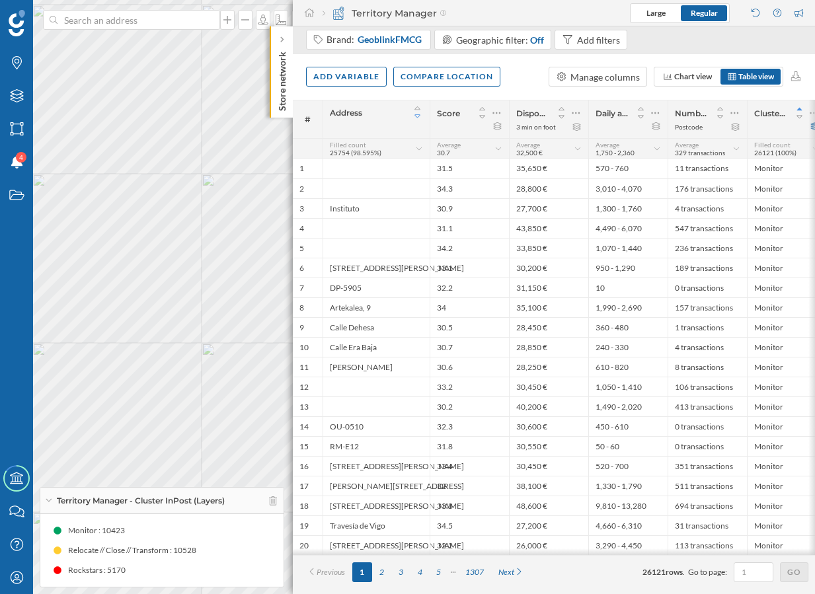
click at [419, 118] on icon at bounding box center [418, 116] width 12 height 9
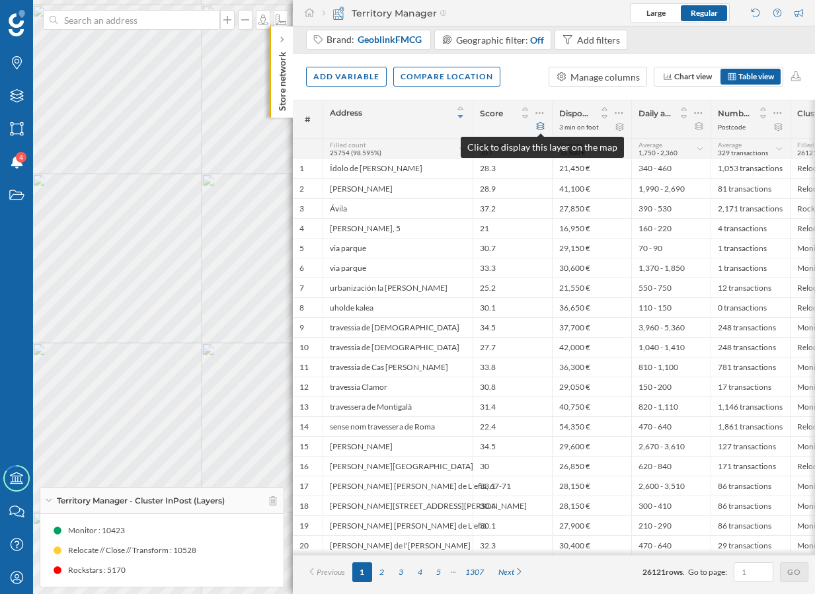
click at [541, 128] on icon at bounding box center [541, 126] width 10 height 8
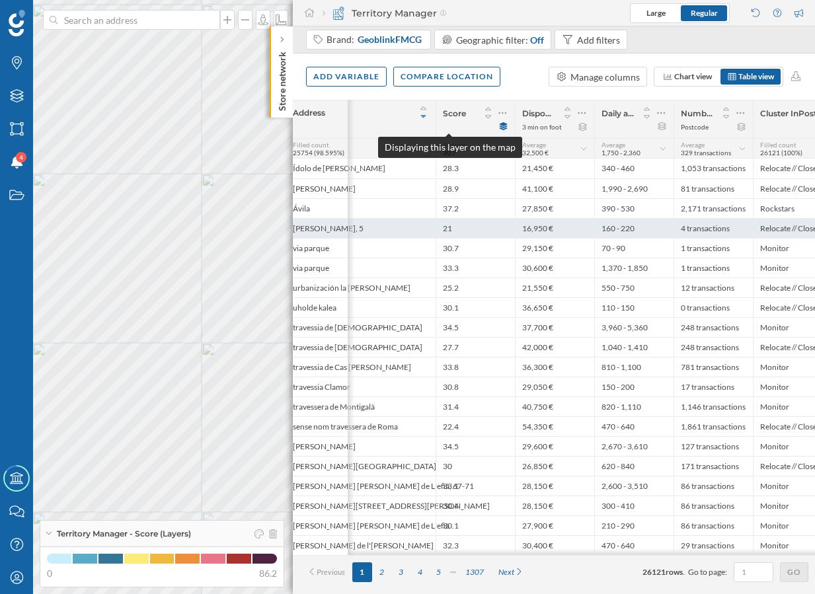
scroll to position [0, 92]
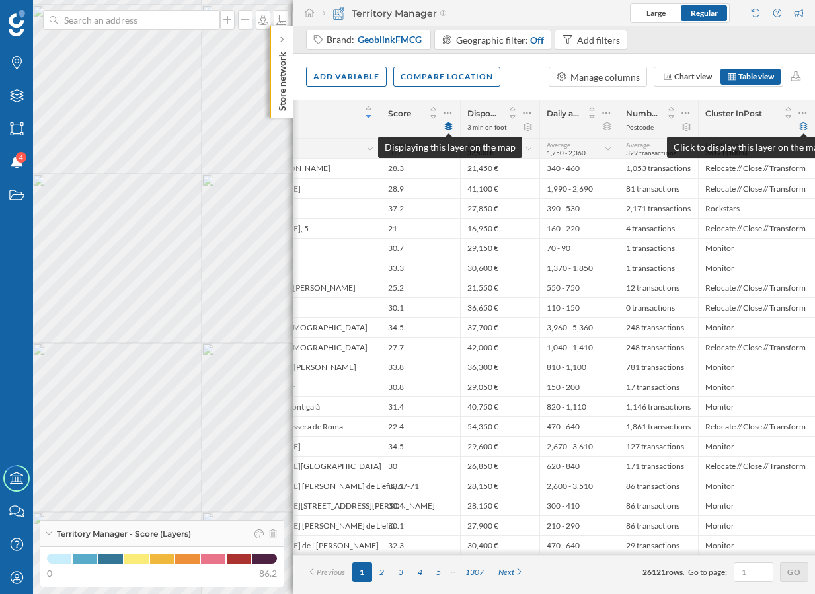
click at [805, 124] on icon at bounding box center [804, 126] width 10 height 8
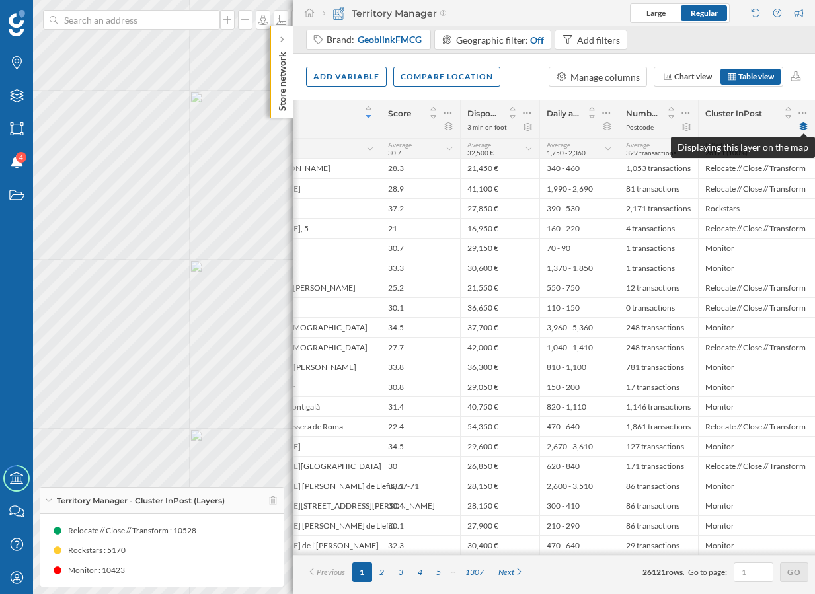
scroll to position [0, 70]
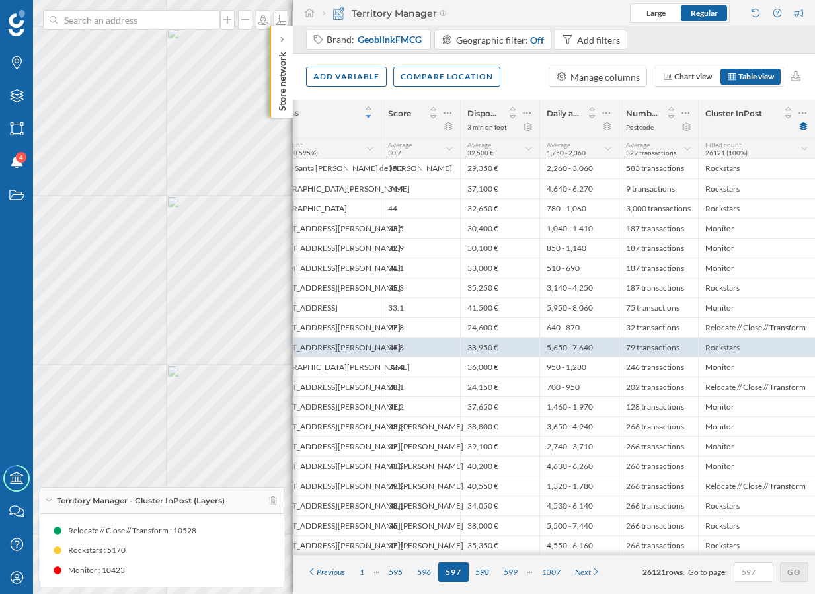
click at [282, 87] on p "Store network" at bounding box center [282, 78] width 13 height 65
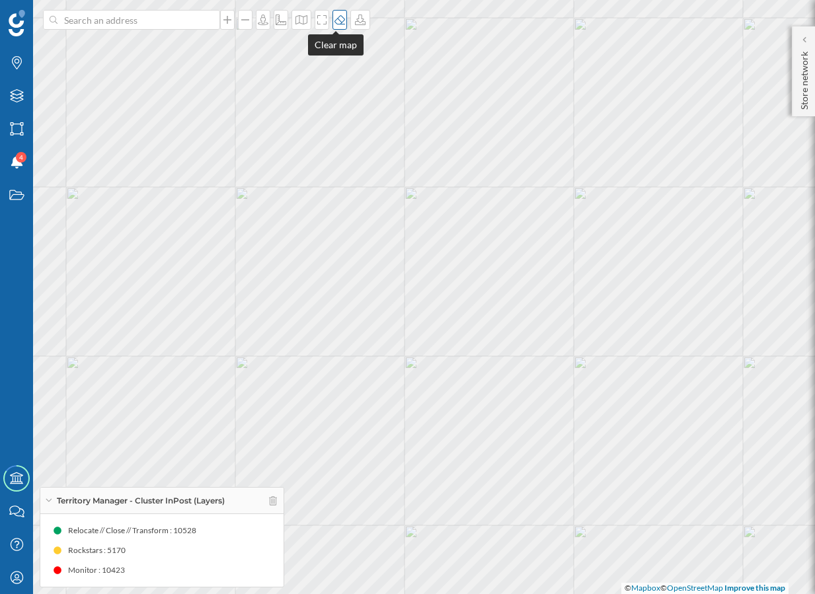
click at [337, 19] on icon at bounding box center [339, 20] width 13 height 11
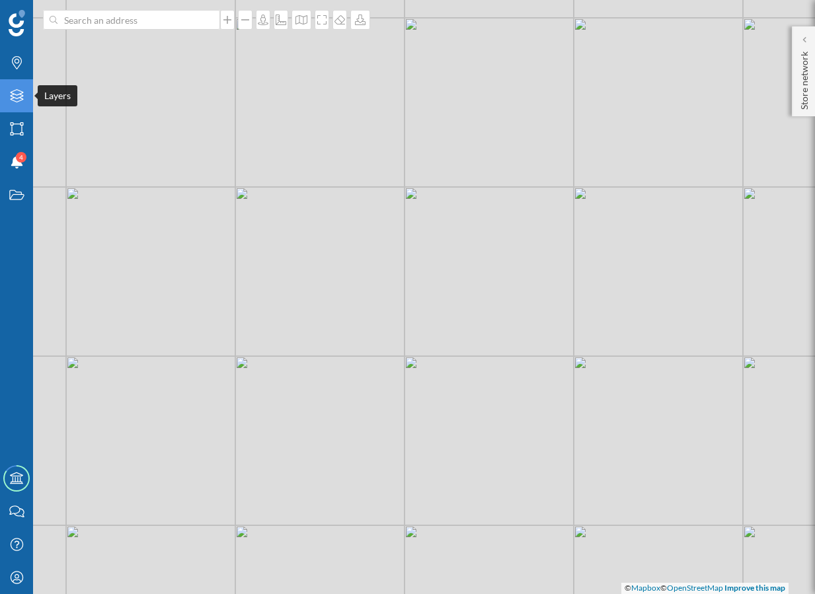
click at [20, 97] on icon "Layers" at bounding box center [17, 95] width 17 height 13
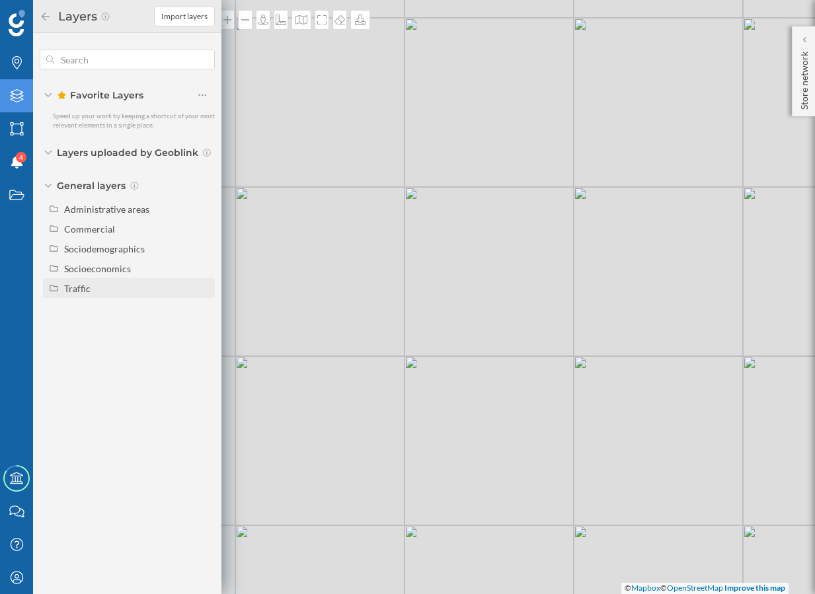
click at [93, 289] on div "Traffic" at bounding box center [137, 289] width 146 height 14
click at [108, 329] on div "Footfall" at bounding box center [115, 328] width 92 height 14
click at [202, 329] on input "Footfall" at bounding box center [206, 328] width 9 height 9
radio input "true"
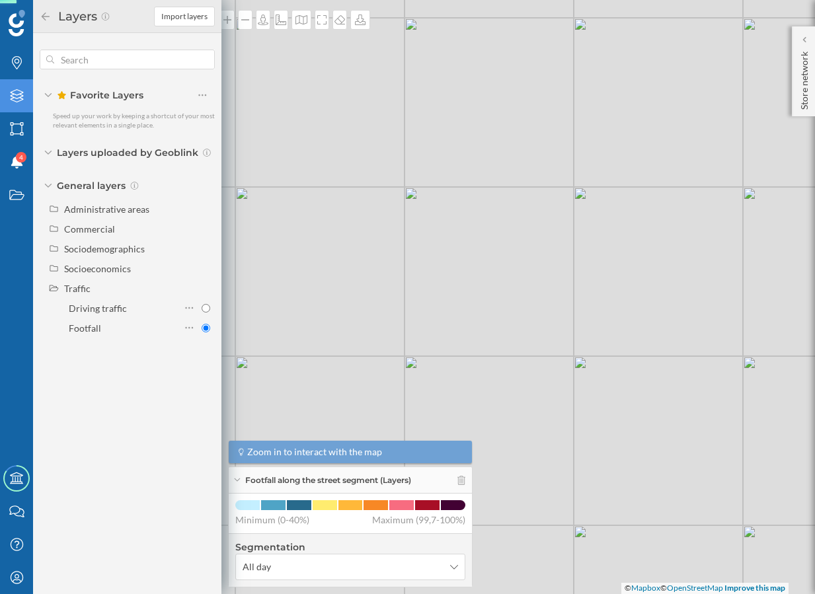
click at [45, 18] on icon at bounding box center [46, 16] width 12 height 9
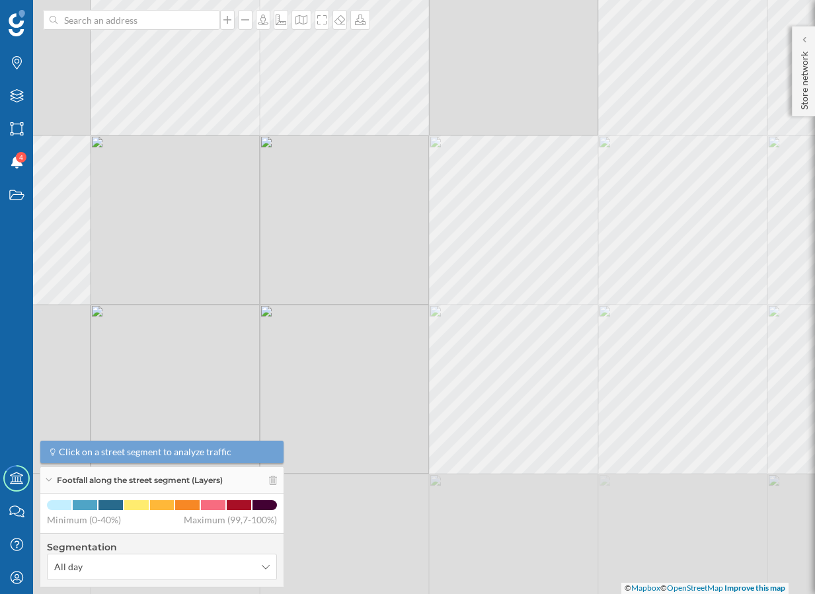
click at [271, 235] on div "© Mapbox © OpenStreetMap Improve this map" at bounding box center [407, 297] width 815 height 594
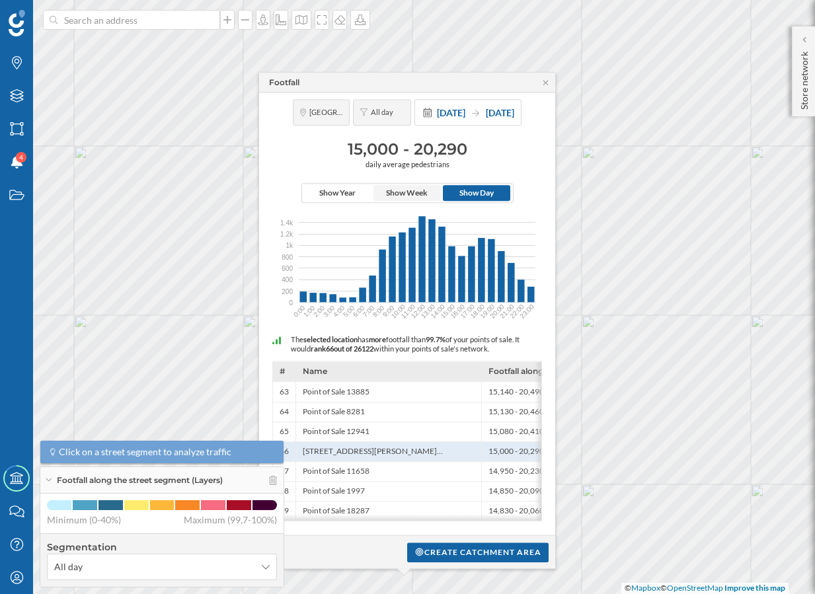
click at [414, 190] on span "Show Week" at bounding box center [407, 193] width 42 height 12
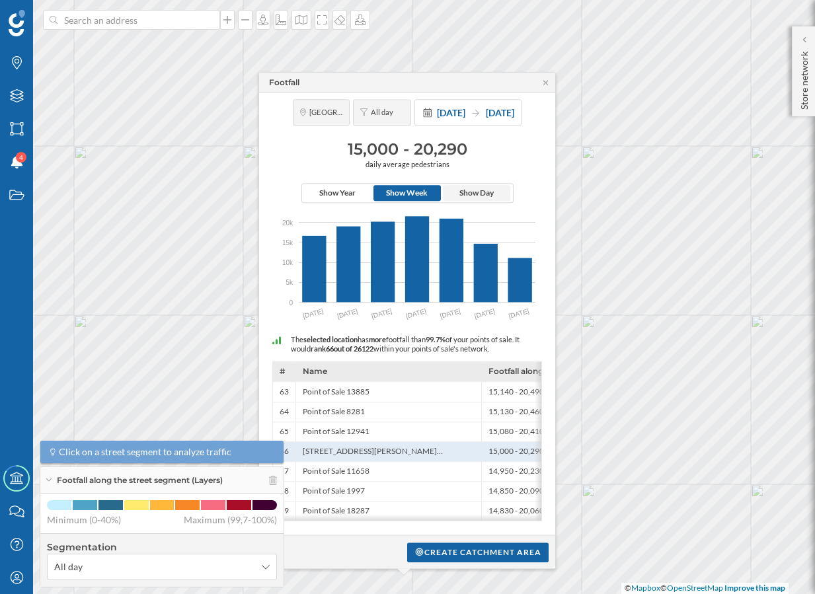
click at [467, 192] on span "Show Day" at bounding box center [476, 193] width 34 height 12
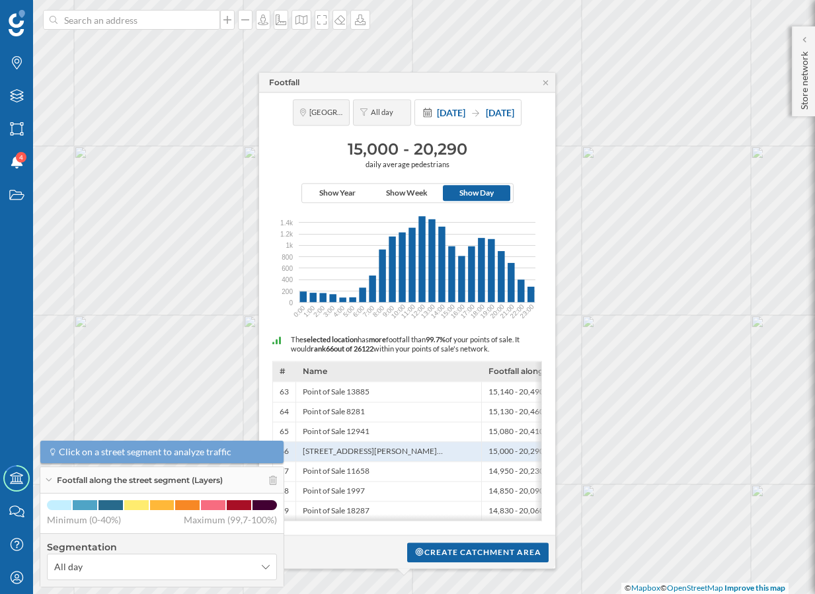
click at [331, 198] on div "Show Year Show Week Show Day" at bounding box center [407, 193] width 212 height 20
click at [335, 191] on span "Show Year" at bounding box center [337, 193] width 36 height 12
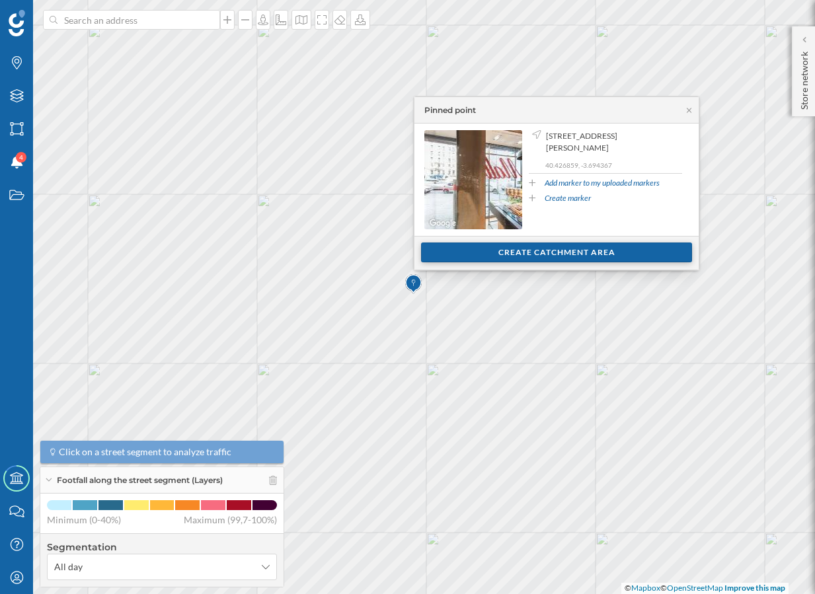
click at [552, 246] on div "Create catchment area" at bounding box center [556, 253] width 271 height 20
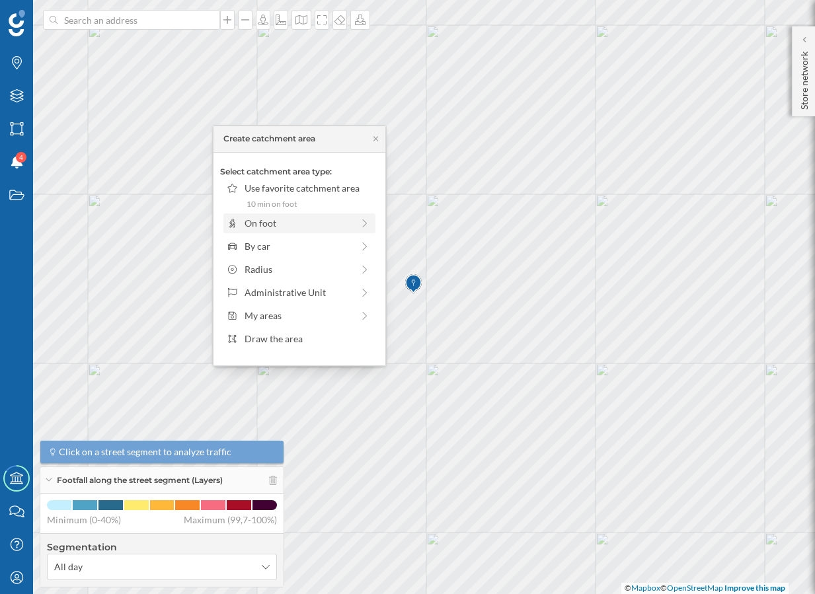
click at [310, 231] on div "On foot" at bounding box center [299, 224] width 152 height 20
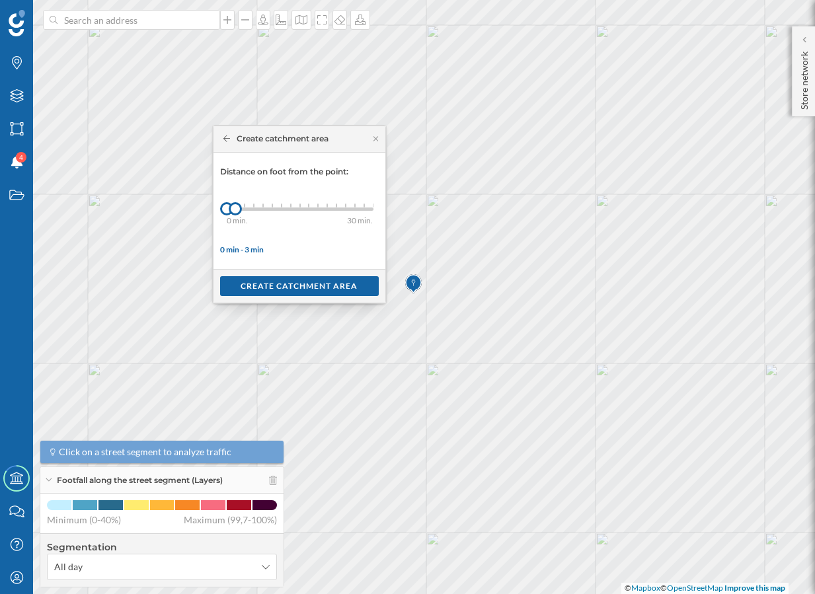
click at [261, 208] on div "0 min. 3 min. 4 min. 5 min. 6 min. 7 min. 8 min. 9 min. 10 min. 11 min. 12 min.…" at bounding box center [300, 209] width 147 height 3
click at [278, 206] on div "0 min. 3 min. 4 min. 5 min. 6 min. 7 min. 8 min. 9 min. 10 min. 11 min. 12 min.…" at bounding box center [300, 209] width 147 height 17
click at [288, 284] on div "Create catchment area" at bounding box center [299, 286] width 159 height 20
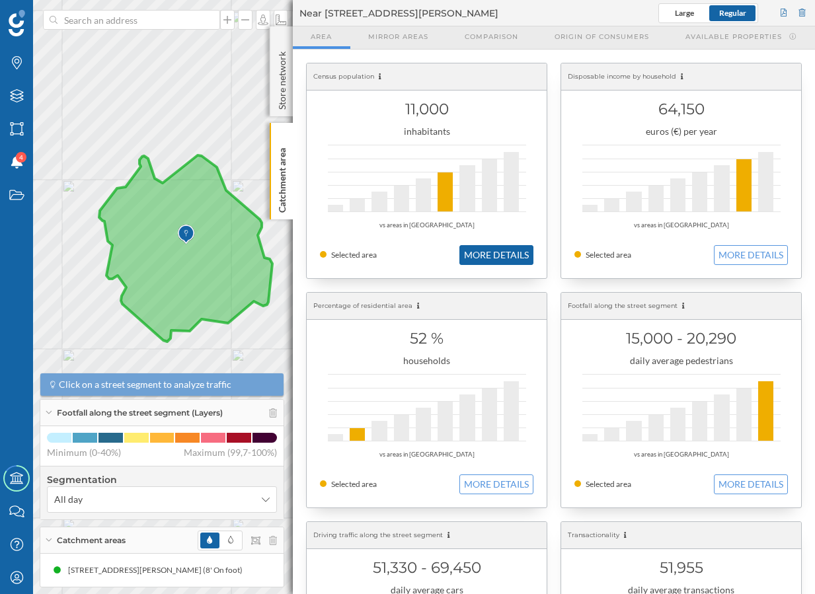
click at [484, 249] on button "MORE DETAILS" at bounding box center [496, 255] width 74 height 20
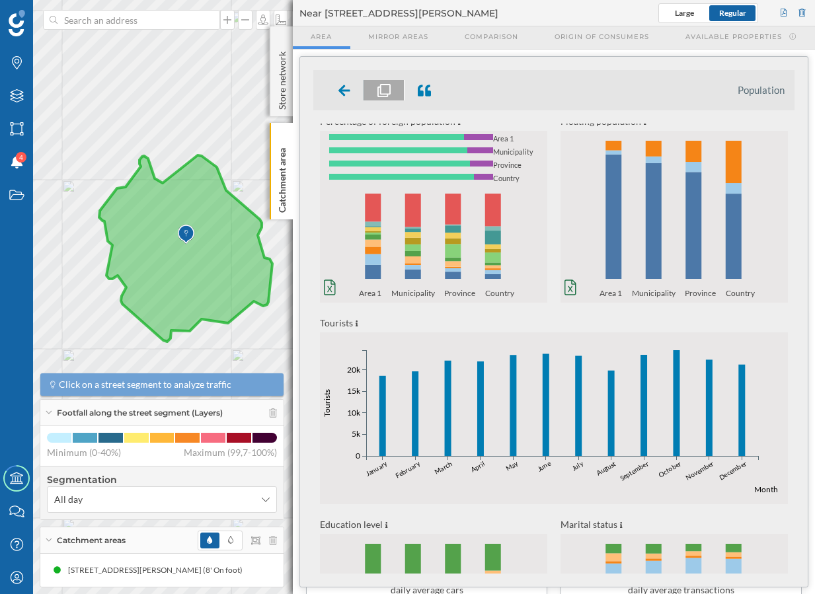
scroll to position [392, 0]
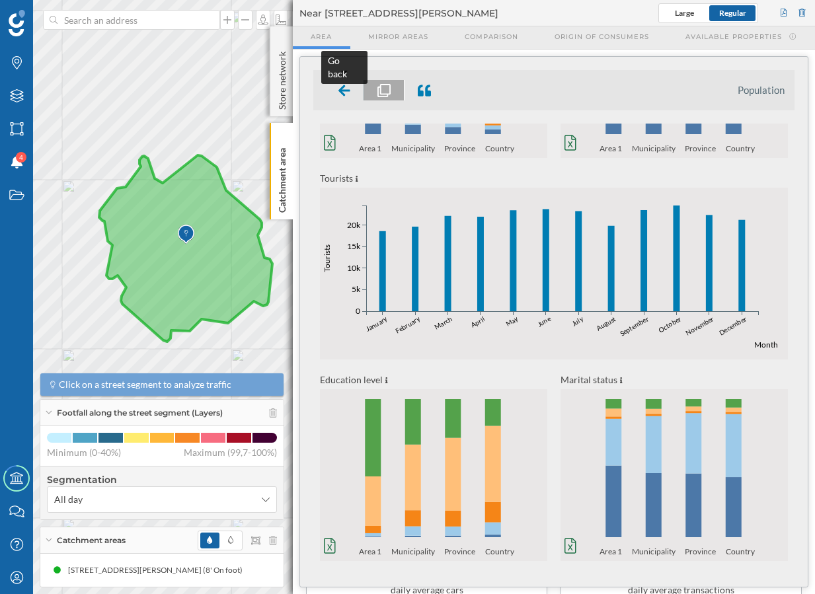
click at [349, 89] on icon at bounding box center [345, 90] width 12 height 11
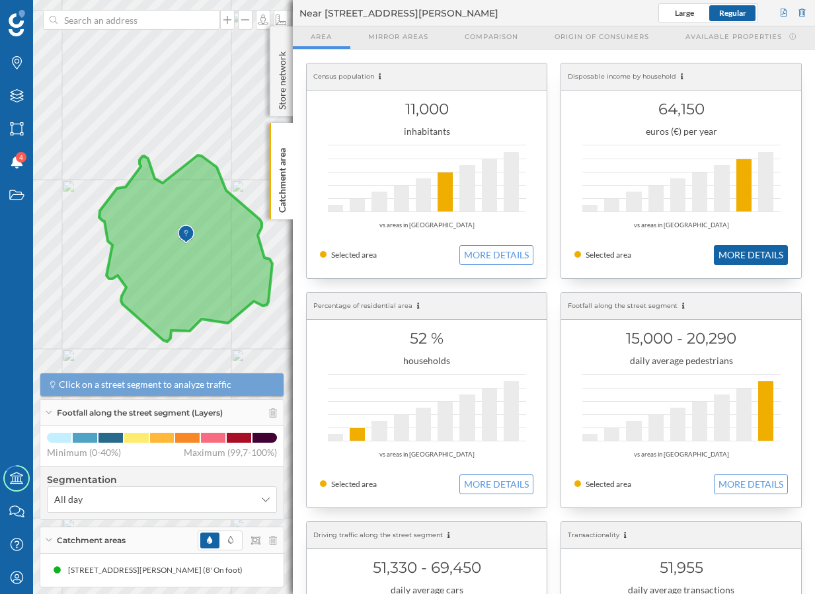
click at [728, 254] on button "MORE DETAILS" at bounding box center [751, 255] width 74 height 20
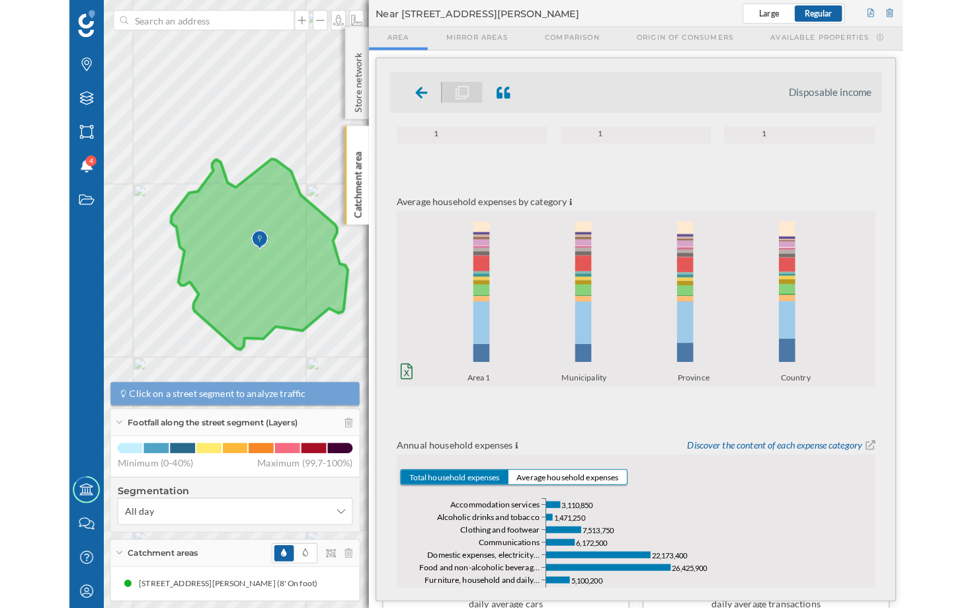
scroll to position [456, 0]
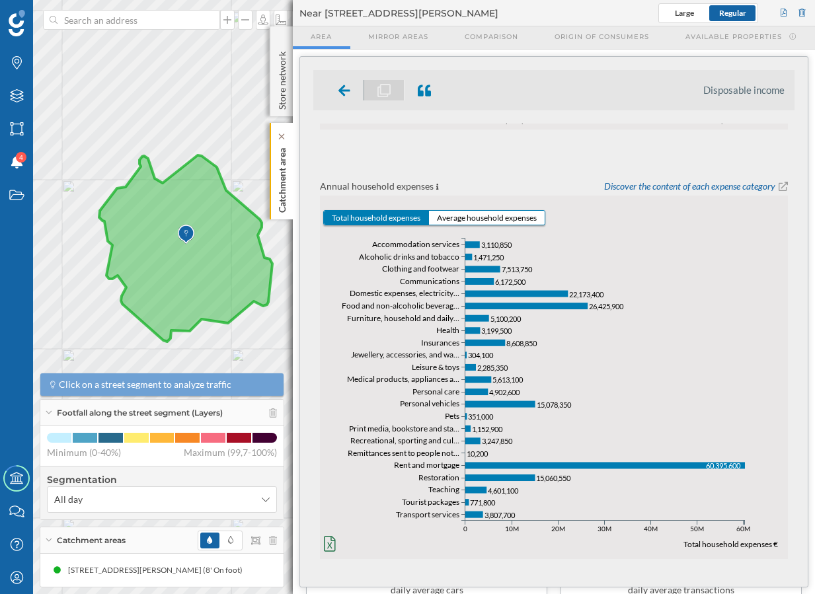
click at [280, 183] on p "Catchment area" at bounding box center [282, 178] width 13 height 70
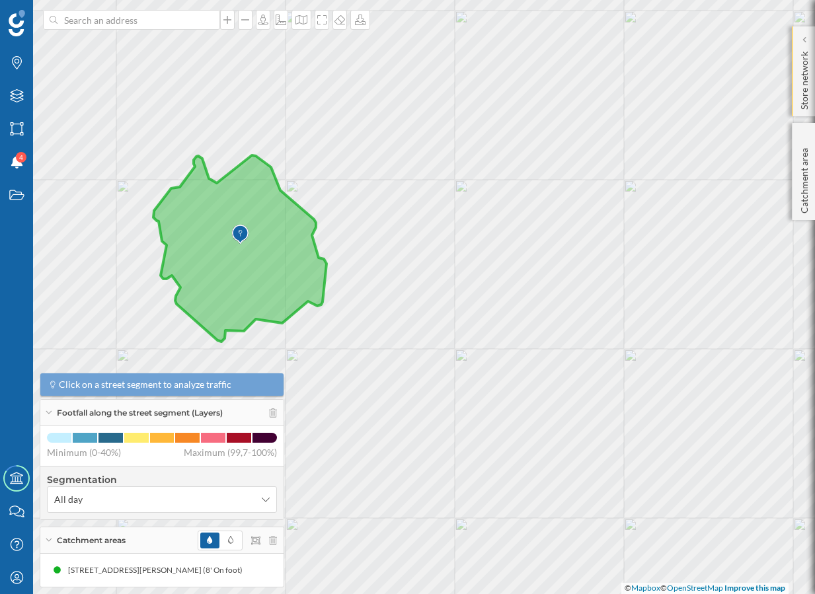
click at [805, 91] on p "Store network" at bounding box center [804, 77] width 13 height 63
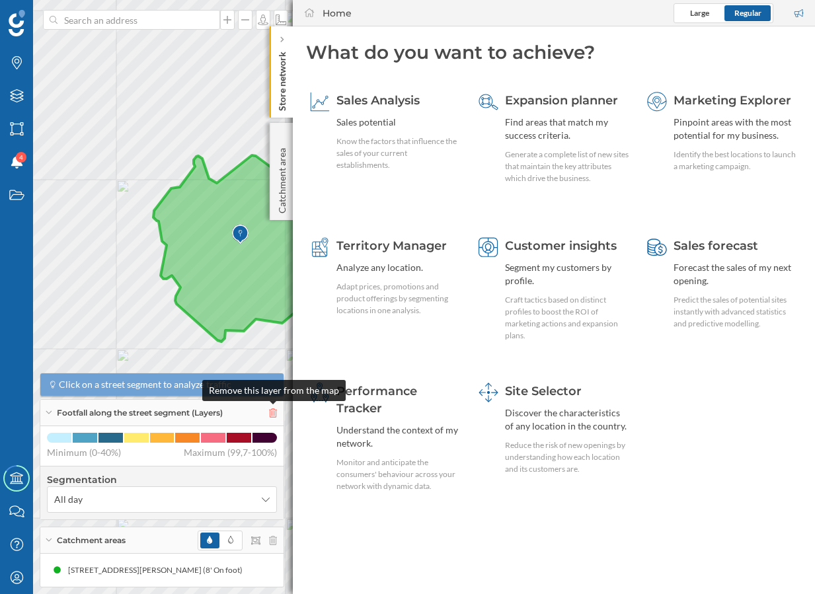
click at [276, 409] on icon at bounding box center [273, 413] width 8 height 9
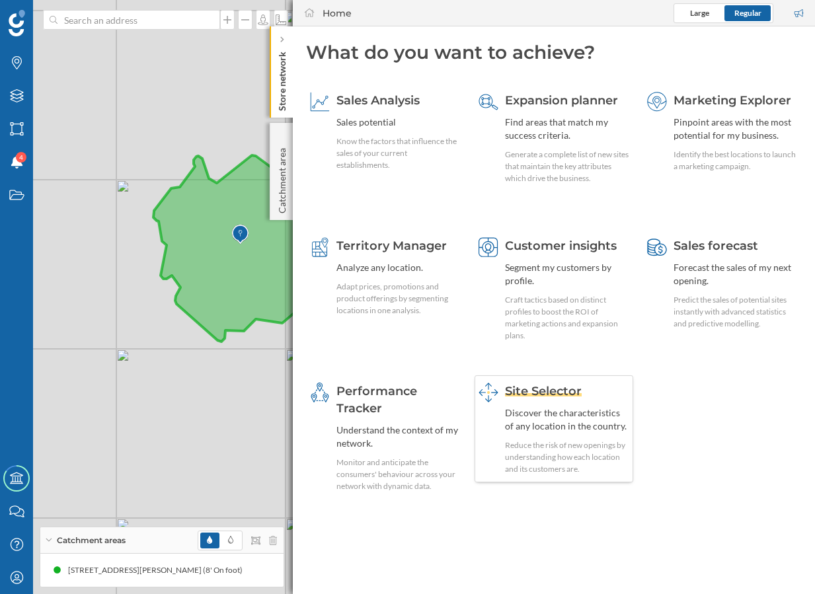
click at [569, 405] on div "Site Selector Discover the characteristics of any location in the country. Redu…" at bounding box center [567, 429] width 124 height 93
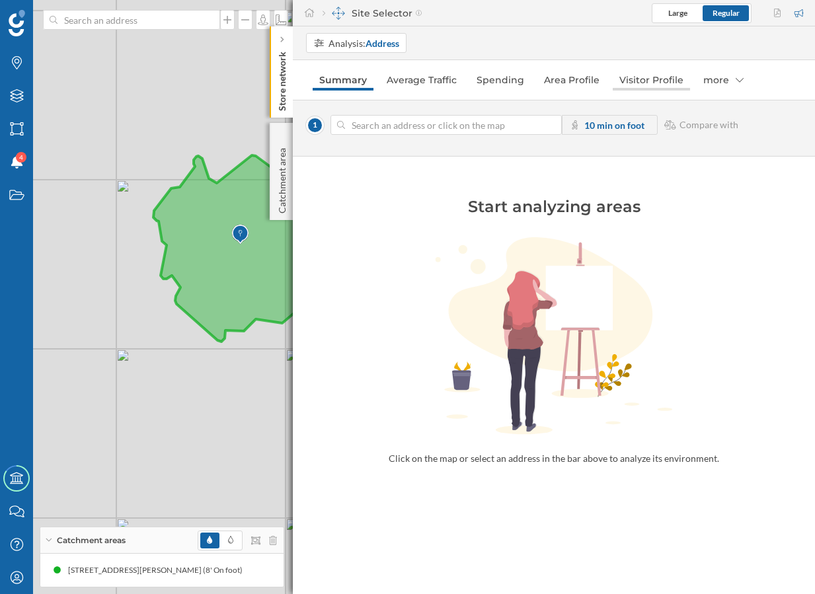
click at [638, 81] on link "Visitor Profile" at bounding box center [651, 79] width 77 height 21
click at [238, 243] on img at bounding box center [240, 234] width 17 height 26
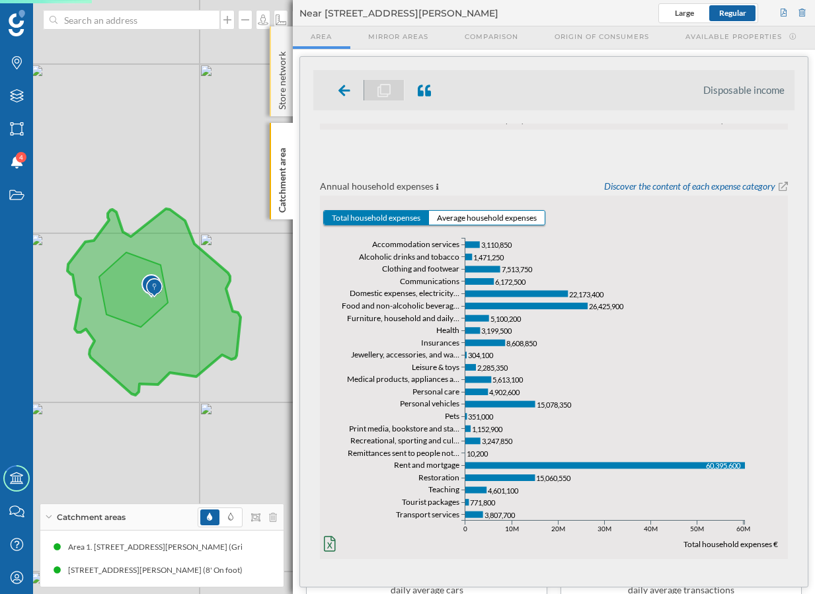
click at [276, 89] on p "Store network" at bounding box center [282, 77] width 13 height 63
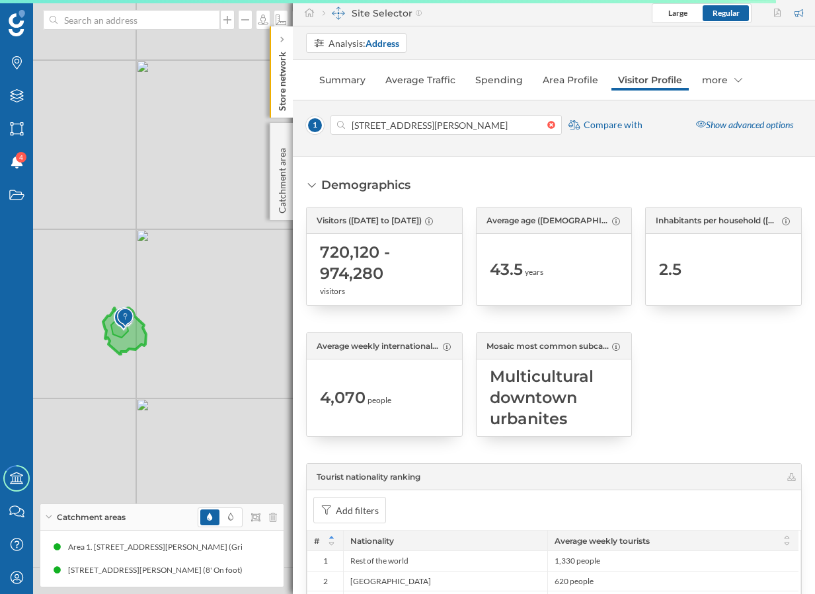
drag, startPoint x: 242, startPoint y: 418, endPoint x: 149, endPoint y: 371, distance: 103.8
click at [149, 372] on div "1 © Mapbox © OpenStreetMap Improve this map" at bounding box center [407, 297] width 815 height 594
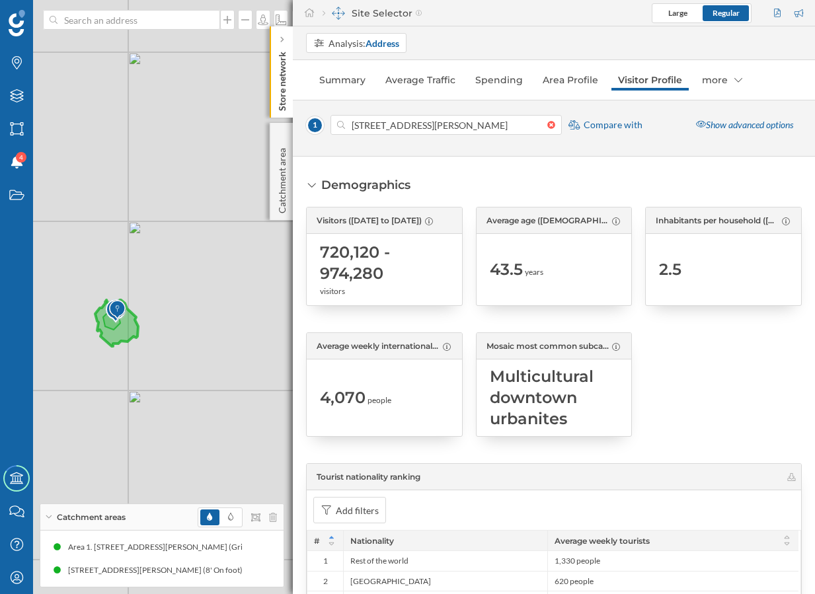
click at [48, 518] on icon at bounding box center [48, 517] width 7 height 3
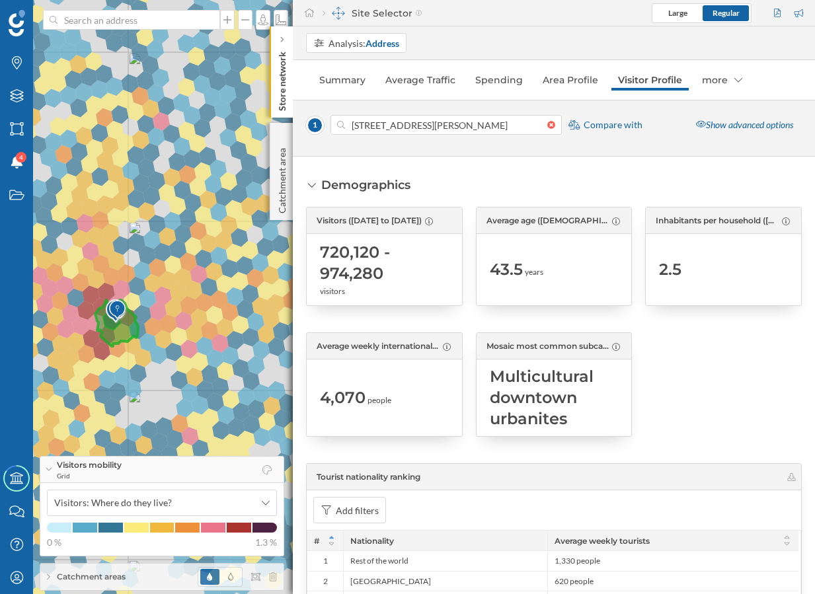
click at [46, 471] on icon at bounding box center [48, 469] width 7 height 3
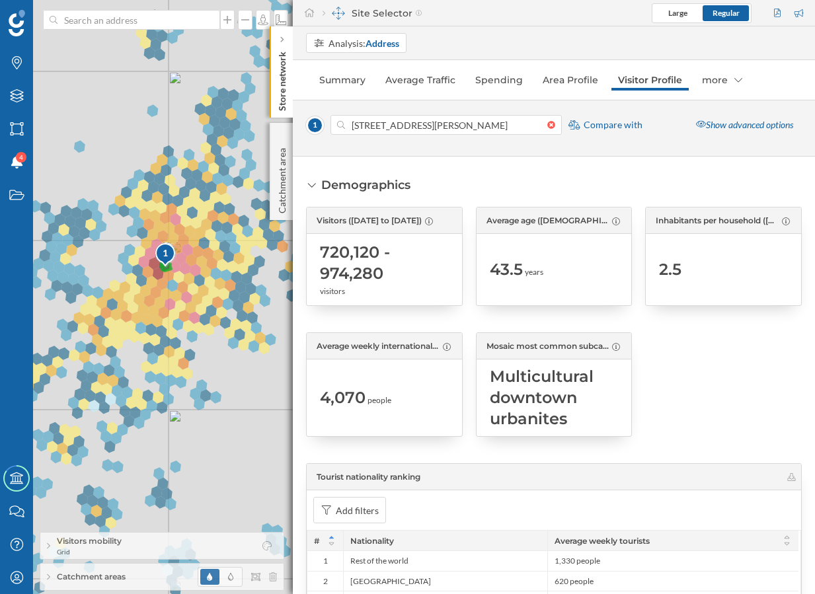
drag, startPoint x: 88, startPoint y: 441, endPoint x: 158, endPoint y: 325, distance: 135.3
click at [158, 325] on div "1 © Mapbox © OpenStreetMap Improve this map" at bounding box center [407, 297] width 815 height 594
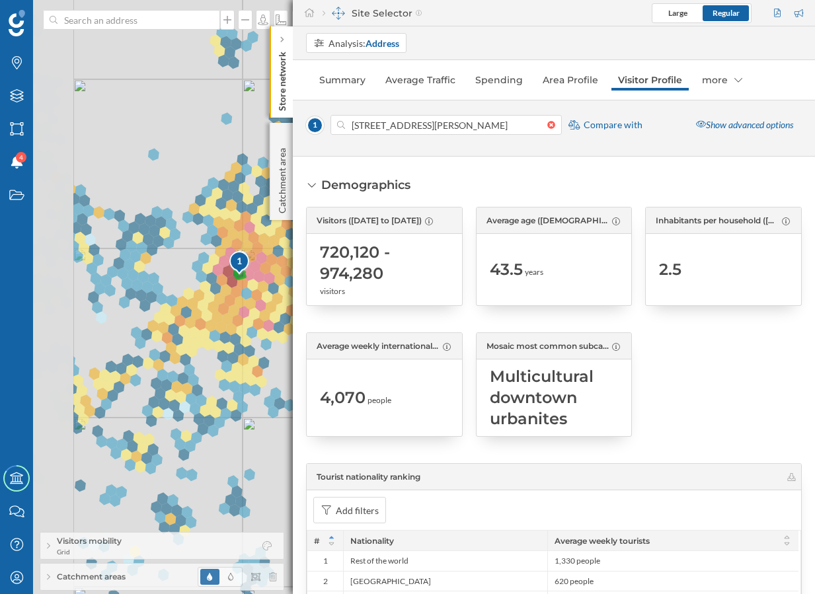
scroll to position [442, 0]
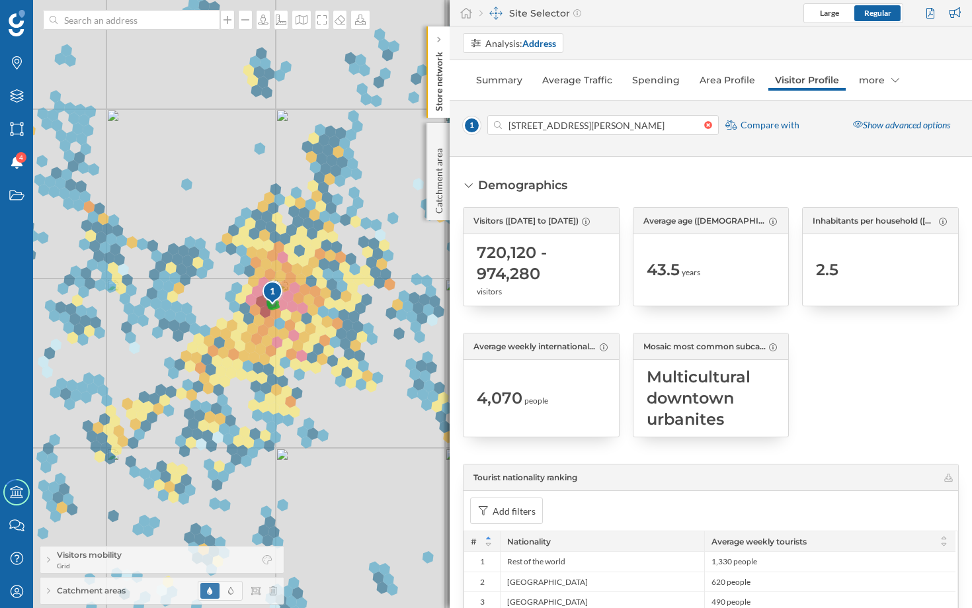
drag, startPoint x: 200, startPoint y: 347, endPoint x: 228, endPoint y: 379, distance: 42.2
click at [228, 379] on div "1 © Mapbox © OpenStreetMap Improve this map" at bounding box center [486, 304] width 972 height 608
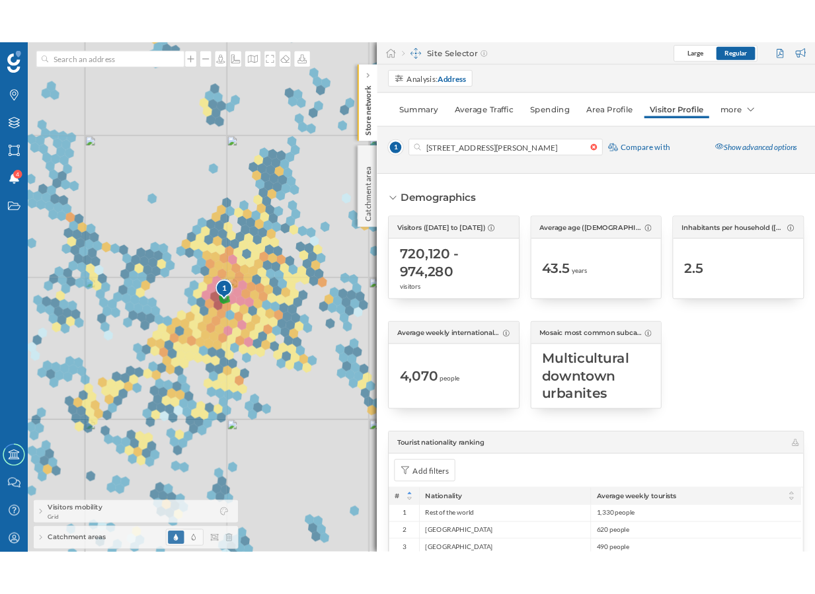
scroll to position [456, 0]
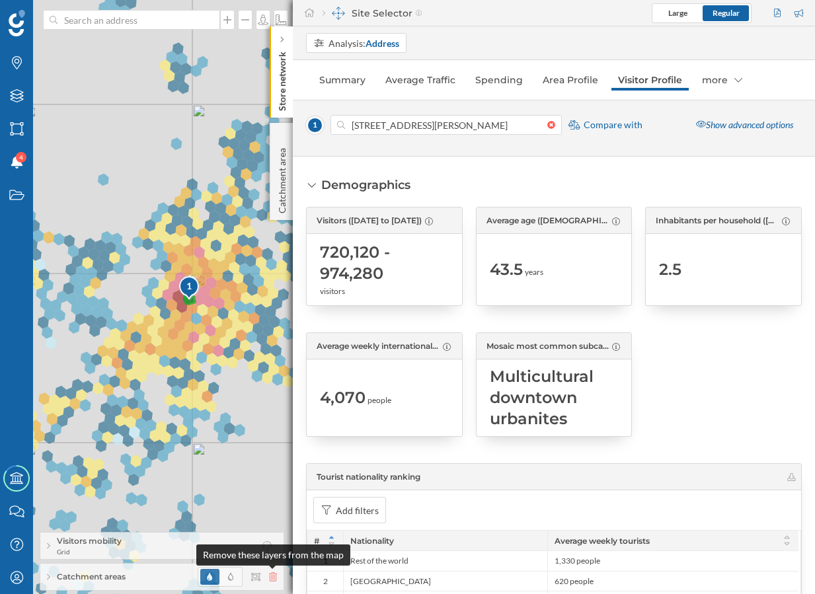
click at [271, 575] on icon at bounding box center [273, 577] width 8 height 9
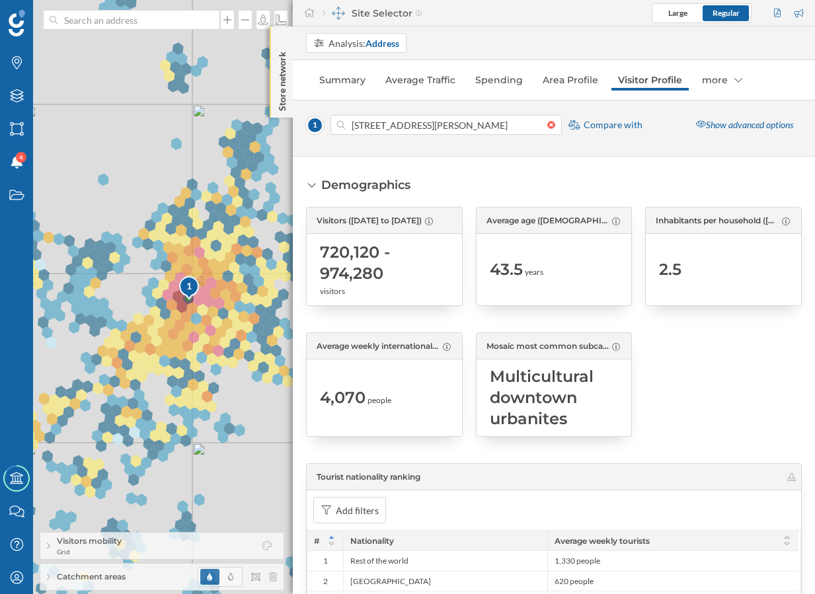
click at [280, 101] on p "Store network" at bounding box center [282, 78] width 13 height 65
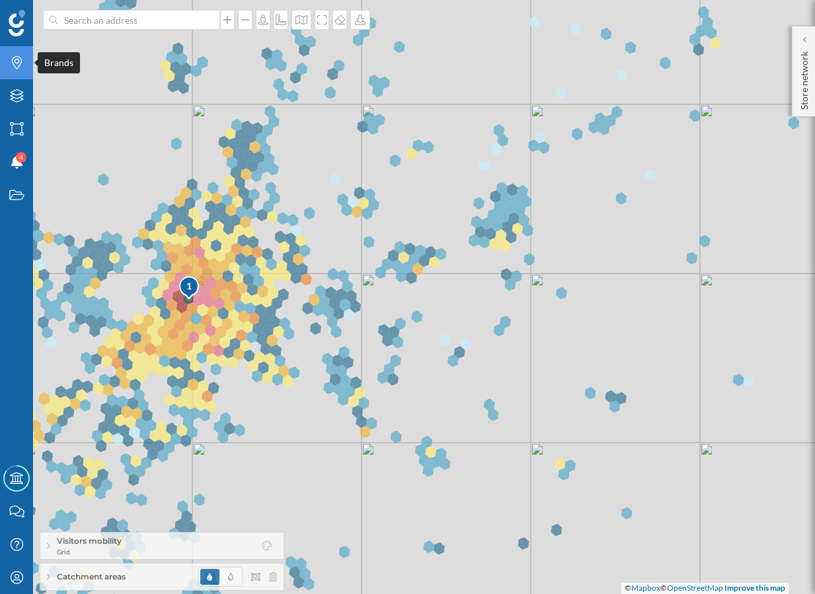
click at [14, 61] on icon at bounding box center [17, 62] width 10 height 13
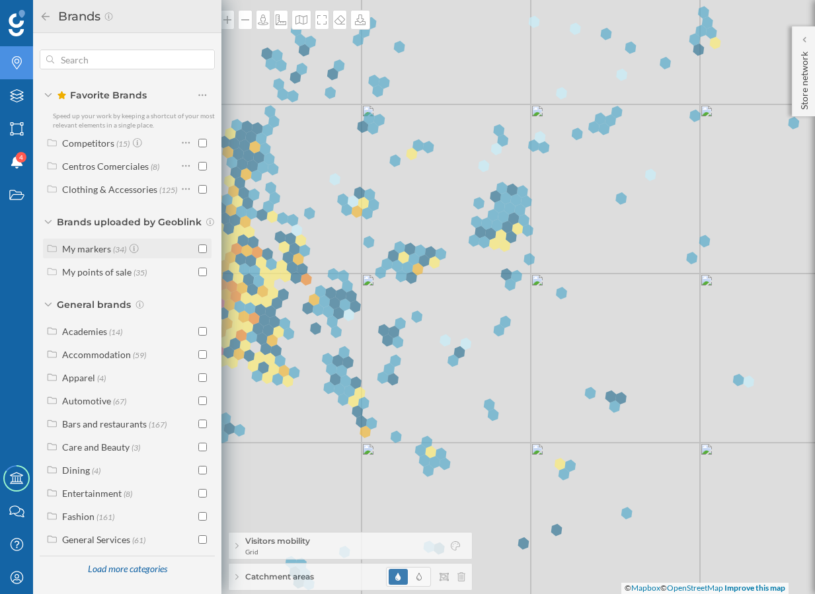
click at [98, 250] on div "My markers" at bounding box center [86, 248] width 49 height 11
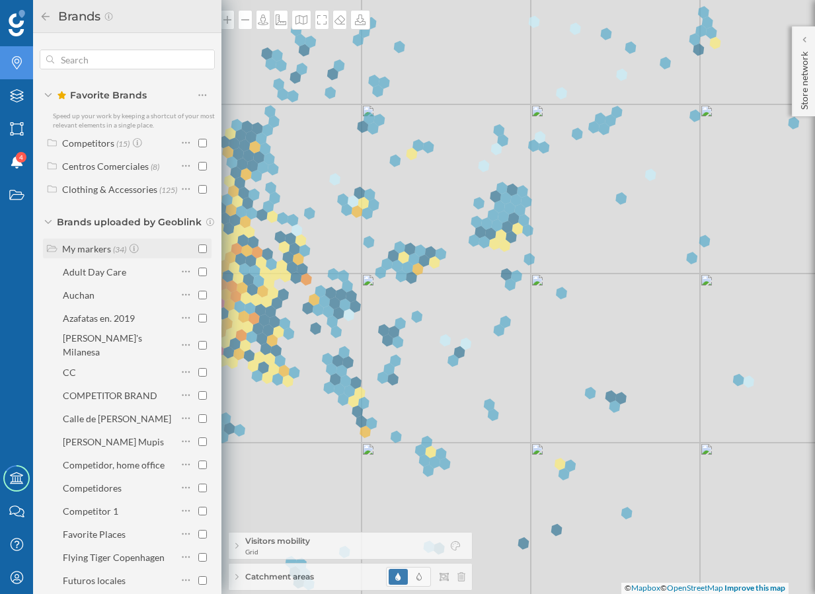
click at [98, 250] on label "My markers (34)" at bounding box center [101, 249] width 78 height 14
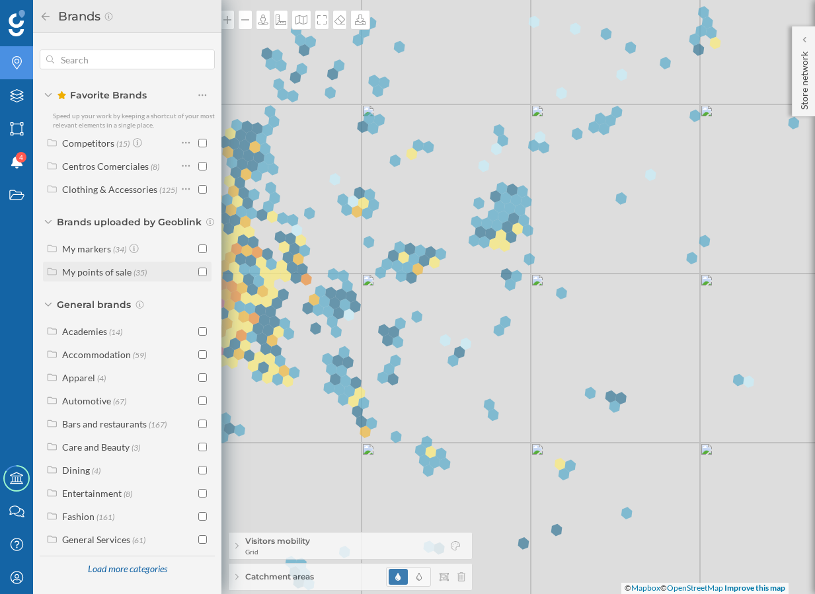
click at [101, 273] on div "My points of sale" at bounding box center [96, 271] width 69 height 11
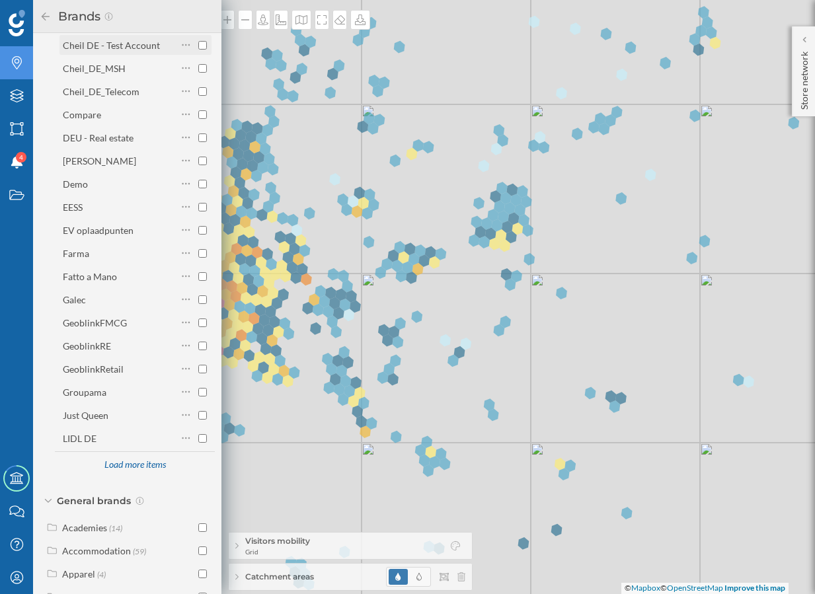
scroll to position [298, 0]
click at [95, 371] on div "GeoblinkRetail" at bounding box center [93, 367] width 61 height 11
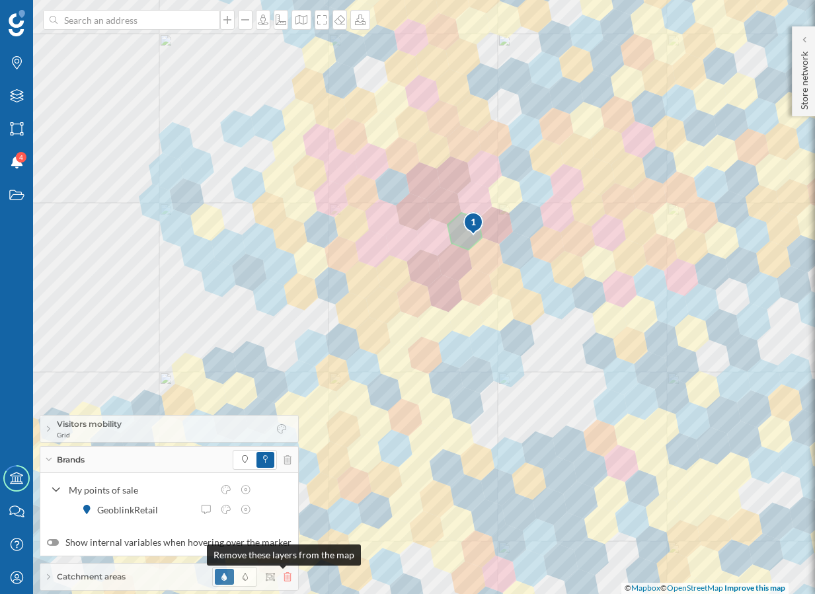
click at [285, 579] on icon at bounding box center [288, 577] width 8 height 9
click at [285, 576] on icon at bounding box center [288, 577] width 8 height 9
click at [800, 87] on p "Store network" at bounding box center [804, 77] width 13 height 63
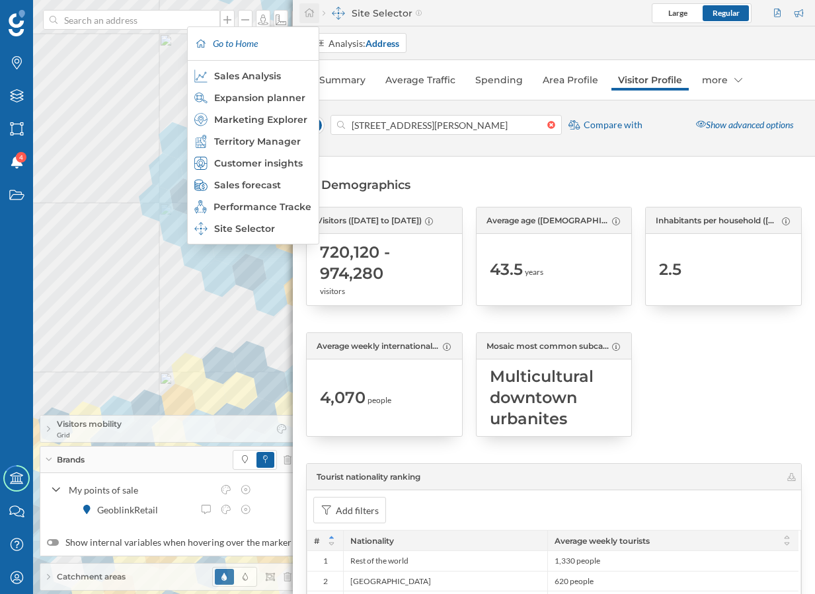
click at [312, 14] on icon at bounding box center [309, 12] width 12 height 9
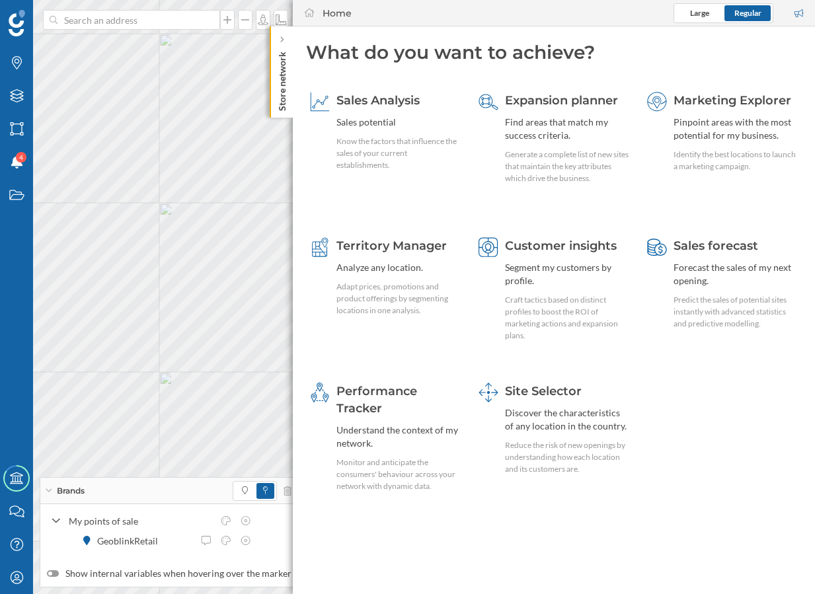
click at [279, 78] on p "Store network" at bounding box center [282, 78] width 13 height 65
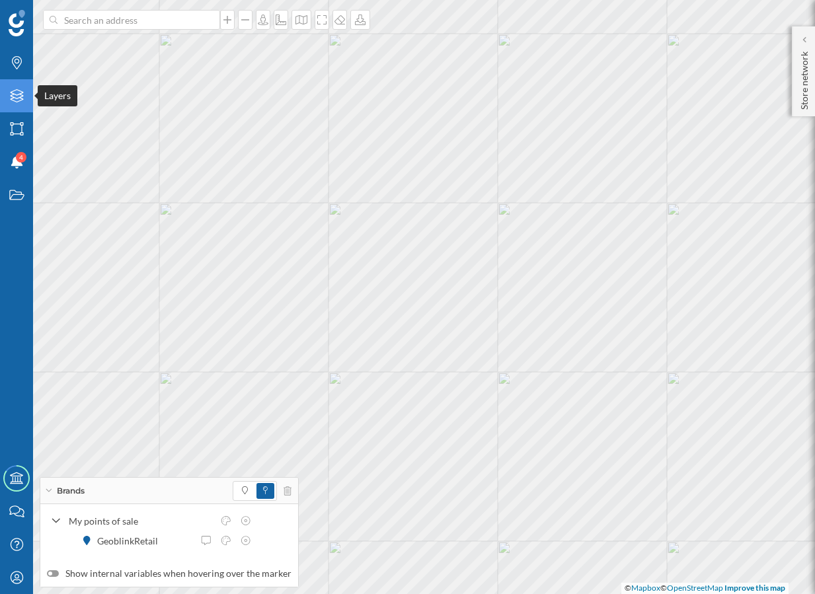
click at [20, 95] on icon at bounding box center [16, 95] width 13 height 13
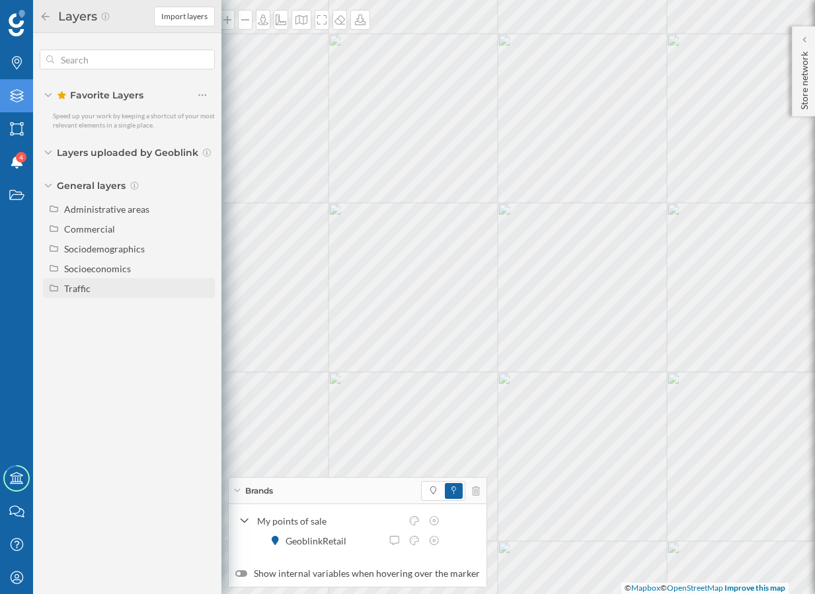
click at [84, 289] on div "Traffic" at bounding box center [77, 288] width 26 height 11
click at [94, 329] on div "Footfall" at bounding box center [85, 328] width 32 height 11
click at [202, 329] on input "Footfall" at bounding box center [206, 328] width 9 height 9
radio input "true"
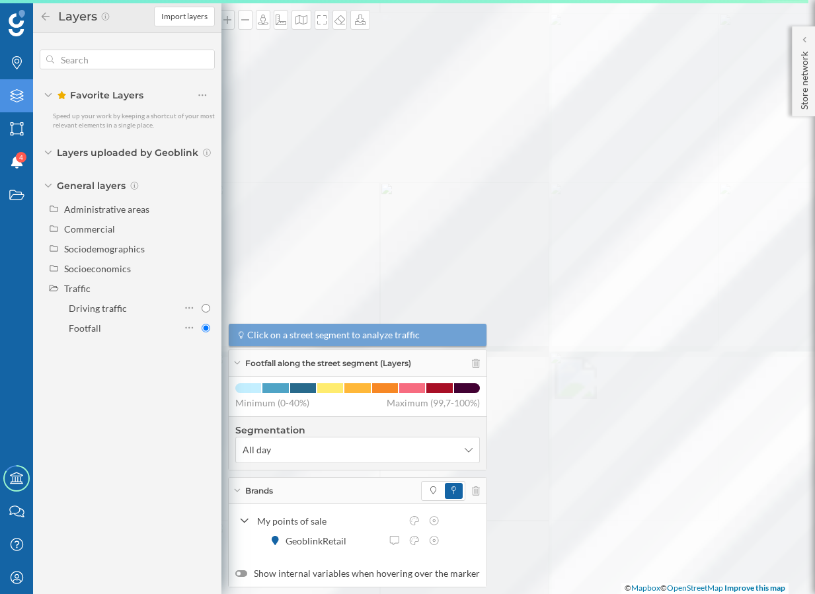
scroll to position [0, 0]
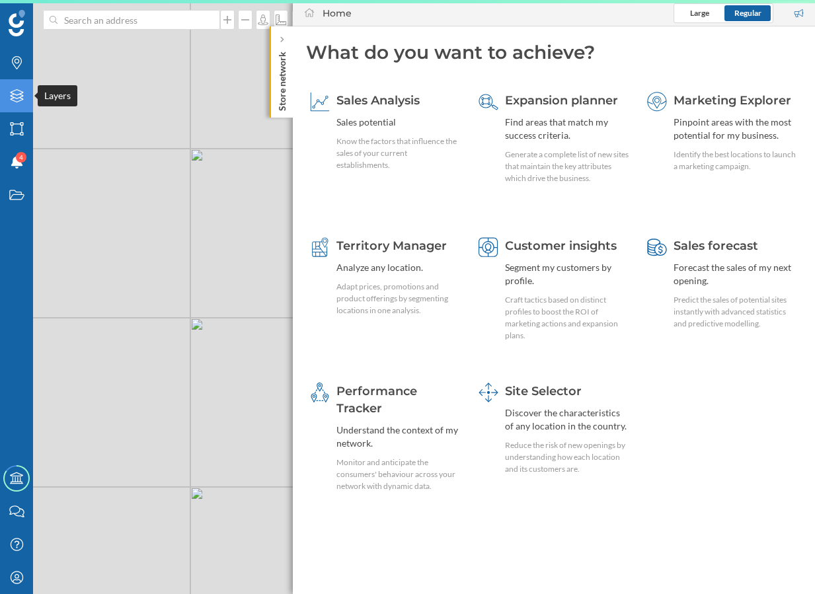
click at [23, 100] on icon "Layers" at bounding box center [17, 95] width 17 height 13
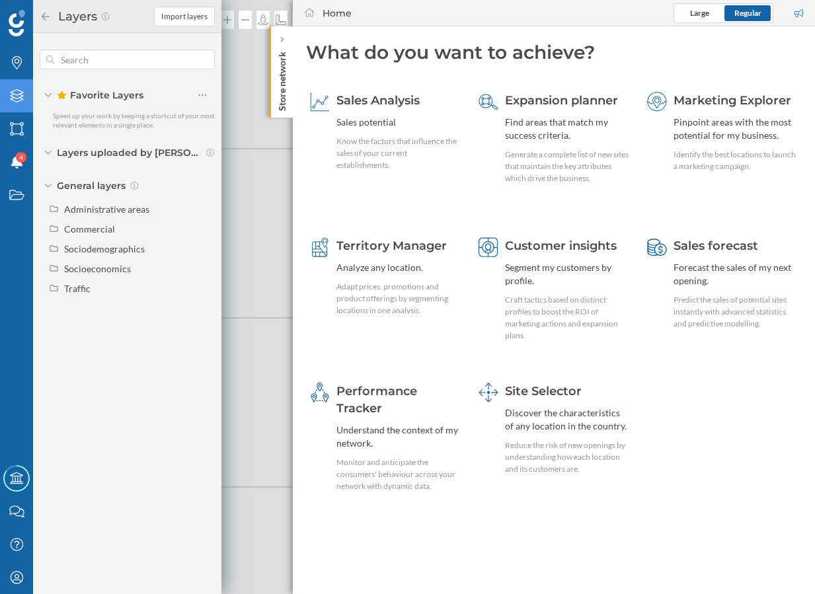
click at [71, 157] on span "Layers uploaded by [PERSON_NAME]" at bounding box center [129, 152] width 145 height 13
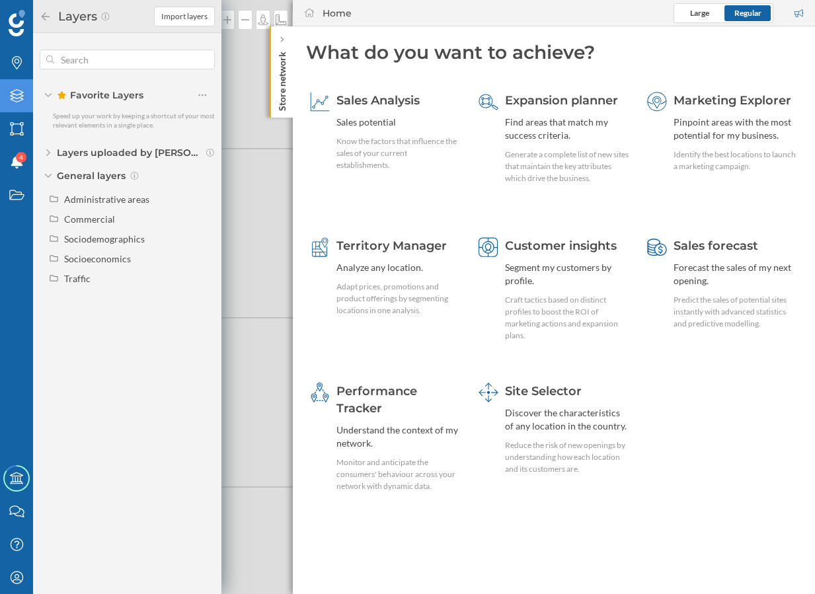
click at [71, 157] on span "Layers uploaded by [PERSON_NAME]" at bounding box center [129, 152] width 145 height 13
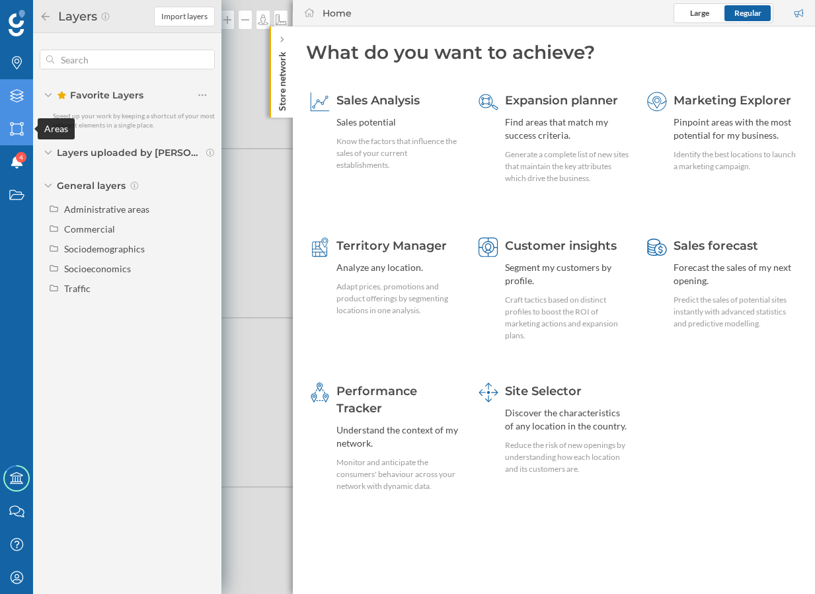
click at [18, 126] on icon "Areas" at bounding box center [17, 128] width 17 height 13
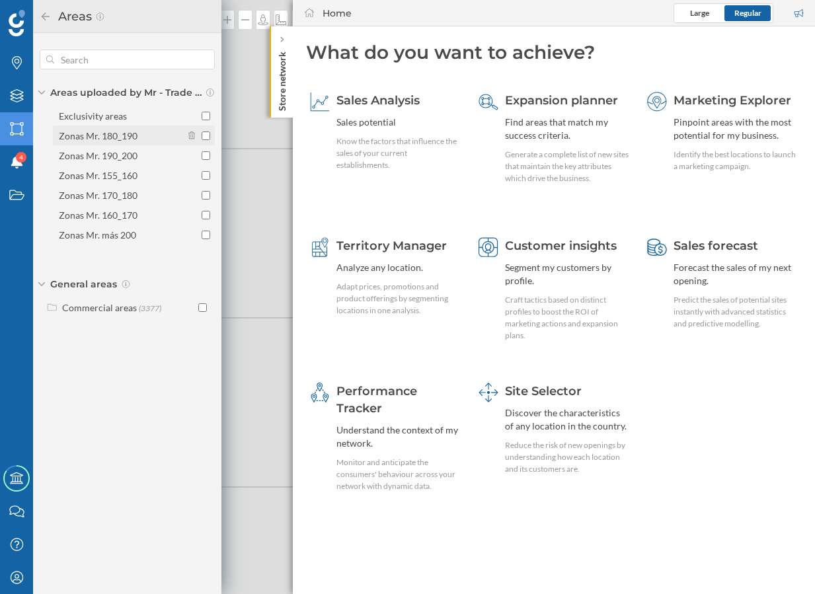
click at [133, 136] on div "Zonas Mr. 180_190" at bounding box center [98, 135] width 79 height 11
click at [202, 136] on input "Zonas Mr. 180_190" at bounding box center [206, 136] width 9 height 9
checkbox input "true"
click at [120, 164] on label "Zonas Mr. 190_200" at bounding box center [134, 155] width 162 height 20
click at [202, 160] on input "Zonas Mr. 190_200" at bounding box center [206, 155] width 9 height 9
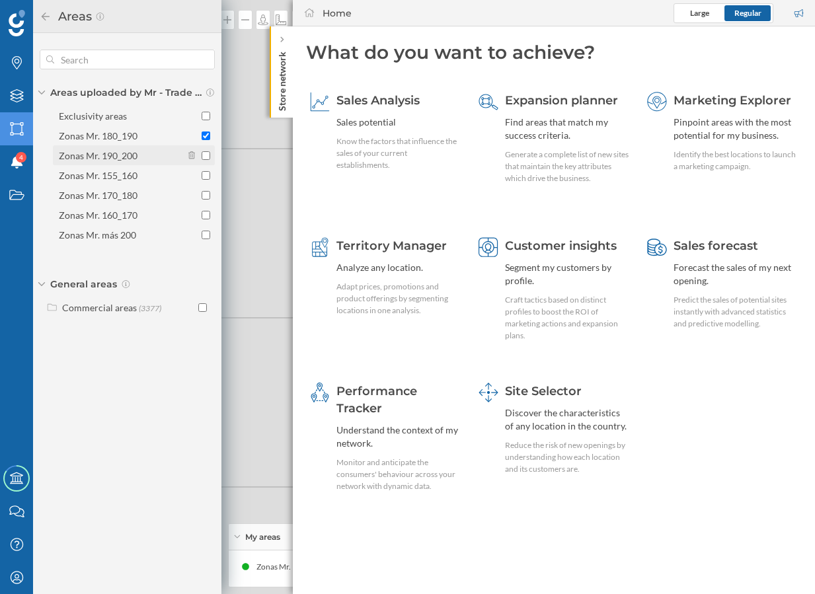
checkbox input "true"
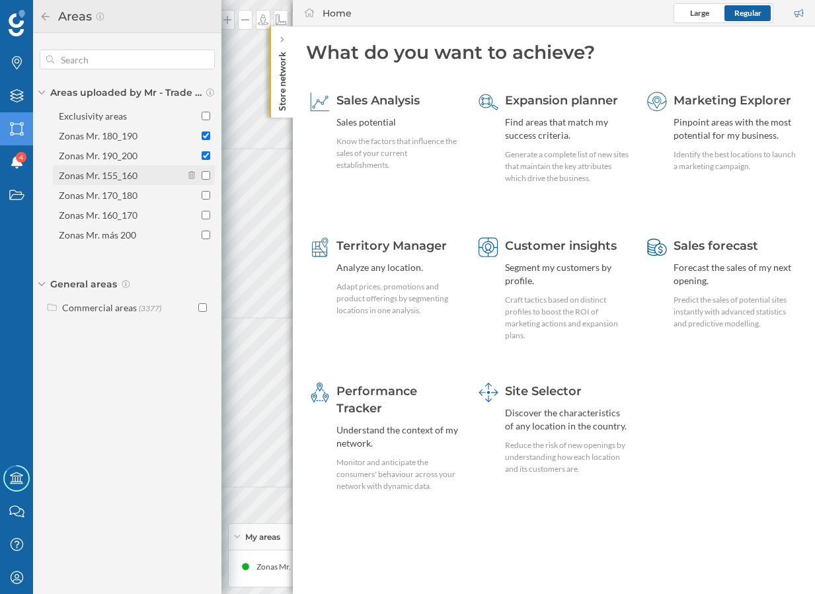
click at [116, 180] on div "Zonas Mr. 155_160" at bounding box center [98, 175] width 79 height 11
click at [202, 180] on input "Zonas Mr. 155_160" at bounding box center [206, 175] width 9 height 9
checkbox input "true"
click at [112, 201] on div "Zonas Mr. 170_180" at bounding box center [120, 195] width 123 height 14
click at [202, 200] on input "Zonas Mr. 170_180" at bounding box center [206, 195] width 9 height 9
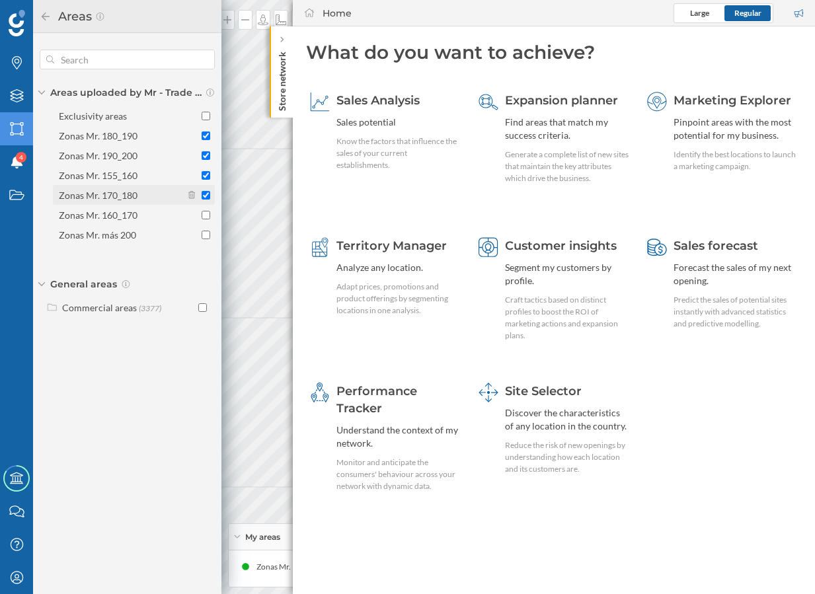
checkbox input "true"
click at [112, 223] on label "Zonas Mr. 160_170" at bounding box center [134, 215] width 162 height 20
click at [202, 219] on input "Zonas Mr. 160_170" at bounding box center [206, 215] width 9 height 9
checkbox input "true"
click at [107, 234] on div "Zonas Mr. más 200" at bounding box center [97, 234] width 77 height 11
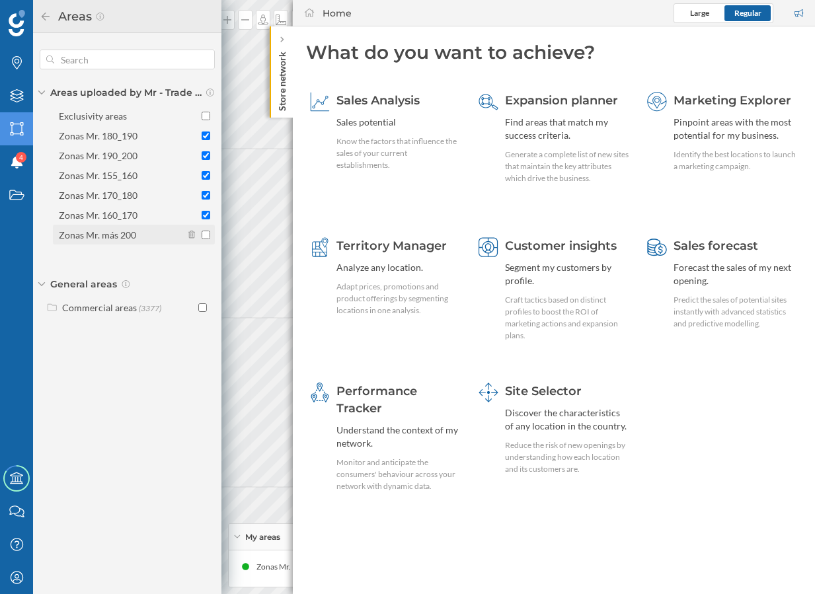
click at [202, 234] on input "Zonas Mr. más 200" at bounding box center [206, 235] width 9 height 9
checkbox input "true"
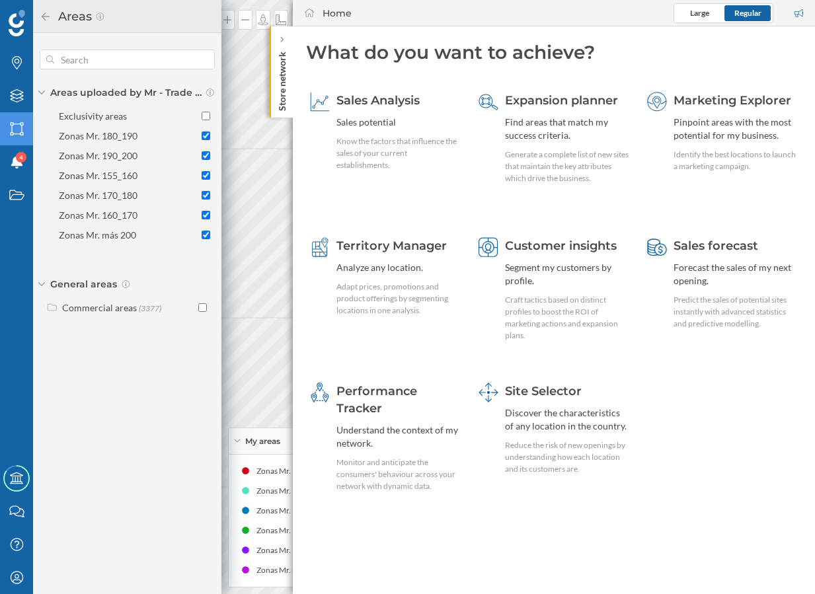
click at [274, 84] on div "Store network" at bounding box center [281, 71] width 23 height 91
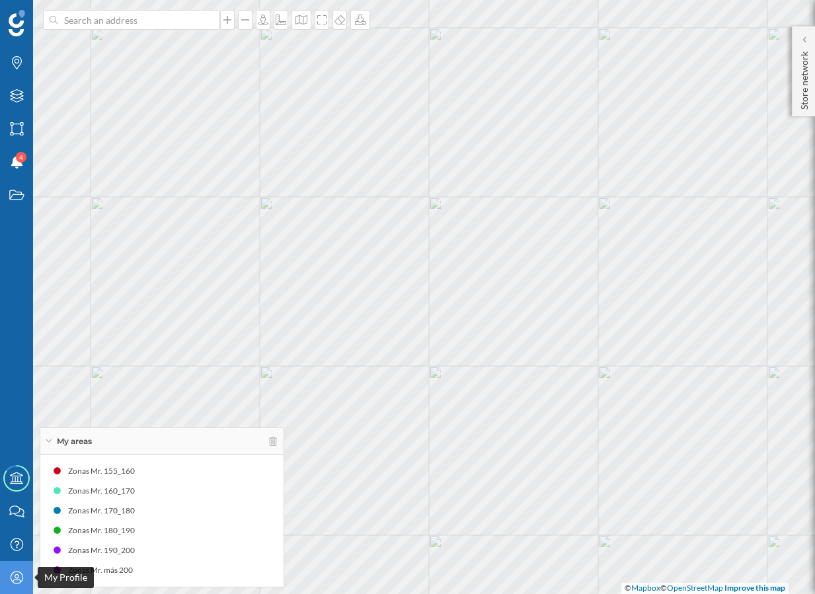
click at [16, 585] on div "My Profile" at bounding box center [16, 577] width 33 height 33
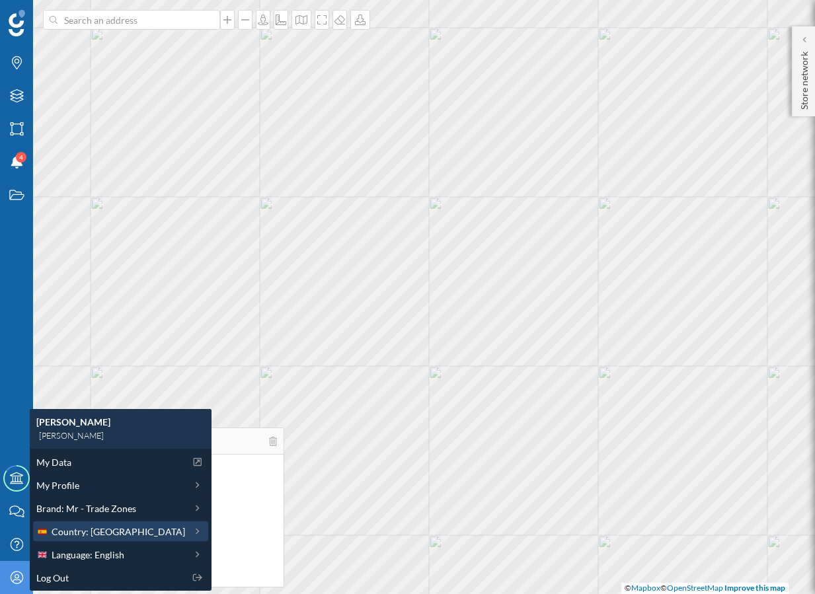
click at [70, 535] on span "Country: [GEOGRAPHIC_DATA]" at bounding box center [119, 532] width 134 height 14
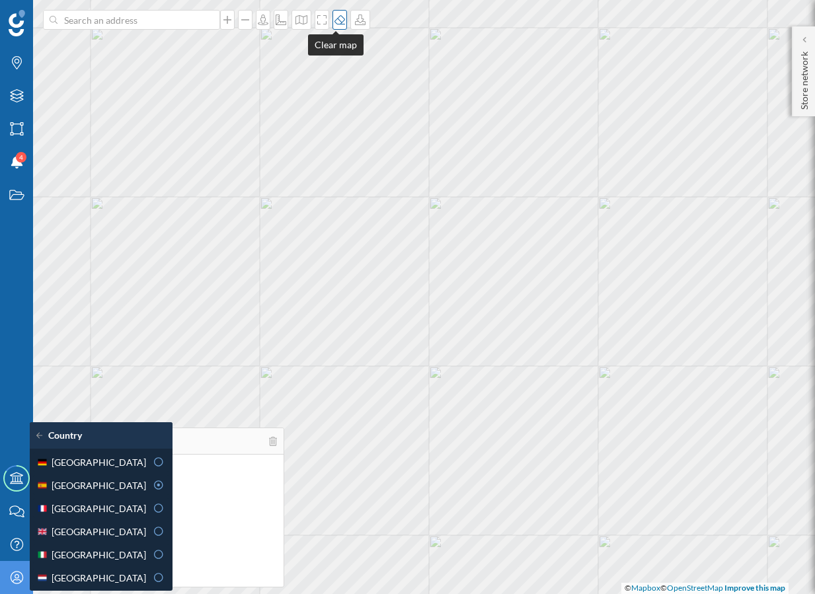
click at [338, 25] on div at bounding box center [340, 20] width 15 height 20
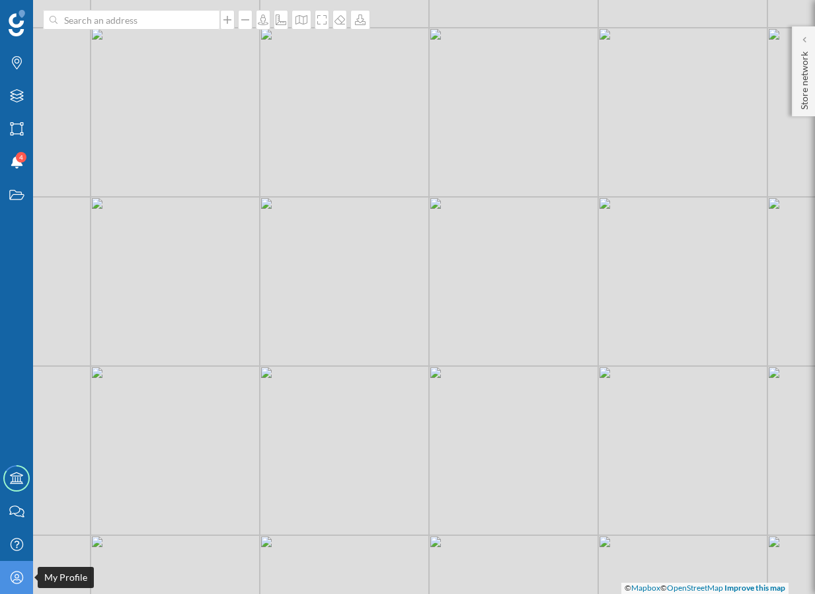
click at [20, 580] on icon "My Profile" at bounding box center [17, 577] width 17 height 13
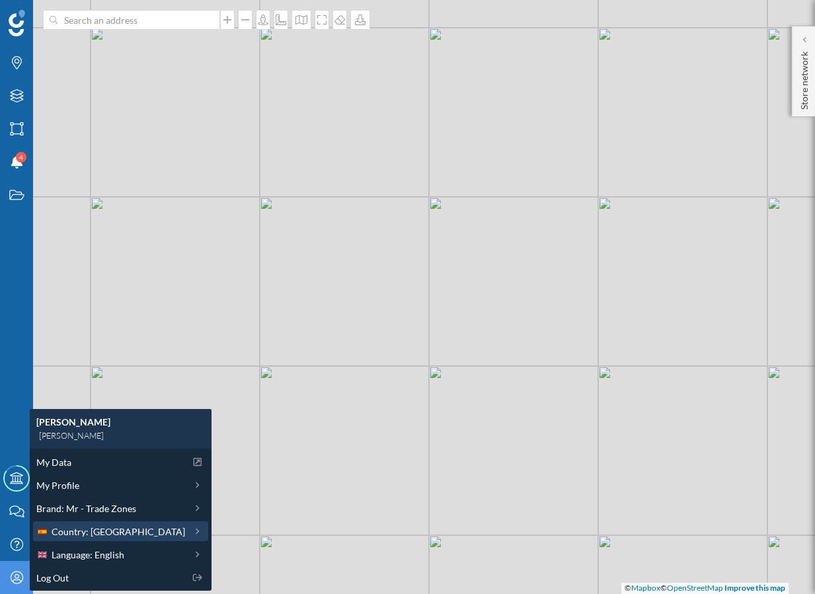
click at [93, 531] on span "Country: [GEOGRAPHIC_DATA]" at bounding box center [119, 532] width 134 height 14
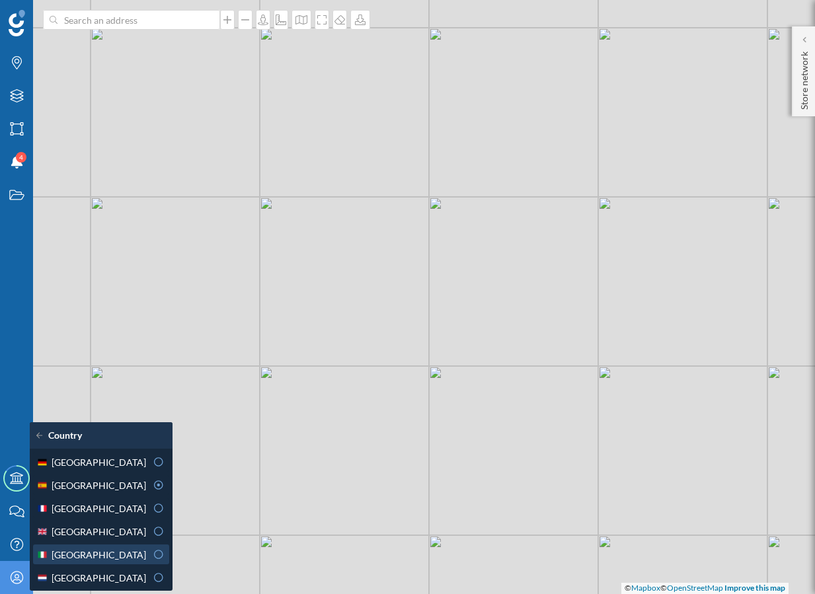
click at [110, 559] on div "[GEOGRAPHIC_DATA]" at bounding box center [91, 555] width 110 height 14
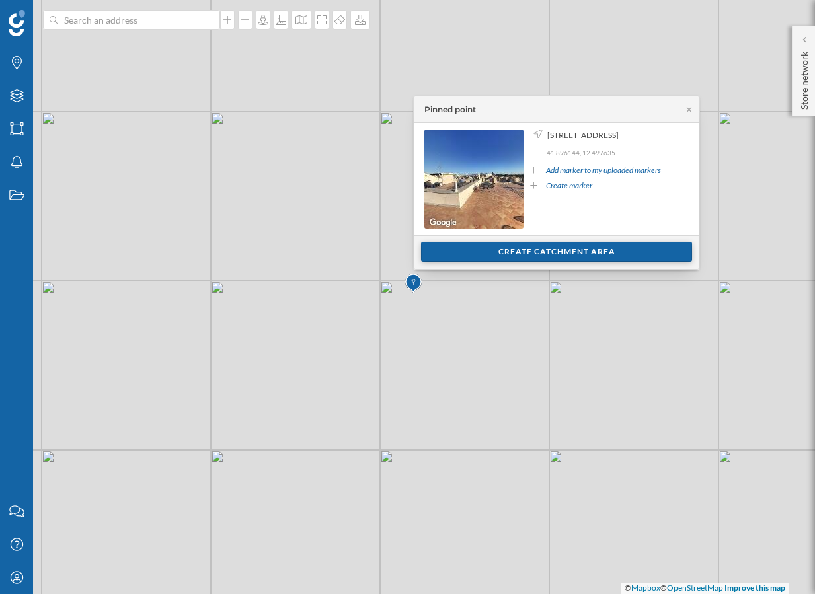
click at [465, 259] on div "Create catchment area" at bounding box center [556, 252] width 271 height 20
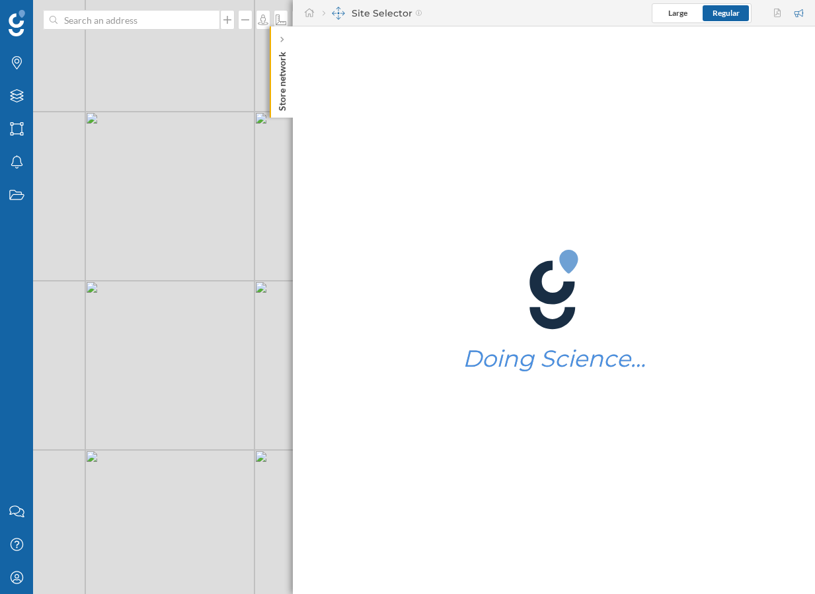
drag, startPoint x: 229, startPoint y: 408, endPoint x: 28, endPoint y: 407, distance: 201.6
click at [28, 407] on div "Brands Layers Areas Notifications States Contact us Help Center My Profile Stor…" at bounding box center [407, 297] width 815 height 594
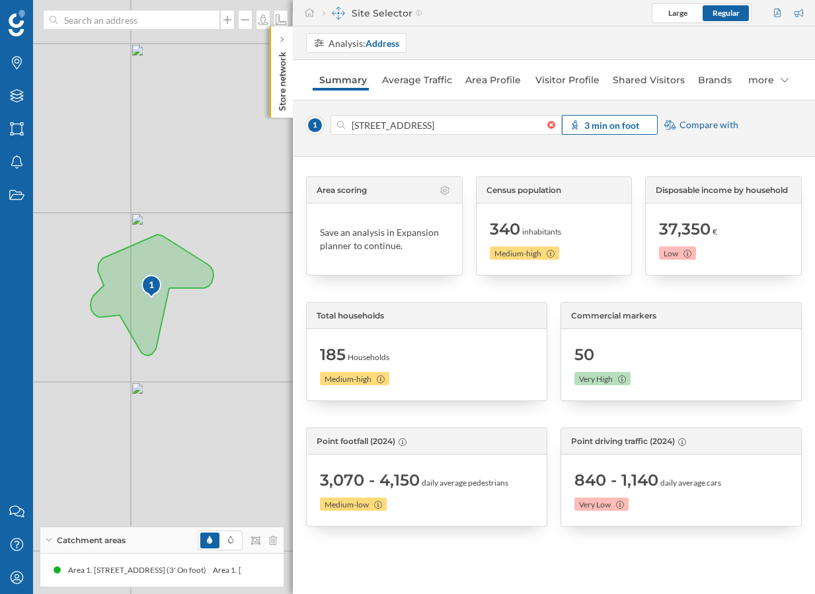
click at [619, 124] on strong "3 min on foot" at bounding box center [611, 125] width 55 height 11
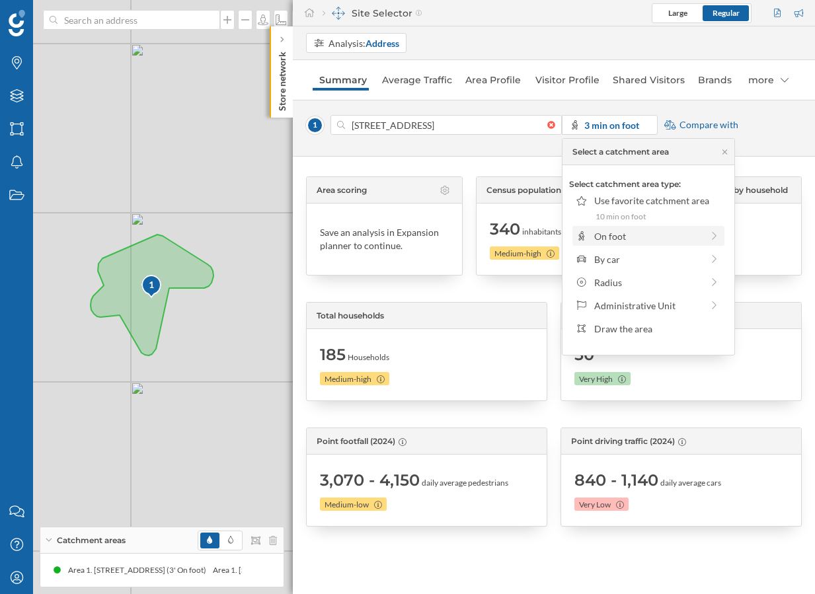
click at [638, 235] on div "On foot" at bounding box center [648, 236] width 108 height 14
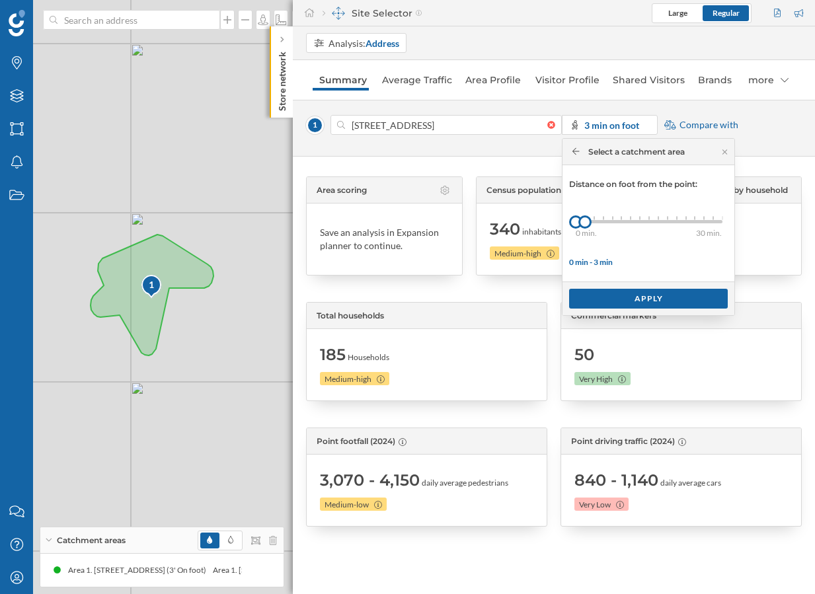
click at [621, 215] on div "0 min. 3 min. 4 min. 5 min. 6 min. 7 min. 8 min. 9 min. 10 min. 11 min. 12 min.…" at bounding box center [649, 222] width 147 height 17
drag, startPoint x: 625, startPoint y: 222, endPoint x: 650, endPoint y: 221, distance: 25.2
click at [650, 221] on div at bounding box center [647, 222] width 13 height 13
click at [623, 301] on div "Apply" at bounding box center [648, 298] width 159 height 20
